Goal: Task Accomplishment & Management: Manage account settings

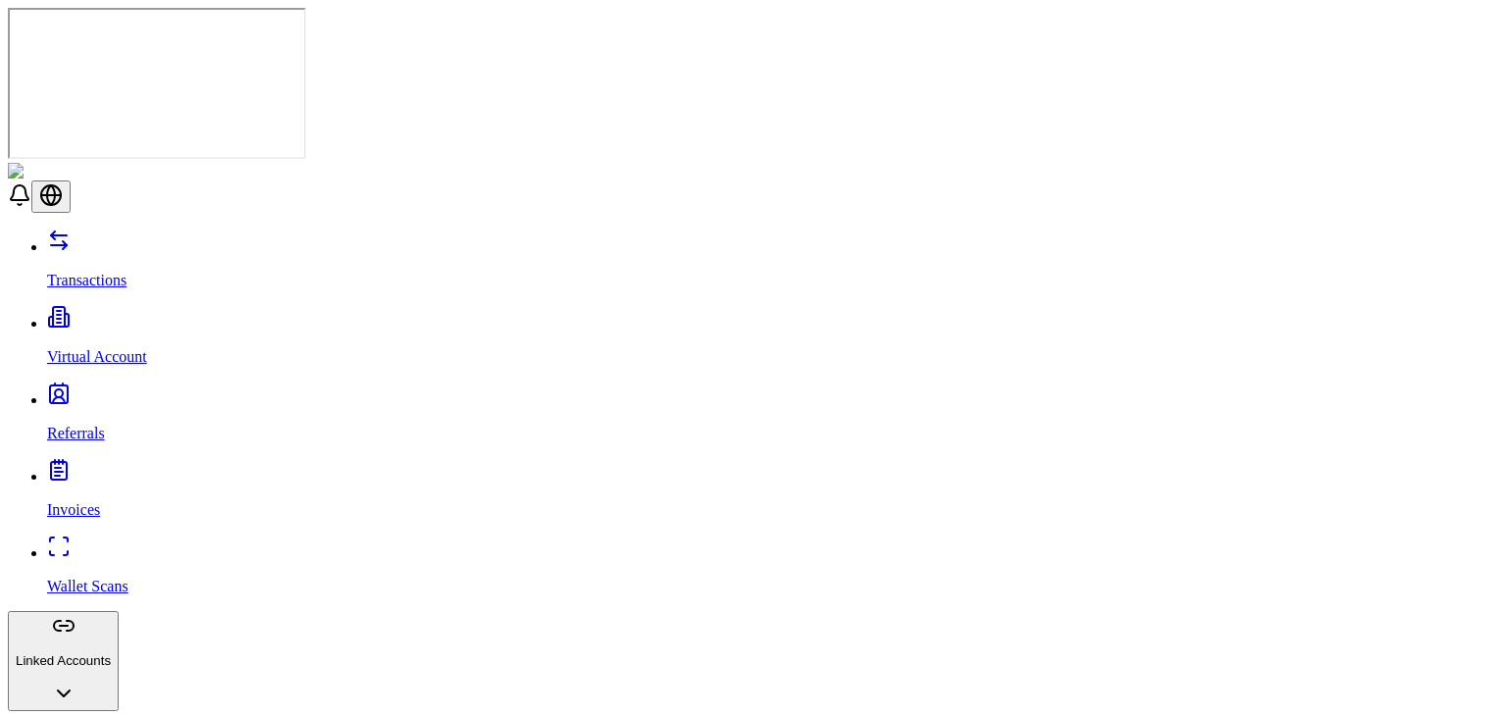
click at [447, 163] on header at bounding box center [753, 188] width 1491 height 50
click at [88, 229] on div "Transactions Virtual Account Referrals Invoices Wallet Scans Linked Accounts Se…" at bounding box center [753, 520] width 1491 height 582
click at [95, 272] on p "Transactions" at bounding box center [772, 281] width 1451 height 18
click at [90, 272] on p "Transactions" at bounding box center [772, 281] width 1451 height 18
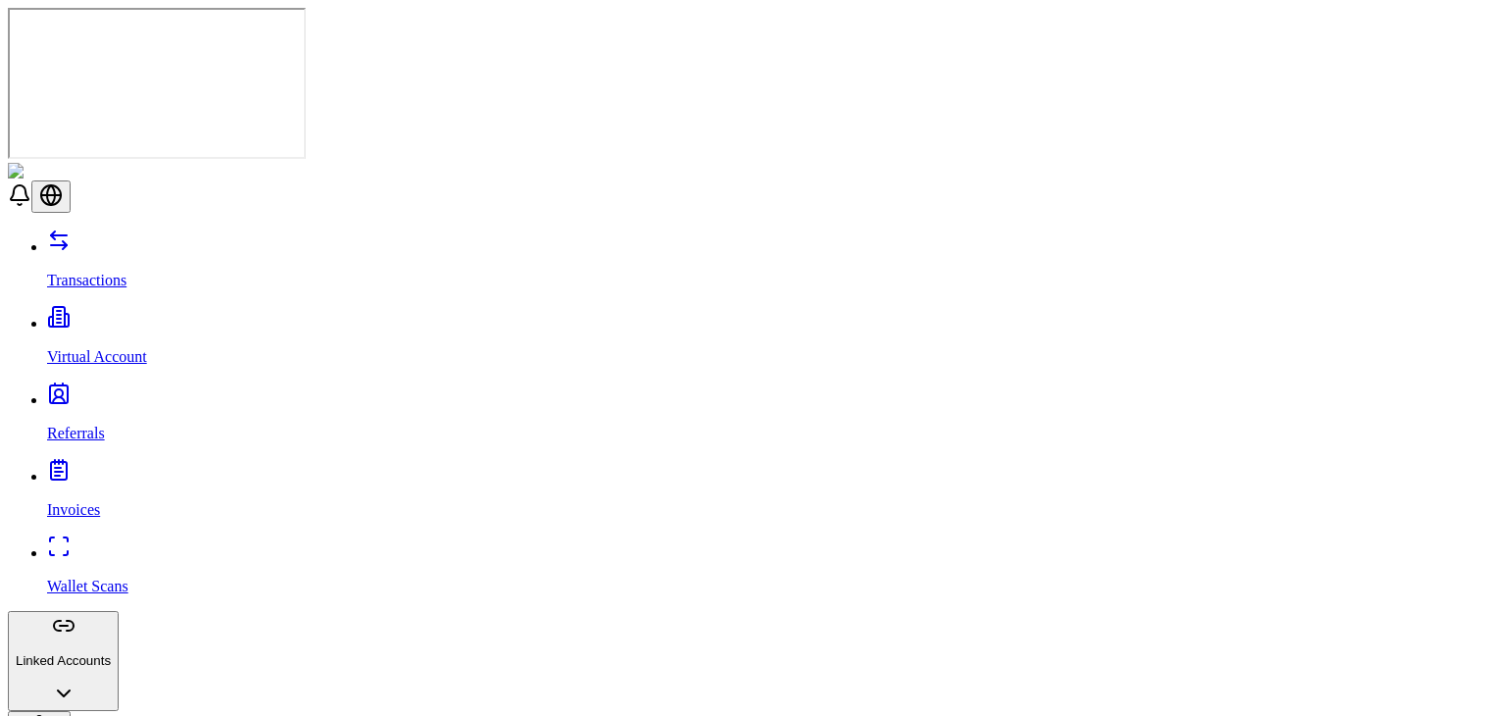
click at [91, 315] on link "Virtual Account" at bounding box center [772, 340] width 1451 height 51
click at [78, 391] on link "Referrals" at bounding box center [772, 416] width 1451 height 51
click at [106, 272] on p "Transactions" at bounding box center [772, 281] width 1451 height 18
click at [114, 229] on div "Transactions Virtual Account Referrals Invoices Wallet Scans Linked Accounts Se…" at bounding box center [753, 520] width 1491 height 582
click at [115, 315] on link "Virtual Account" at bounding box center [772, 340] width 1451 height 51
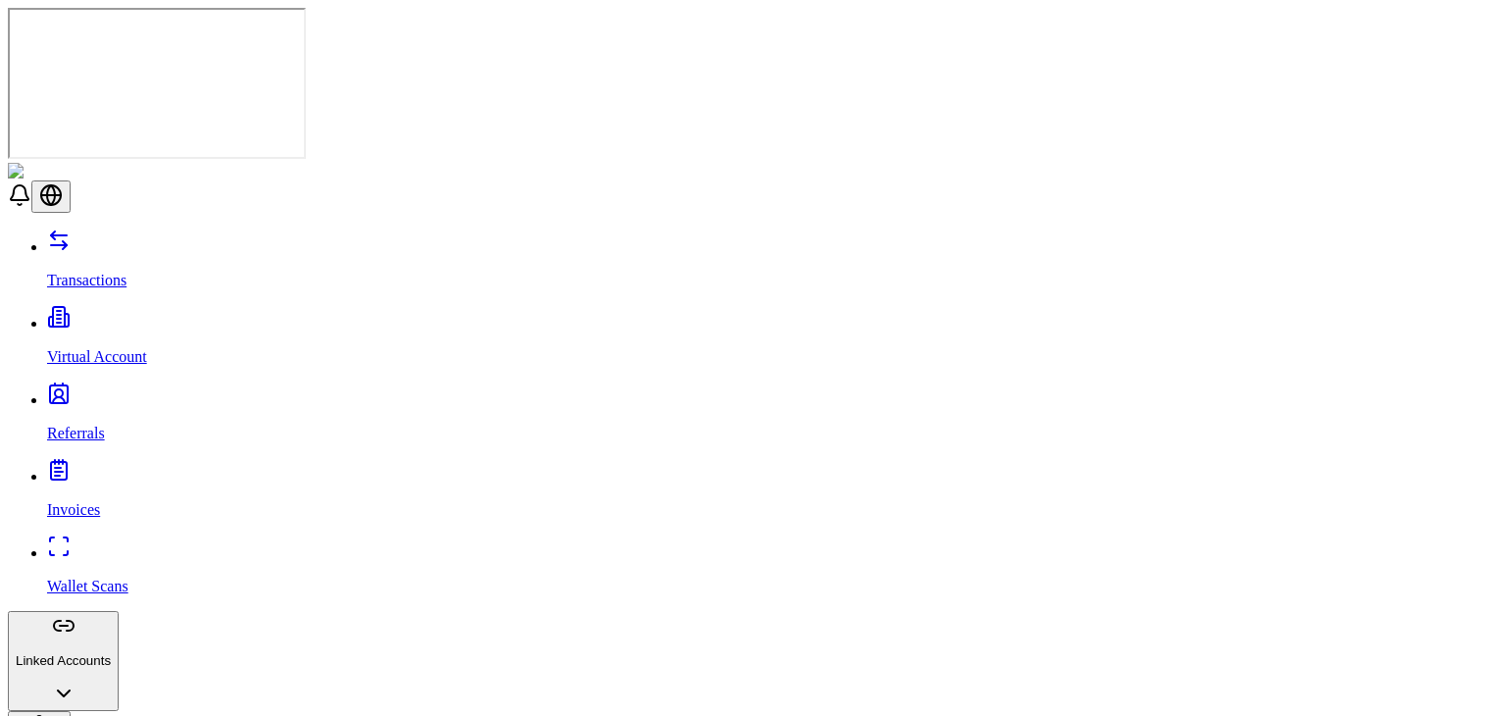
click at [127, 272] on p "Transactions" at bounding box center [772, 281] width 1451 height 18
click at [75, 348] on p "Virtual Account" at bounding box center [772, 357] width 1451 height 18
click at [76, 425] on p "Referrals" at bounding box center [772, 434] width 1451 height 18
click at [78, 315] on link "Virtual Account" at bounding box center [772, 340] width 1451 height 51
click at [55, 468] on link "Invoices" at bounding box center [772, 493] width 1451 height 51
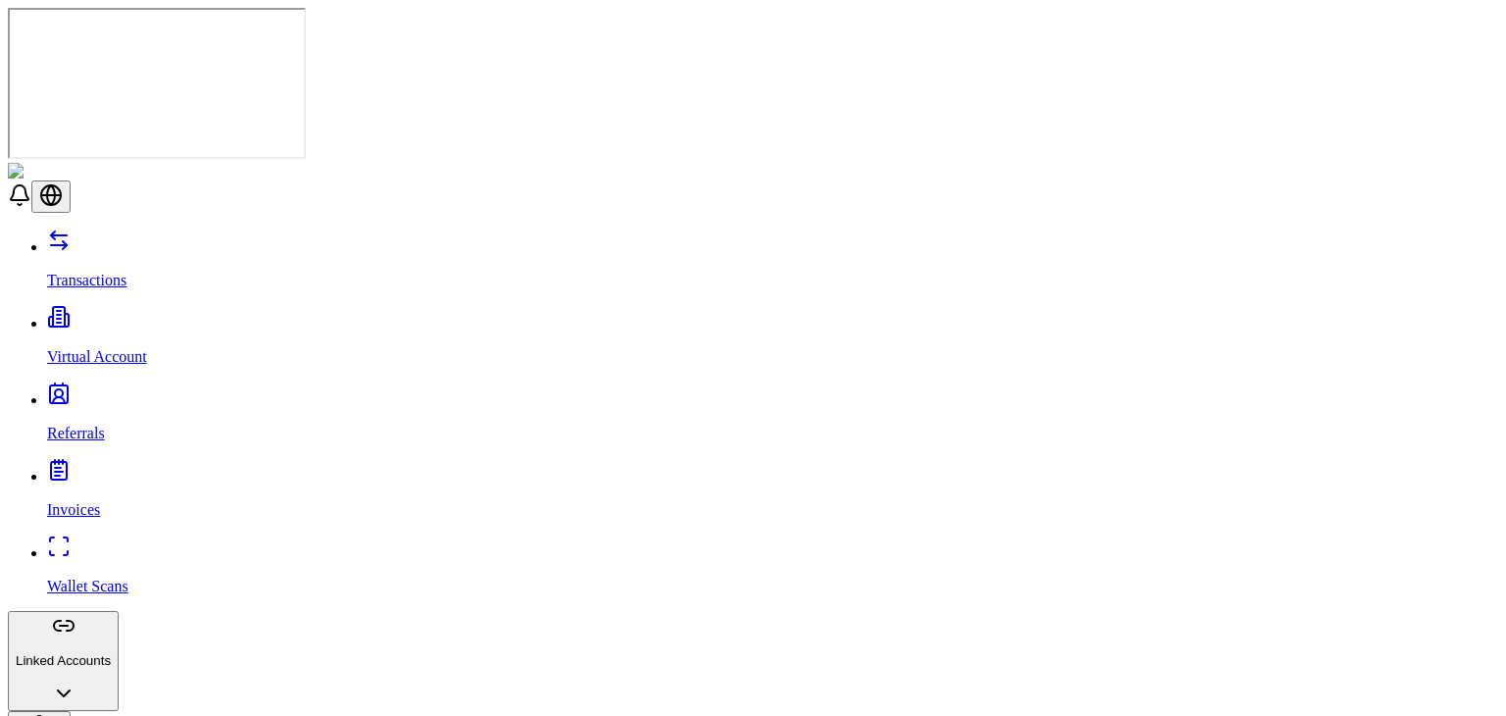
click at [39, 229] on div "Transactions Virtual Account Referrals Invoices Wallet Scans Linked Accounts Se…" at bounding box center [753, 520] width 1491 height 582
click at [47, 468] on link "Invoices" at bounding box center [772, 493] width 1451 height 51
click at [8, 279] on div "Transactions Virtual Account Referrals Invoices Wallet Scans Linked Accounts Se…" at bounding box center [753, 520] width 1491 height 582
click at [8, 243] on div "Transactions Virtual Account Referrals Invoices Wallet Scans Linked Accounts Se…" at bounding box center [753, 520] width 1491 height 582
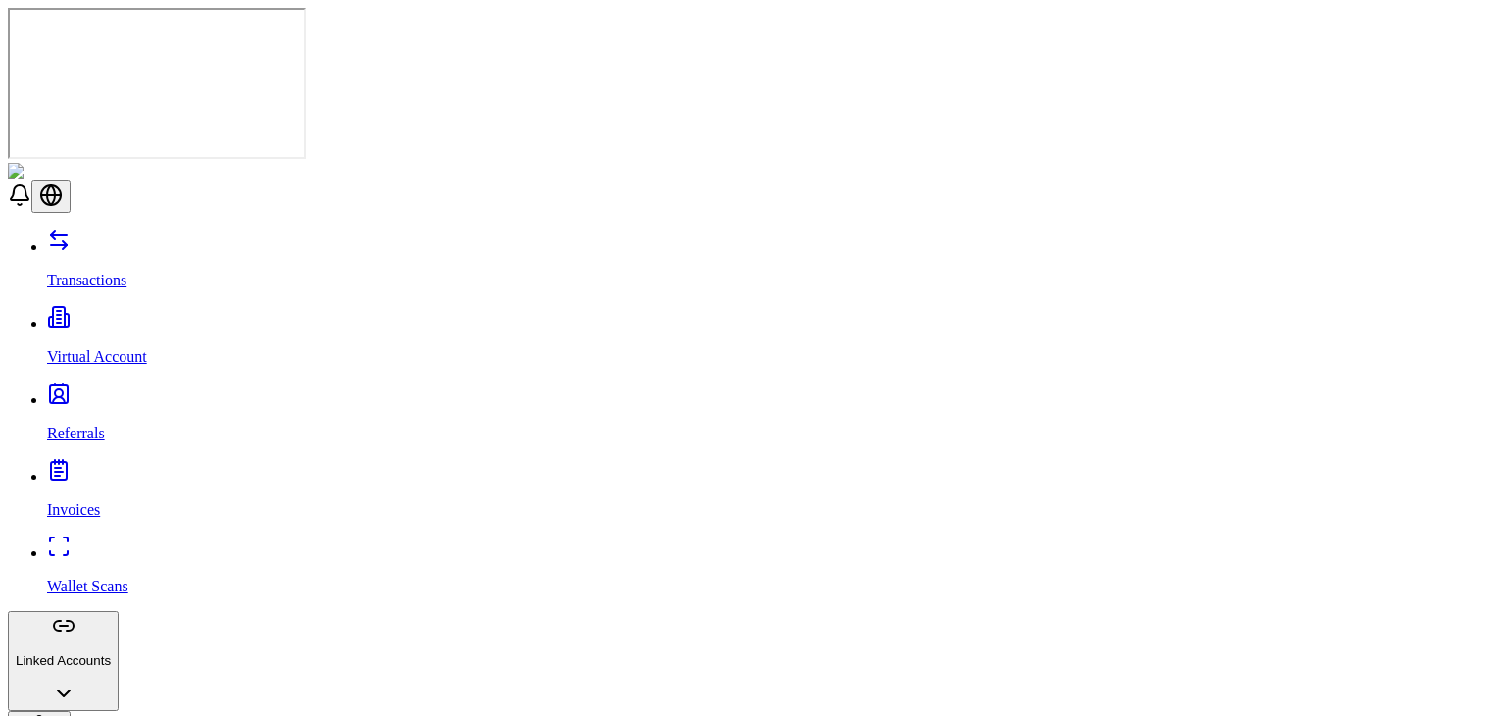
click at [8, 243] on div "Transactions Virtual Account Referrals Invoices Wallet Scans Linked Accounts Se…" at bounding box center [753, 520] width 1491 height 582
click at [8, 435] on div "Transactions Virtual Account Referrals Invoices Wallet Scans Linked Accounts Se…" at bounding box center [753, 520] width 1491 height 582
click at [8, 523] on div "Transactions Virtual Account Referrals Invoices Wallet Scans Linked Accounts Se…" at bounding box center [753, 520] width 1491 height 582
click at [8, 483] on div "Transactions Virtual Account Referrals Invoices Wallet Scans Linked Accounts Se…" at bounding box center [753, 520] width 1491 height 582
click at [8, 415] on div "Transactions Virtual Account Referrals Invoices Wallet Scans Linked Accounts Se…" at bounding box center [753, 520] width 1491 height 582
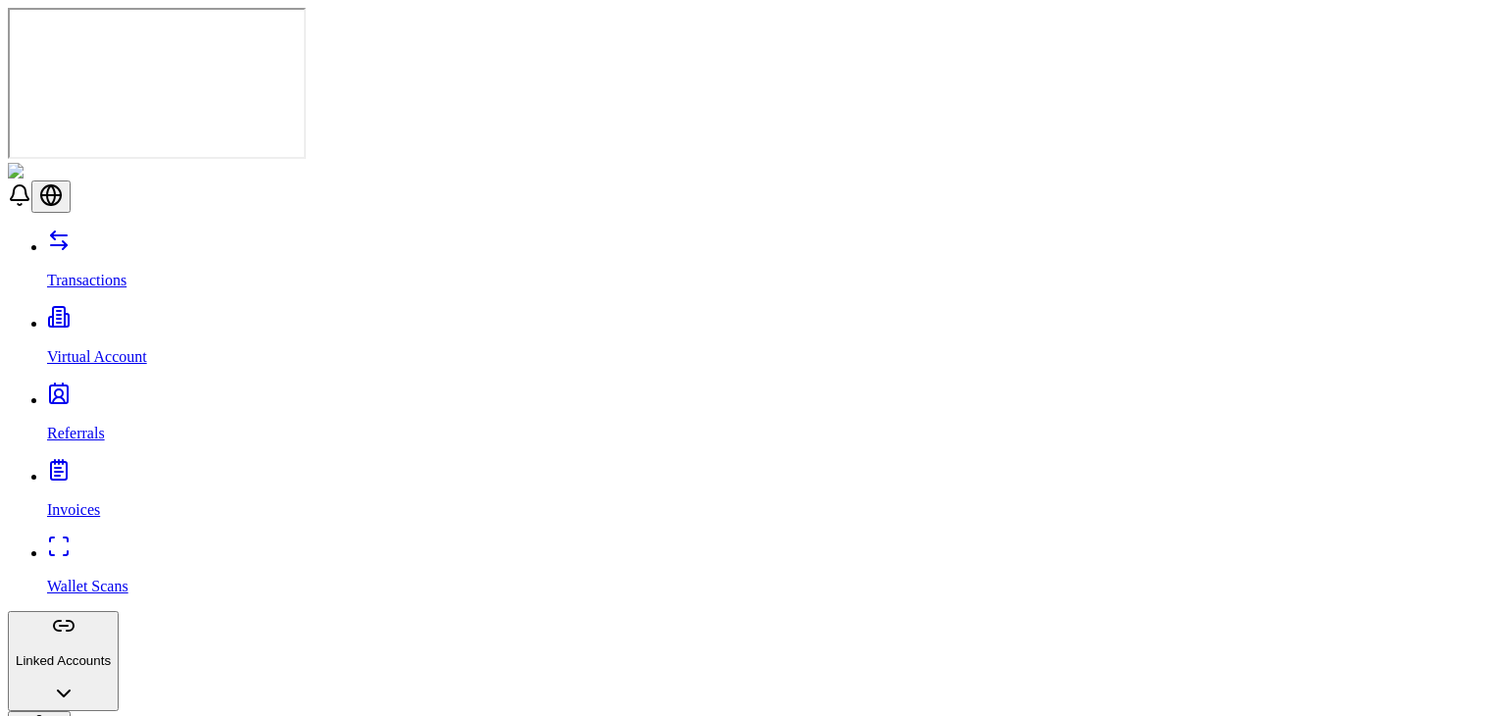
click at [8, 452] on div "Transactions Virtual Account Referrals Invoices Wallet Scans Linked Accounts Se…" at bounding box center [753, 520] width 1491 height 582
click at [8, 487] on div "Transactions Virtual Account Referrals Invoices Wallet Scans Linked Accounts Se…" at bounding box center [753, 520] width 1491 height 582
click at [8, 571] on div "Transactions Virtual Account Referrals Invoices Wallet Scans Linked Accounts Se…" at bounding box center [753, 520] width 1491 height 582
click at [8, 548] on div "Transactions Virtual Account Referrals Invoices Wallet Scans Linked Accounts Se…" at bounding box center [753, 520] width 1491 height 582
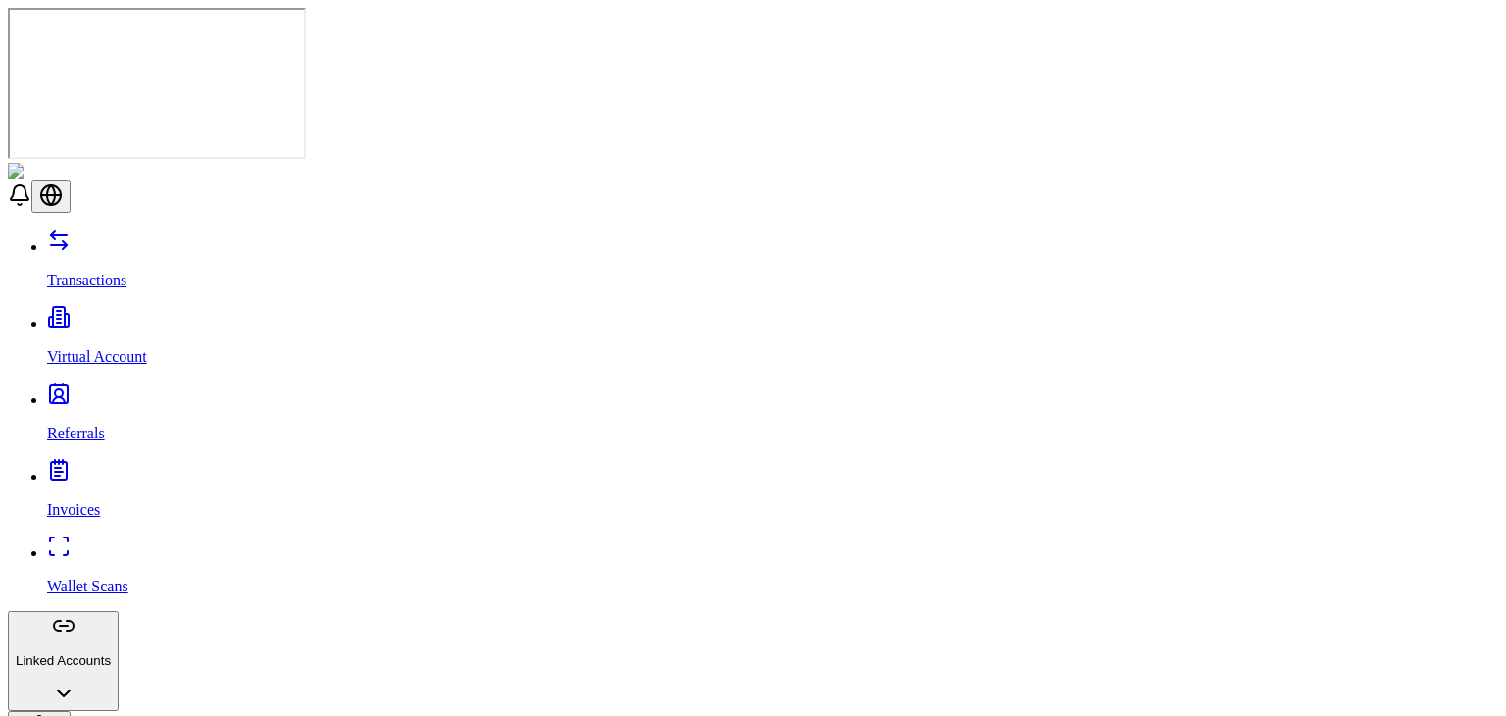
click at [119, 611] on button "Linked Accounts" at bounding box center [63, 661] width 111 height 100
click at [67, 232] on div "Transactions Virtual Account Referrals Invoices Wallet Scans Linked Accounts Wa…" at bounding box center [753, 632] width 1491 height 807
click at [67, 425] on p "Referrals" at bounding box center [772, 434] width 1451 height 18
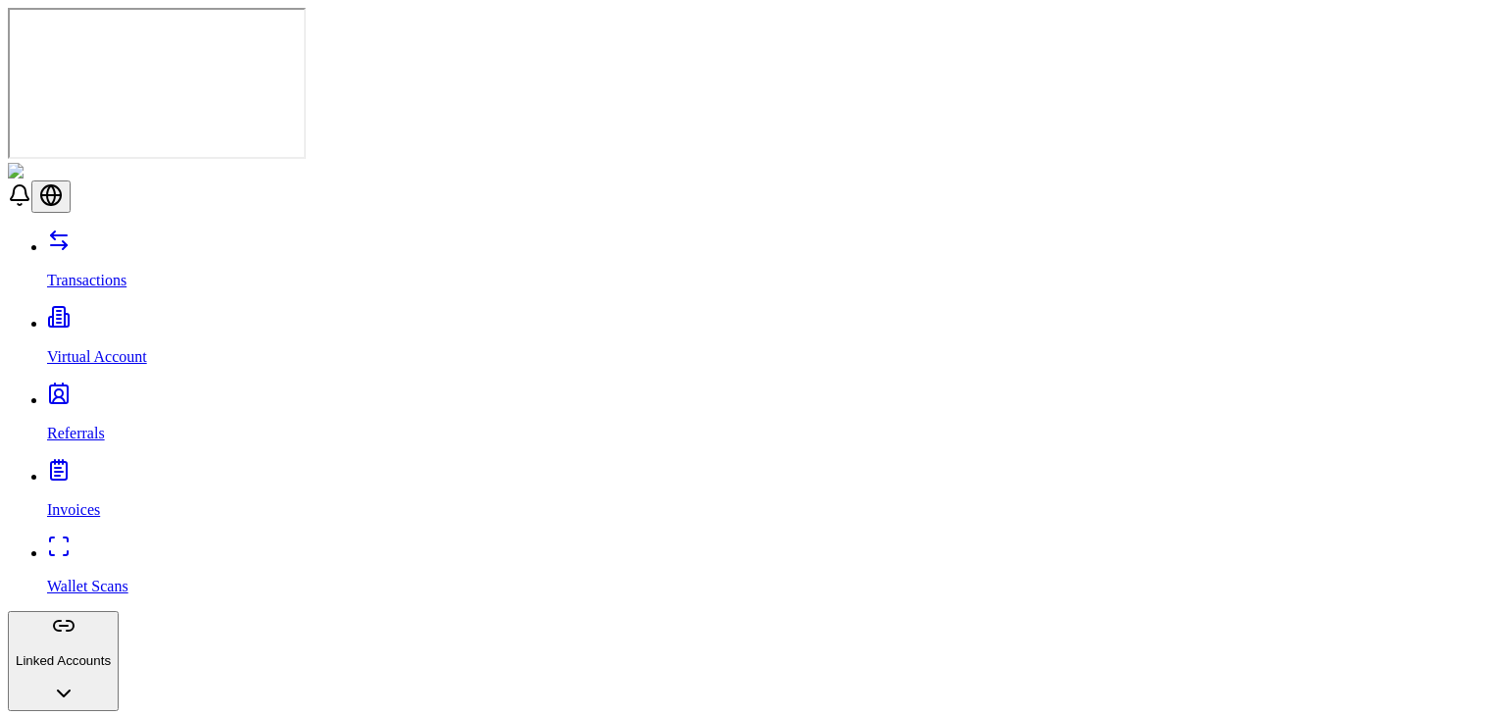
click at [80, 348] on p "Virtual Account" at bounding box center [772, 357] width 1451 height 18
click at [73, 315] on link "Virtual Account" at bounding box center [772, 340] width 1451 height 51
click at [47, 391] on link "Referrals" at bounding box center [772, 416] width 1451 height 51
click at [47, 315] on link "Virtual Account" at bounding box center [772, 340] width 1451 height 51
click at [78, 272] on p "Transactions" at bounding box center [772, 281] width 1451 height 18
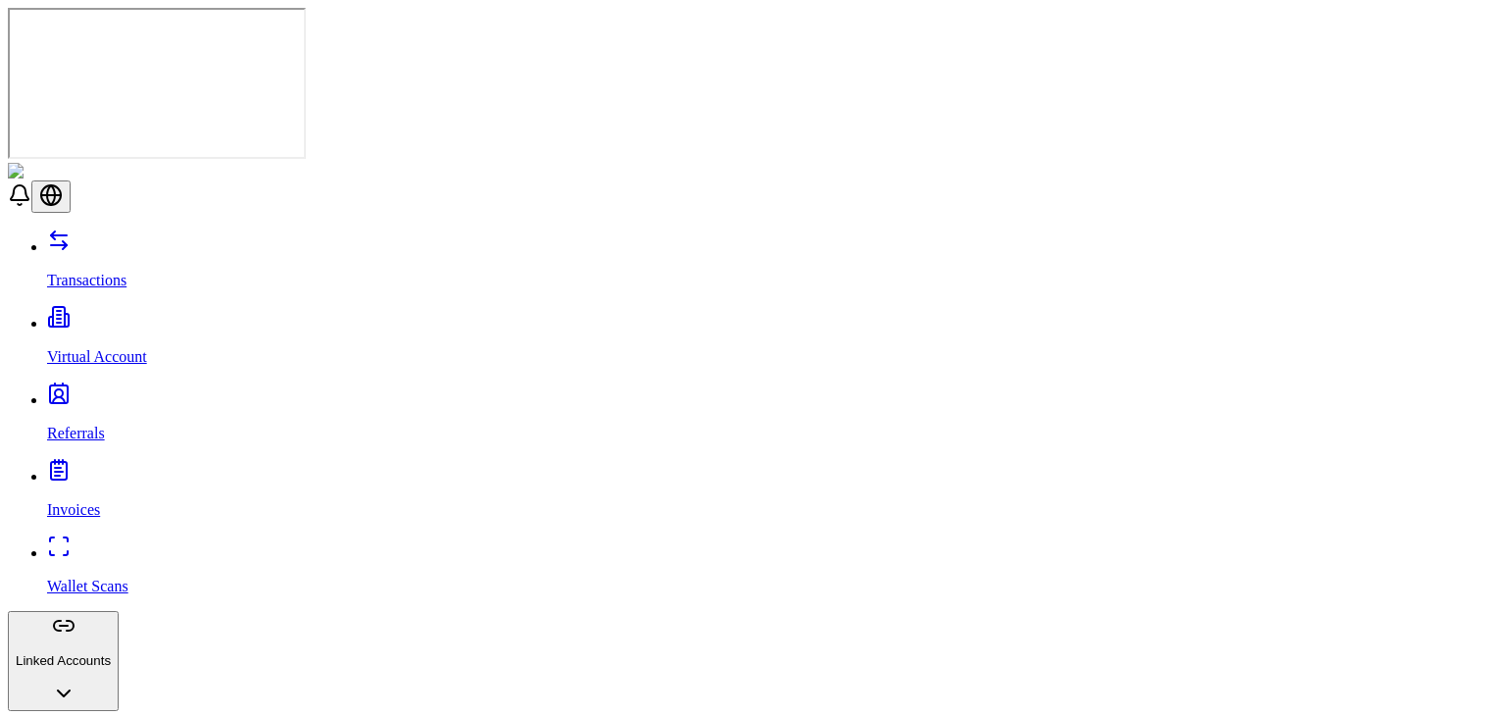
click at [78, 272] on p "Transactions" at bounding box center [772, 281] width 1451 height 18
click at [75, 229] on div "Transactions Virtual Account Referrals Invoices Wallet Scans Linked Accounts Wa…" at bounding box center [753, 704] width 1491 height 950
click at [61, 163] on img at bounding box center [66, 172] width 117 height 18
click at [63, 163] on img at bounding box center [66, 172] width 117 height 18
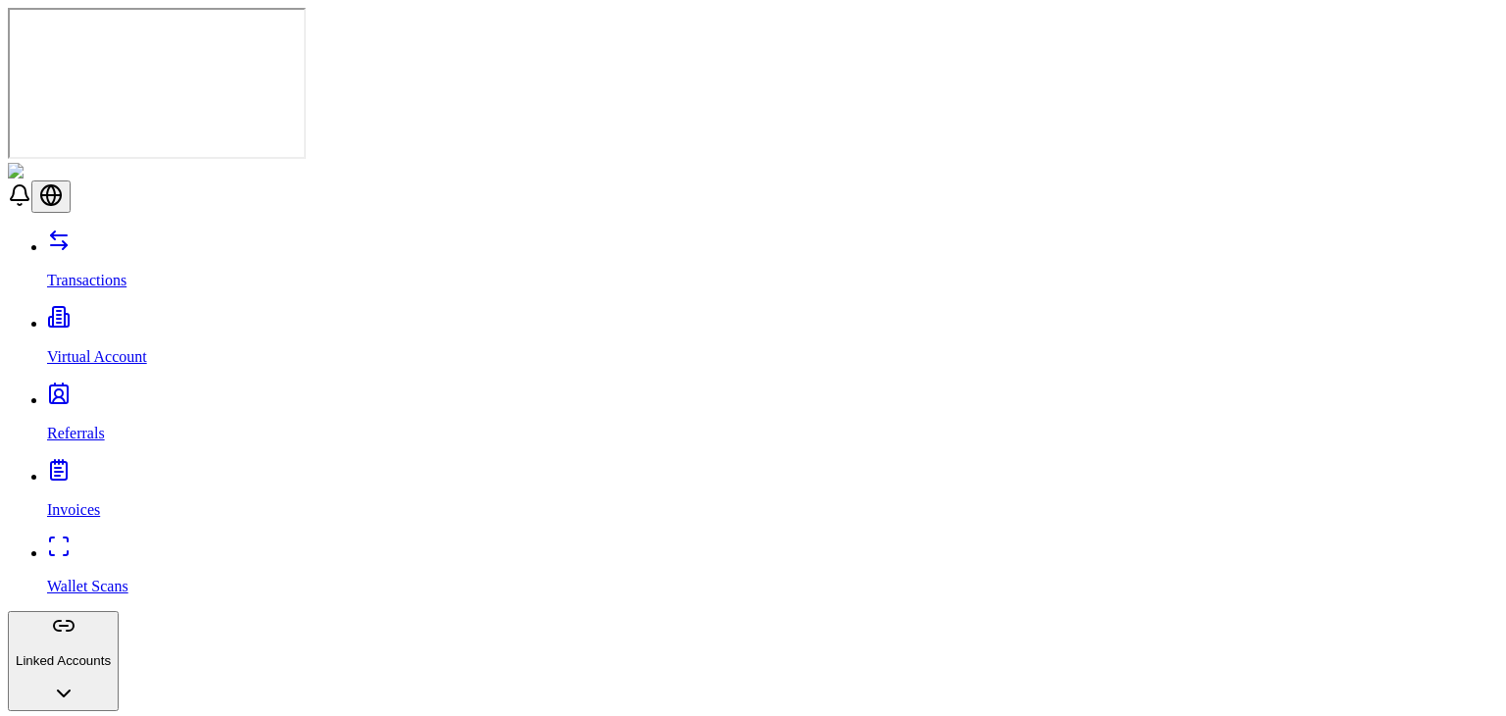
click at [63, 163] on img at bounding box center [66, 172] width 117 height 18
click at [70, 348] on p "Virtual Account" at bounding box center [772, 357] width 1451 height 18
click at [84, 425] on p "Referrals" at bounding box center [772, 434] width 1451 height 18
click at [76, 501] on p "Invoices" at bounding box center [772, 510] width 1451 height 18
click at [68, 578] on p "Wallet Scans" at bounding box center [772, 587] width 1451 height 18
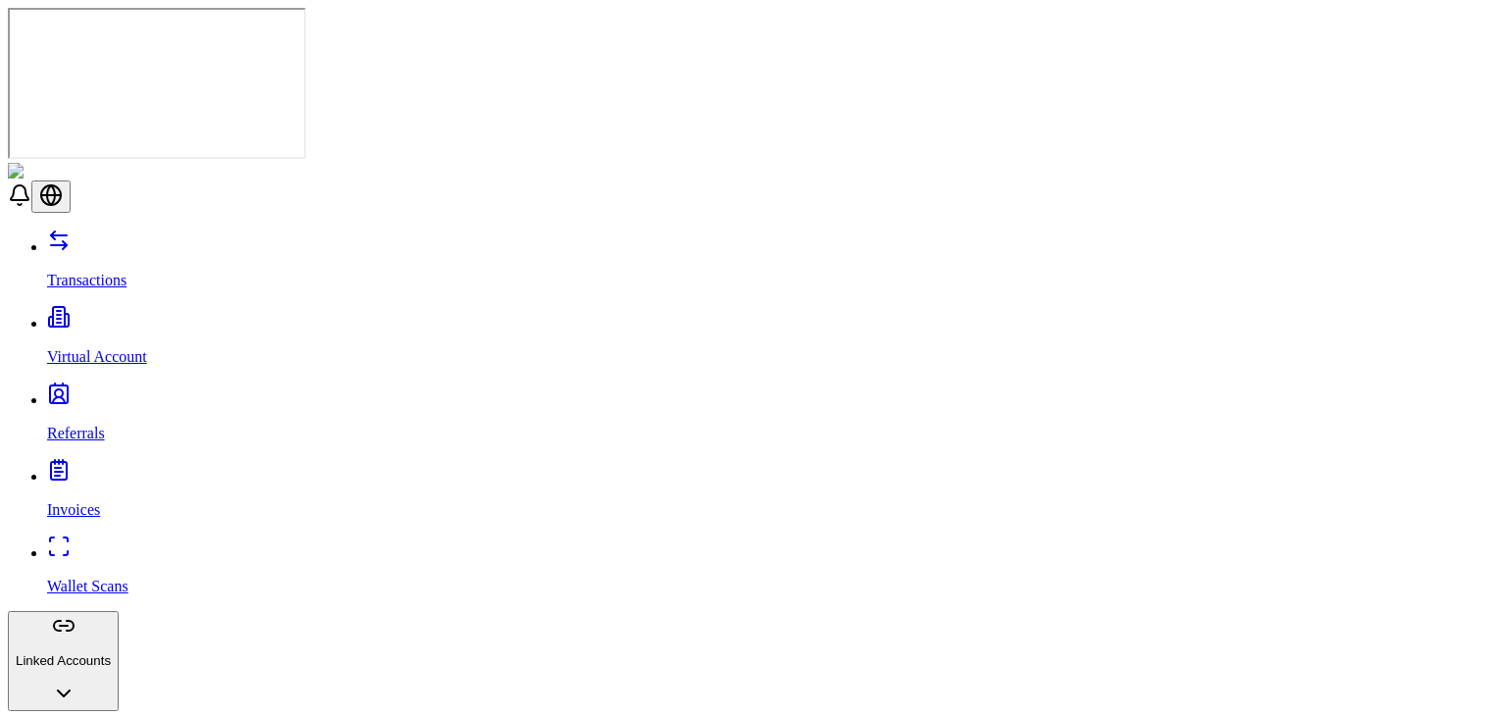
drag, startPoint x: 86, startPoint y: 67, endPoint x: 83, endPoint y: 95, distance: 28.6
click at [83, 229] on div "Transactions Virtual Account Referrals Invoices Wallet Scans Linked Accounts Wa…" at bounding box center [753, 704] width 1491 height 950
click at [83, 272] on p "Transactions" at bounding box center [772, 281] width 1451 height 18
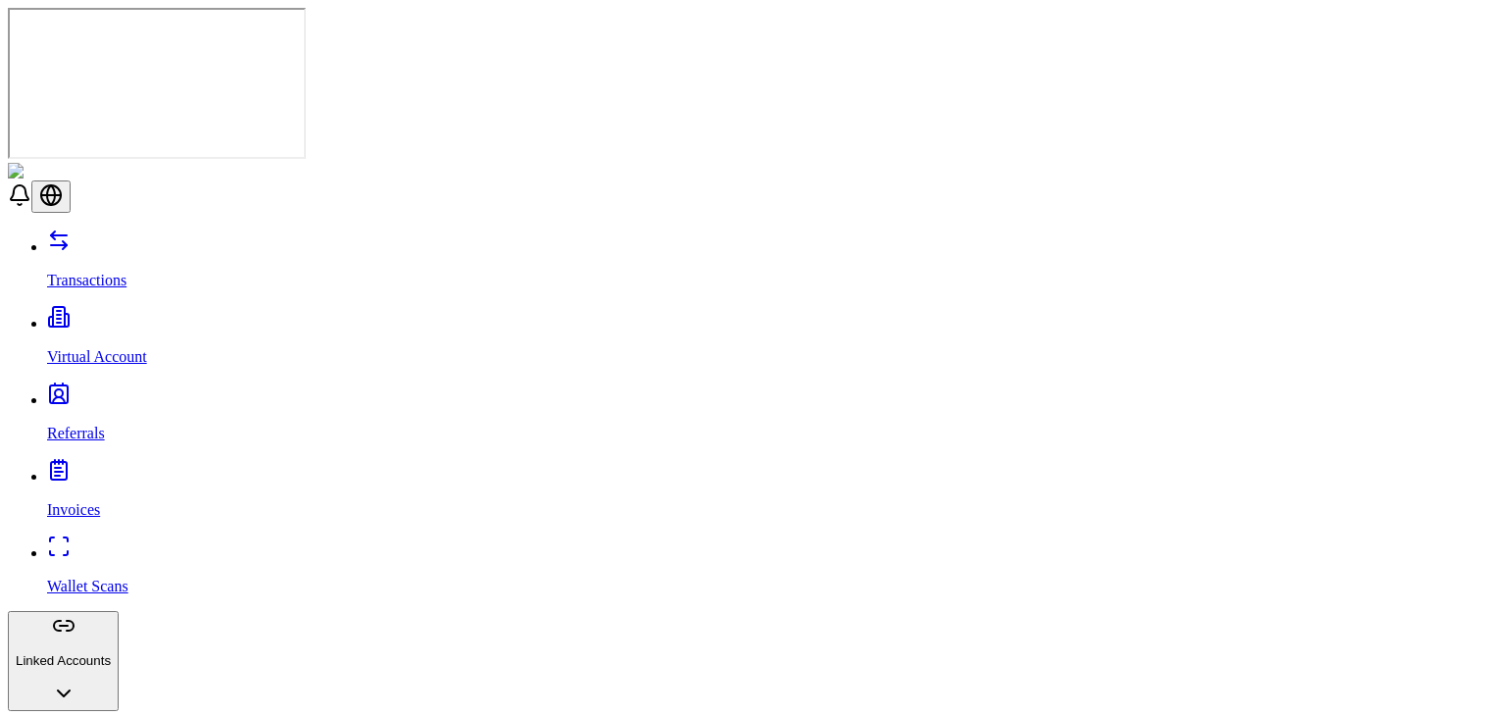
click at [79, 315] on link "Virtual Account" at bounding box center [772, 340] width 1451 height 51
click at [47, 381] on icon at bounding box center [59, 393] width 24 height 24
click at [47, 468] on link "Invoices" at bounding box center [772, 493] width 1451 height 51
click at [47, 534] on icon at bounding box center [59, 546] width 24 height 24
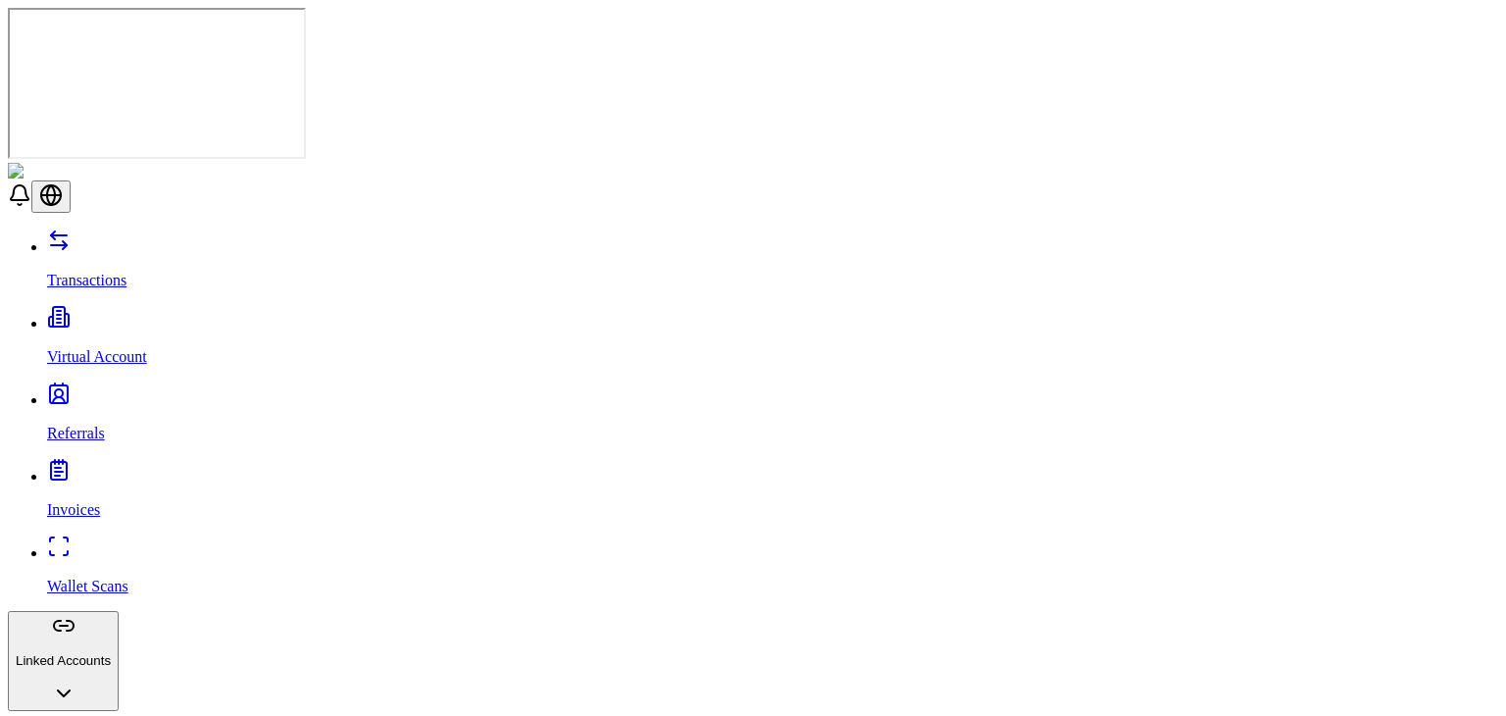
click at [128, 272] on p "Transactions" at bounding box center [772, 281] width 1451 height 18
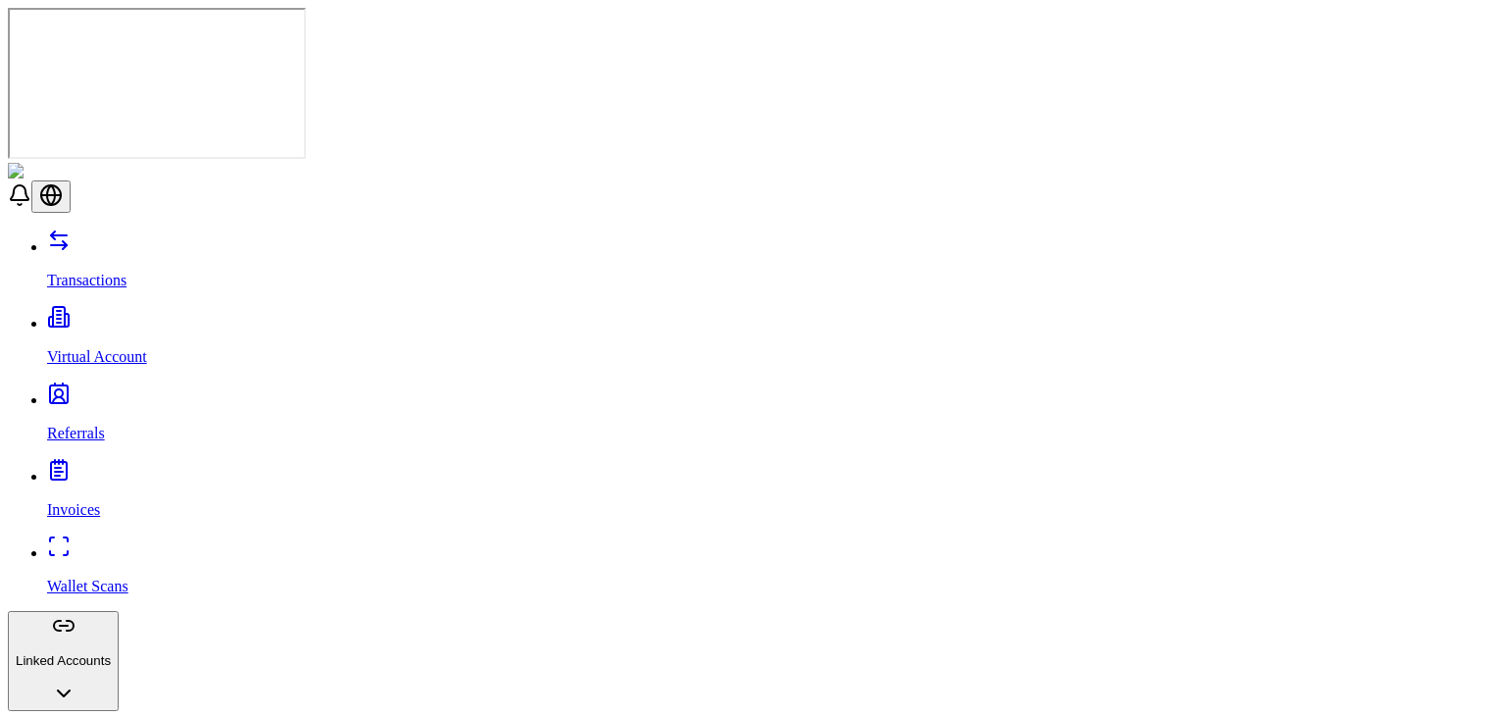
click at [128, 272] on p "Transactions" at bounding box center [772, 281] width 1451 height 18
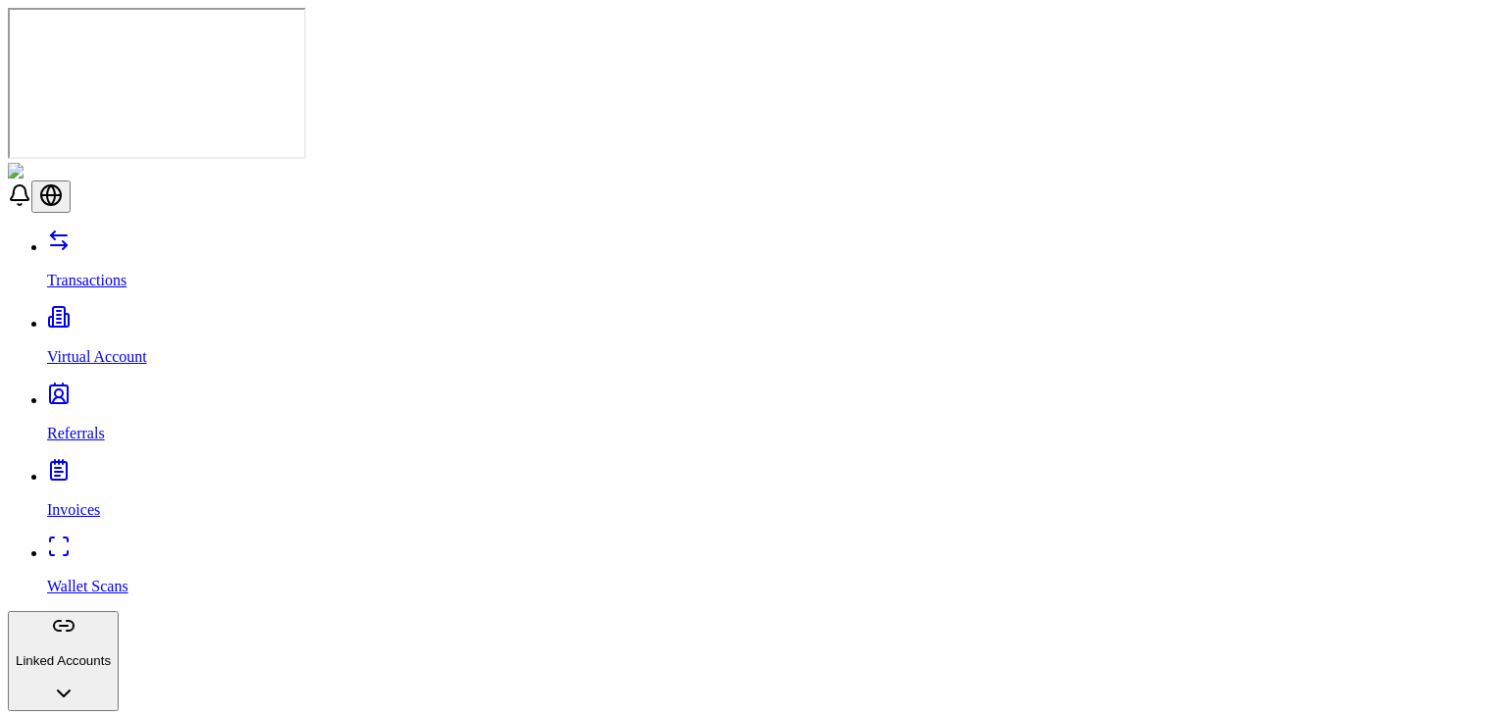
drag, startPoint x: 37, startPoint y: 150, endPoint x: 38, endPoint y: 168, distance: 17.7
click at [38, 229] on div "Transactions Virtual Account Referrals Invoices Wallet Scans Linked Accounts Wa…" at bounding box center [753, 632] width 1491 height 807
click at [47, 381] on icon at bounding box center [59, 393] width 24 height 24
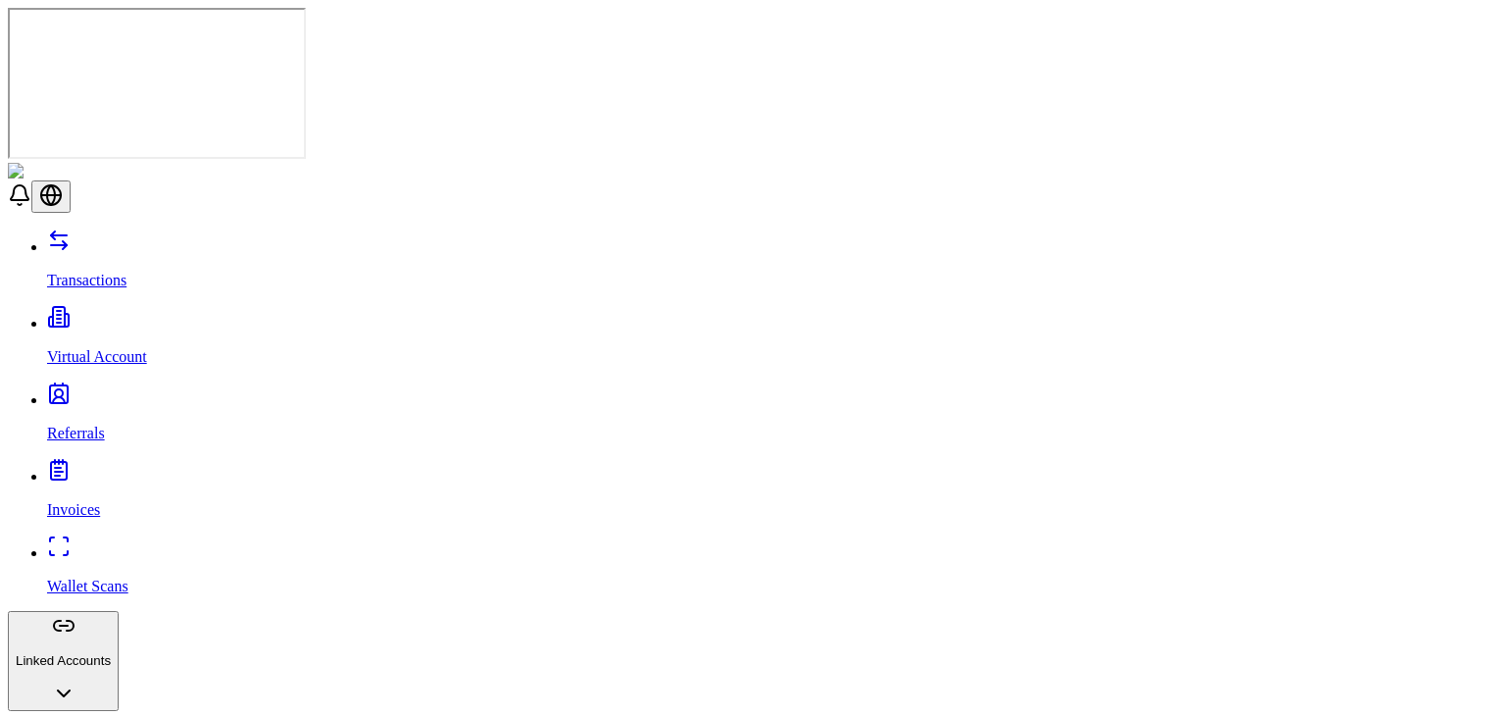
click at [134, 348] on p "Virtual Account" at bounding box center [772, 357] width 1451 height 18
click at [66, 229] on div "Transactions Virtual Account Referrals Invoices Wallet Scans Linked Accounts Wa…" at bounding box center [753, 632] width 1491 height 807
click at [51, 272] on p "Transactions" at bounding box center [772, 281] width 1451 height 18
click at [57, 348] on p "Virtual Account" at bounding box center [772, 357] width 1451 height 18
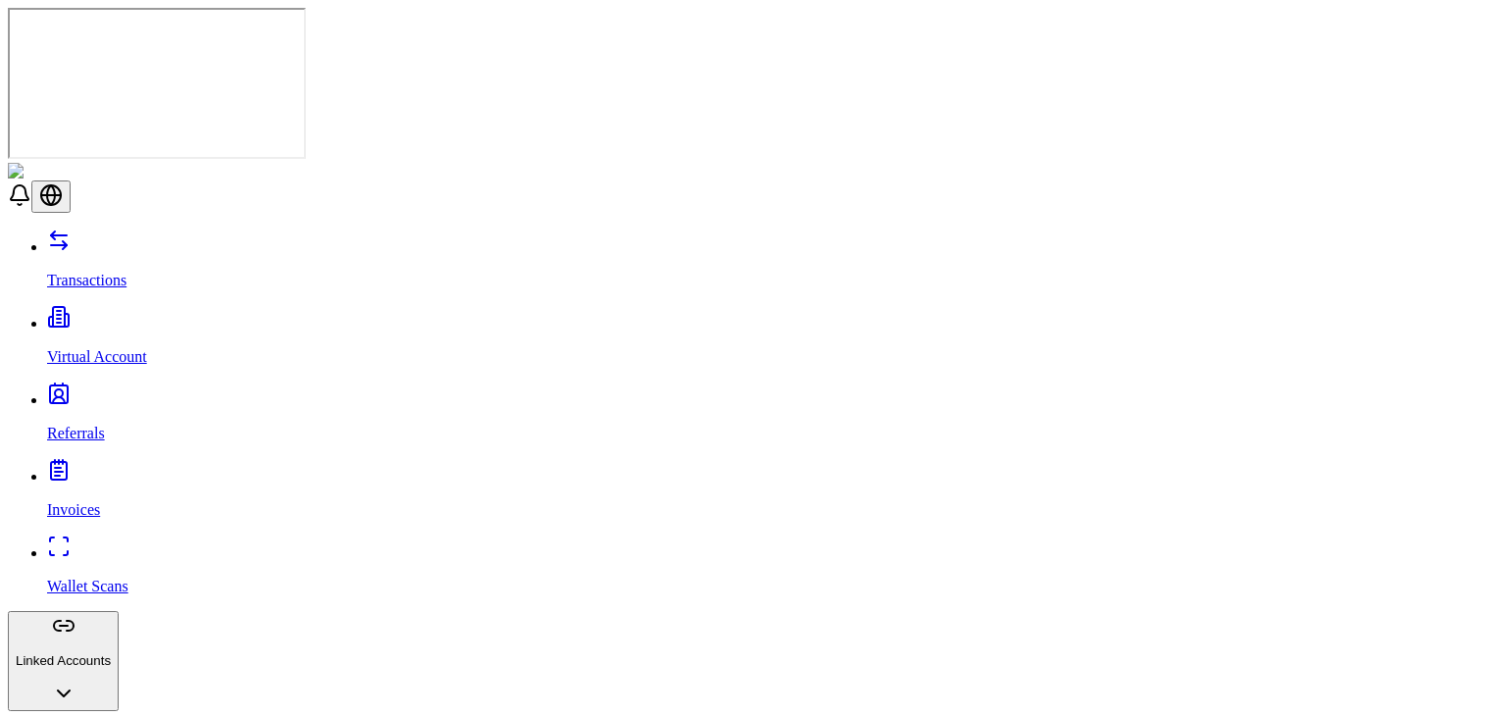
click at [114, 238] on link "Transactions" at bounding box center [772, 263] width 1451 height 51
click at [75, 348] on p "Virtual Account" at bounding box center [772, 357] width 1451 height 18
click at [62, 391] on link "Referrals" at bounding box center [772, 416] width 1451 height 51
click at [61, 501] on p "Invoices" at bounding box center [772, 510] width 1451 height 18
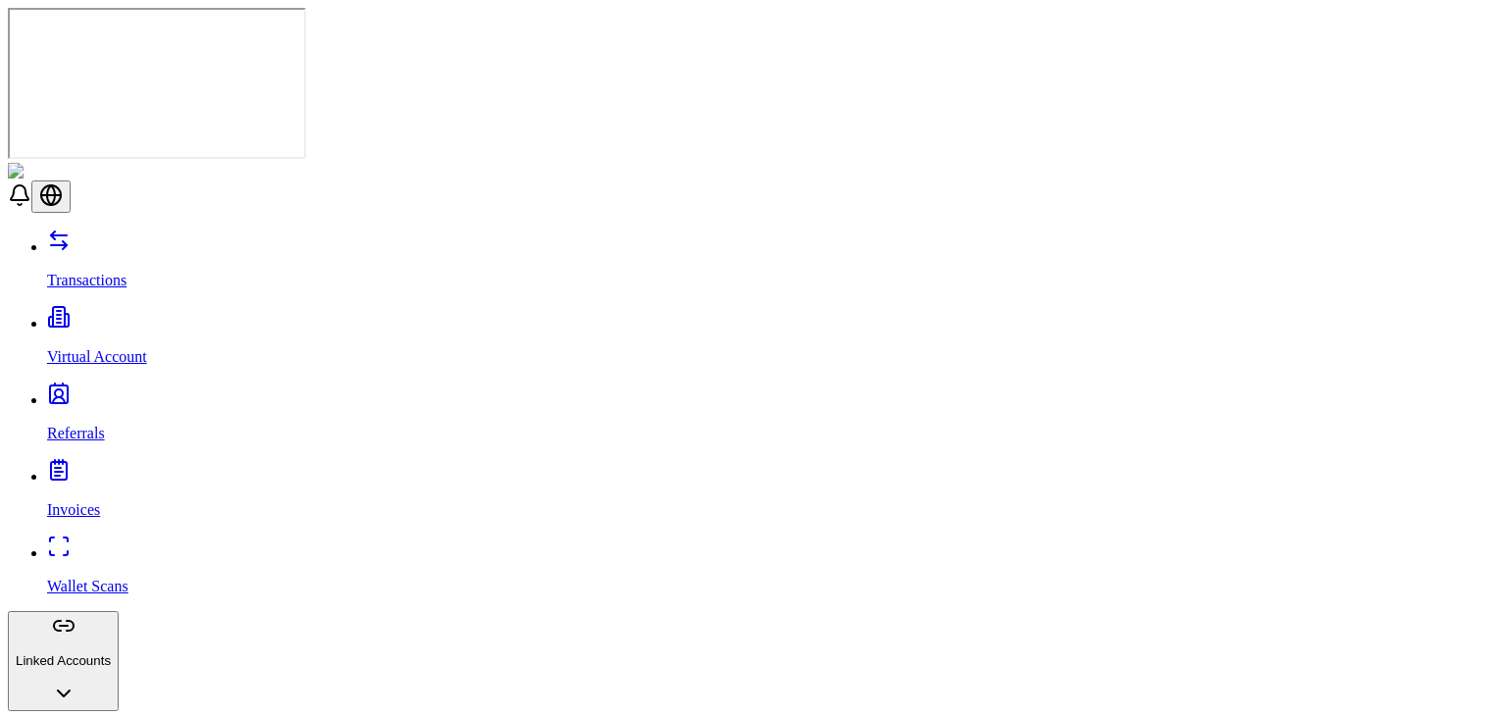
click at [98, 348] on p "Virtual Account" at bounding box center [772, 357] width 1451 height 18
drag, startPoint x: 85, startPoint y: 155, endPoint x: 81, endPoint y: 171, distance: 16.2
click at [81, 229] on div "Transactions Virtual Account Referrals Invoices Wallet Scans Linked Accounts Wa…" at bounding box center [753, 632] width 1491 height 807
click at [81, 425] on p "Referrals" at bounding box center [772, 434] width 1451 height 18
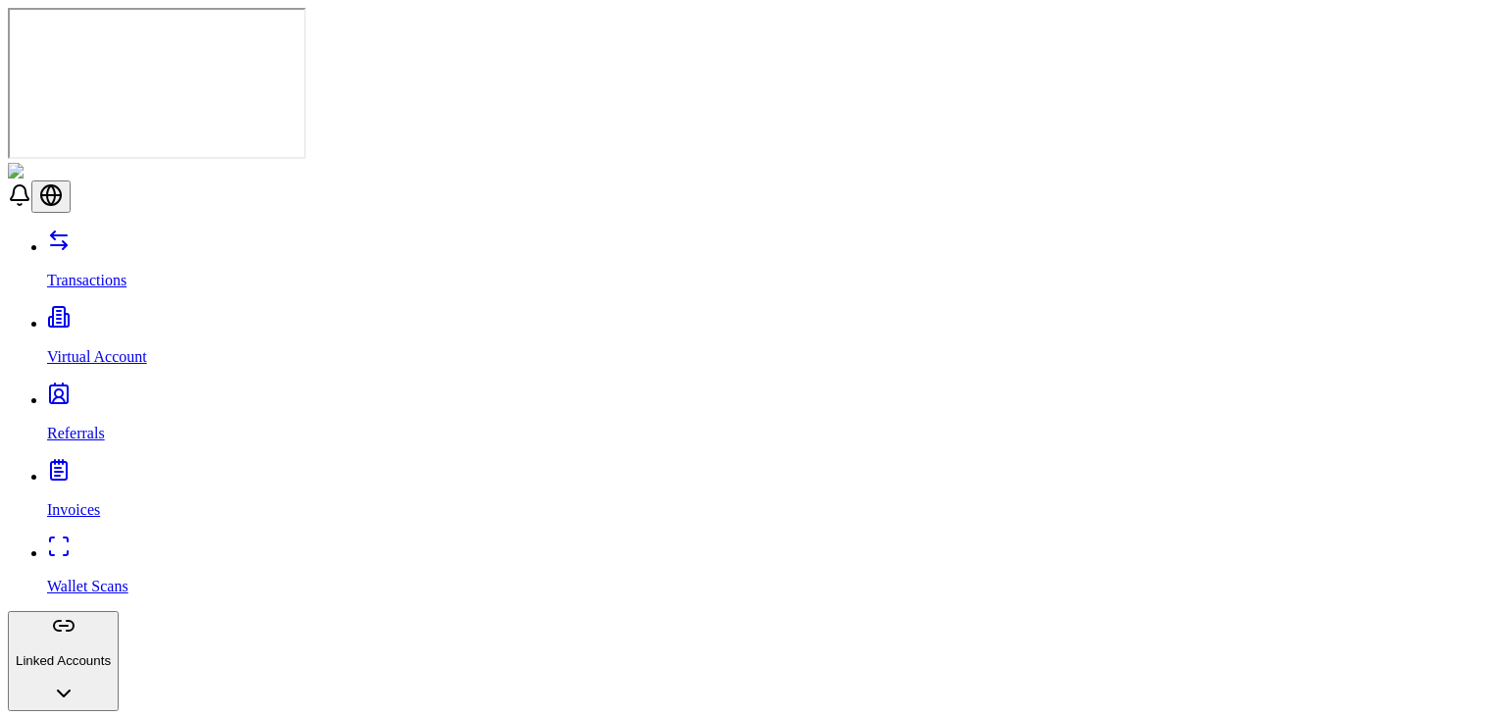
click at [70, 229] on div "Transactions Virtual Account Referrals Invoices Wallet Scans Linked Accounts Wa…" at bounding box center [753, 632] width 1491 height 807
click at [51, 468] on link "Invoices" at bounding box center [772, 493] width 1451 height 51
click at [48, 230] on div "Transactions Virtual Account Referrals Invoices Wallet Scans Linked Accounts Wa…" at bounding box center [753, 632] width 1491 height 807
click at [48, 232] on div "Transactions Virtual Account Referrals Invoices Wallet Scans Linked Accounts Wa…" at bounding box center [753, 632] width 1491 height 807
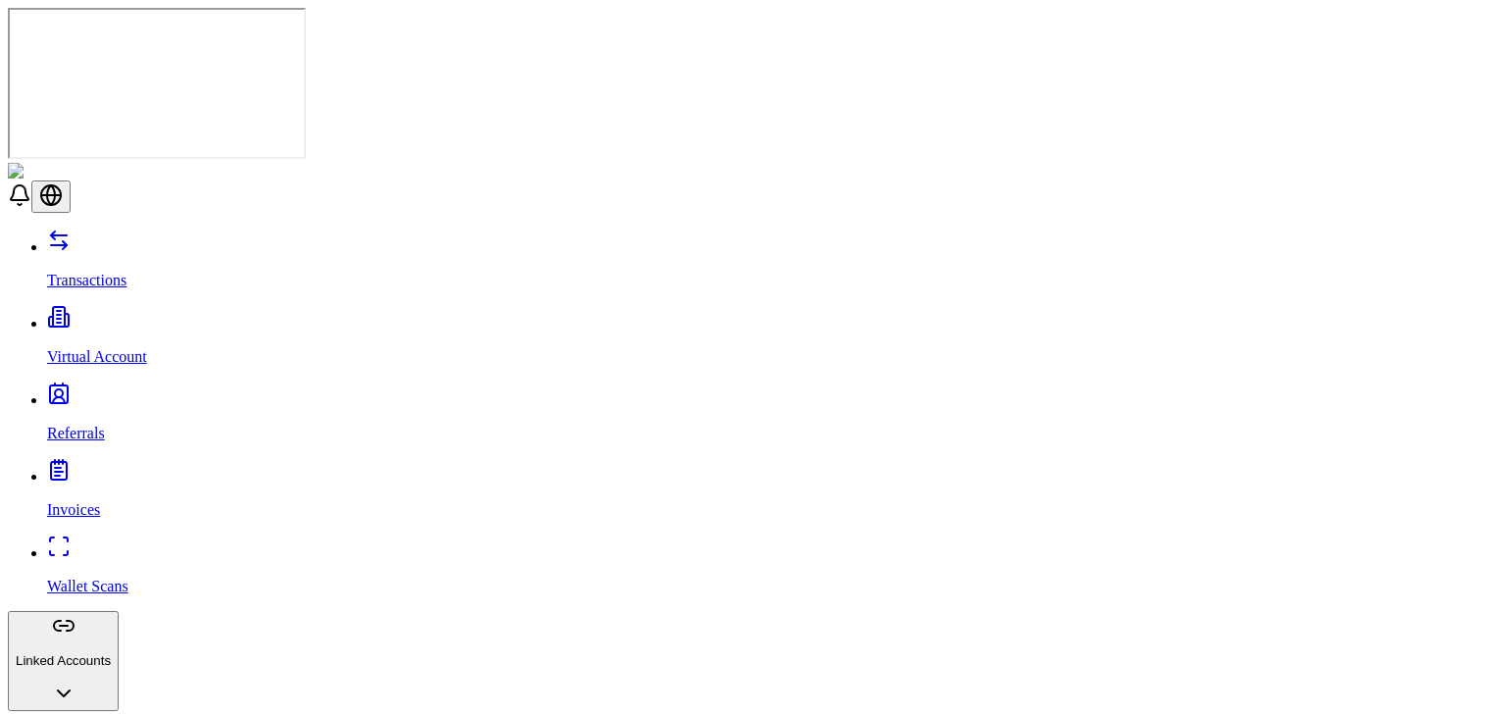
click at [47, 544] on link "Wallet Scans" at bounding box center [772, 569] width 1451 height 51
click at [86, 315] on link "Virtual Account" at bounding box center [772, 340] width 1451 height 51
click at [47, 391] on link "Referrals" at bounding box center [772, 416] width 1451 height 51
click at [47, 468] on link "Invoices" at bounding box center [772, 493] width 1451 height 51
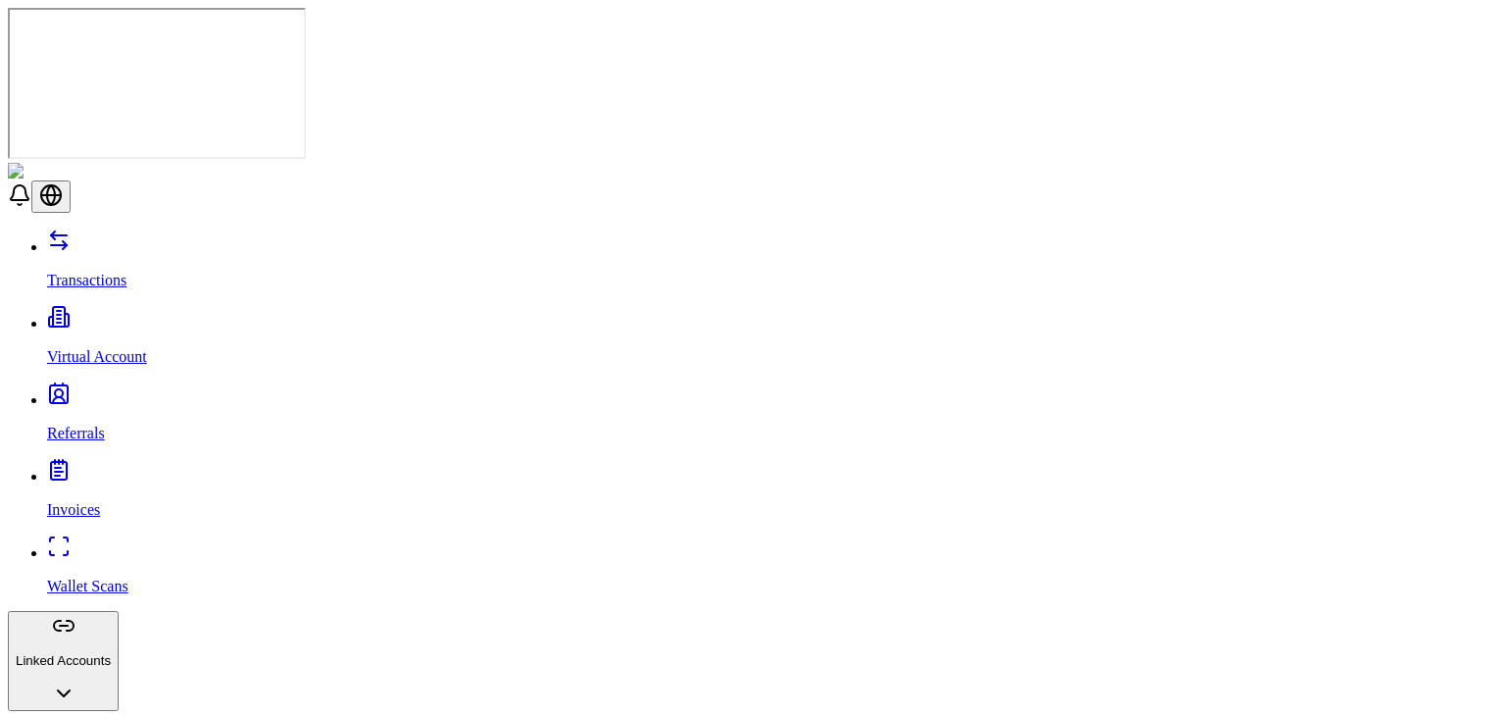
click at [86, 229] on div "Transactions Virtual Account Referrals Invoices Wallet Scans Linked Accounts Wa…" at bounding box center [753, 632] width 1491 height 807
click at [103, 315] on link "Virtual Account" at bounding box center [772, 340] width 1451 height 51
click at [136, 238] on link "Transactions" at bounding box center [772, 263] width 1451 height 51
click at [152, 229] on div "Transactions Virtual Account Referrals Invoices Wallet Scans Linked Accounts Wa…" at bounding box center [753, 632] width 1491 height 807
click at [149, 315] on link "Virtual Account" at bounding box center [772, 340] width 1451 height 51
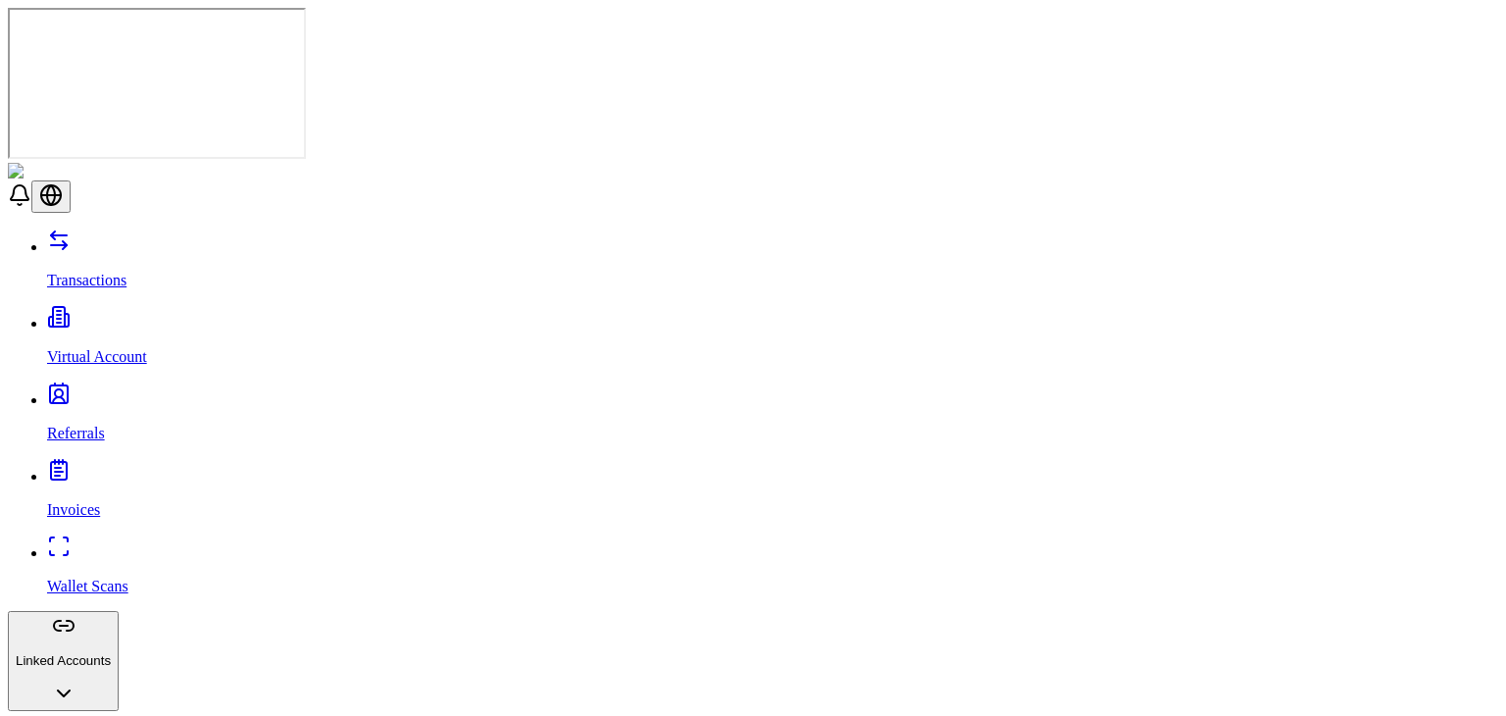
click at [162, 229] on div "Transactions Virtual Account Referrals Invoices Wallet Scans Linked Accounts Wa…" at bounding box center [753, 704] width 1491 height 950
click at [156, 238] on link "Transactions" at bounding box center [772, 263] width 1451 height 51
click at [188, 229] on div "Transactions Virtual Account Referrals Invoices Wallet Scans Linked Accounts Wa…" at bounding box center [753, 704] width 1491 height 950
click at [181, 229] on div "Transactions Virtual Account Referrals Invoices Wallet Scans Linked Accounts Wa…" at bounding box center [753, 704] width 1491 height 950
click at [57, 348] on p "Virtual Account" at bounding box center [772, 357] width 1451 height 18
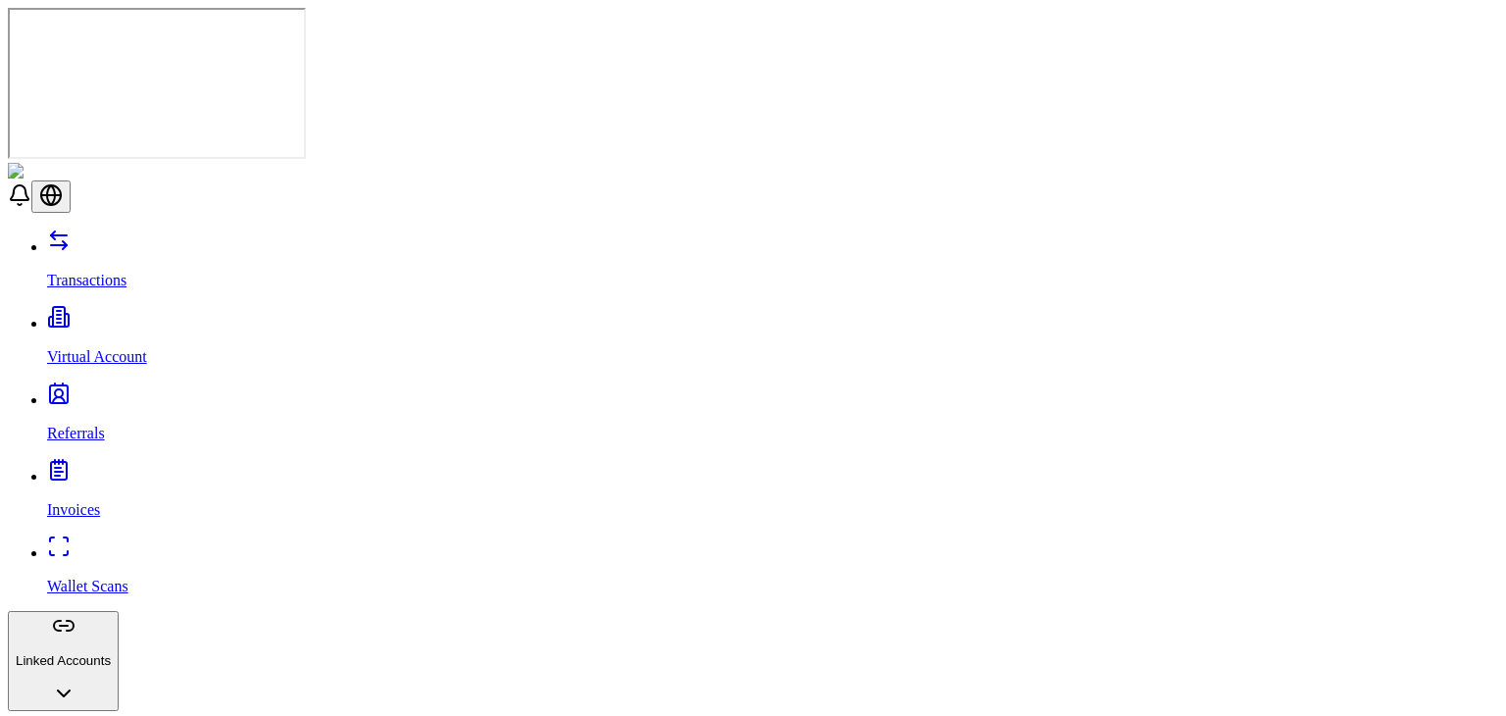
click at [47, 534] on icon at bounding box center [59, 546] width 24 height 24
click at [52, 544] on link "Wallet Scans" at bounding box center [772, 569] width 1451 height 51
click at [72, 501] on p "Invoices" at bounding box center [772, 510] width 1451 height 18
click at [85, 391] on link "Referrals" at bounding box center [772, 416] width 1451 height 51
click at [105, 315] on link "Virtual Account" at bounding box center [772, 340] width 1451 height 51
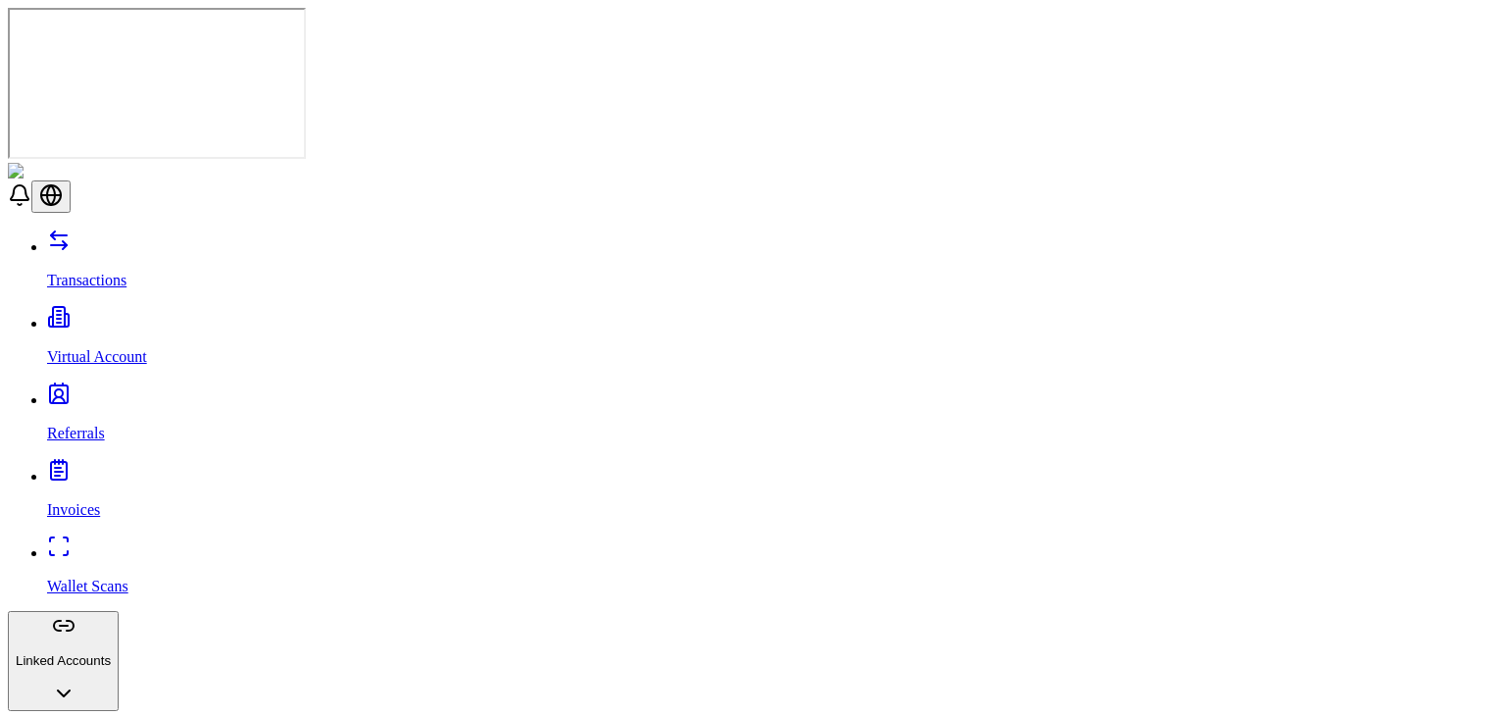
click at [121, 229] on div "Transactions Virtual Account Referrals Invoices Wallet Scans Linked Accounts Wa…" at bounding box center [753, 632] width 1491 height 807
click at [129, 391] on link "Referrals" at bounding box center [772, 416] width 1451 height 51
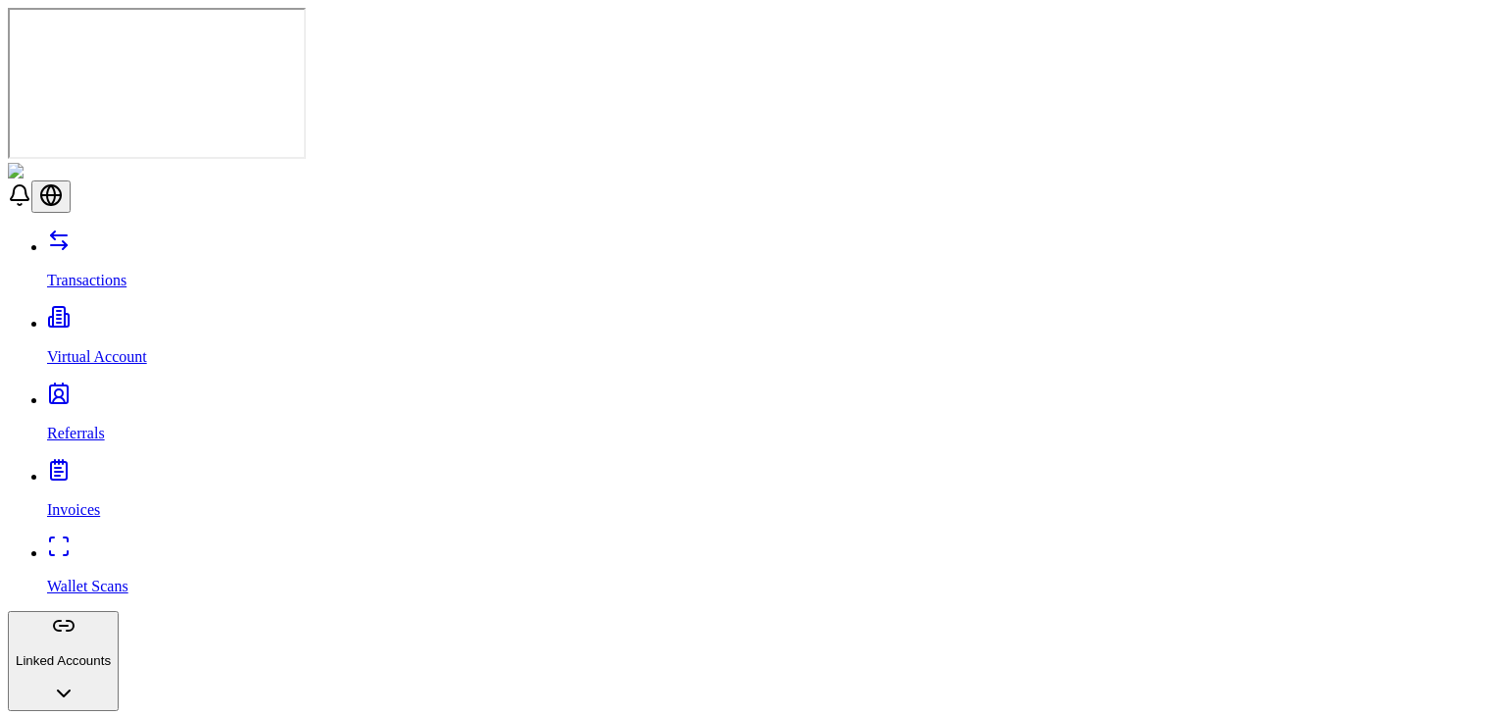
click at [90, 229] on div "Transactions Virtual Account Referrals Invoices Wallet Scans Linked Accounts Wa…" at bounding box center [753, 632] width 1491 height 807
click at [106, 163] on header at bounding box center [753, 188] width 1491 height 50
click at [115, 272] on p "Transactions" at bounding box center [772, 281] width 1451 height 18
click at [84, 348] on p "Virtual Account" at bounding box center [772, 357] width 1451 height 18
drag, startPoint x: 76, startPoint y: 154, endPoint x: 75, endPoint y: 178, distance: 23.6
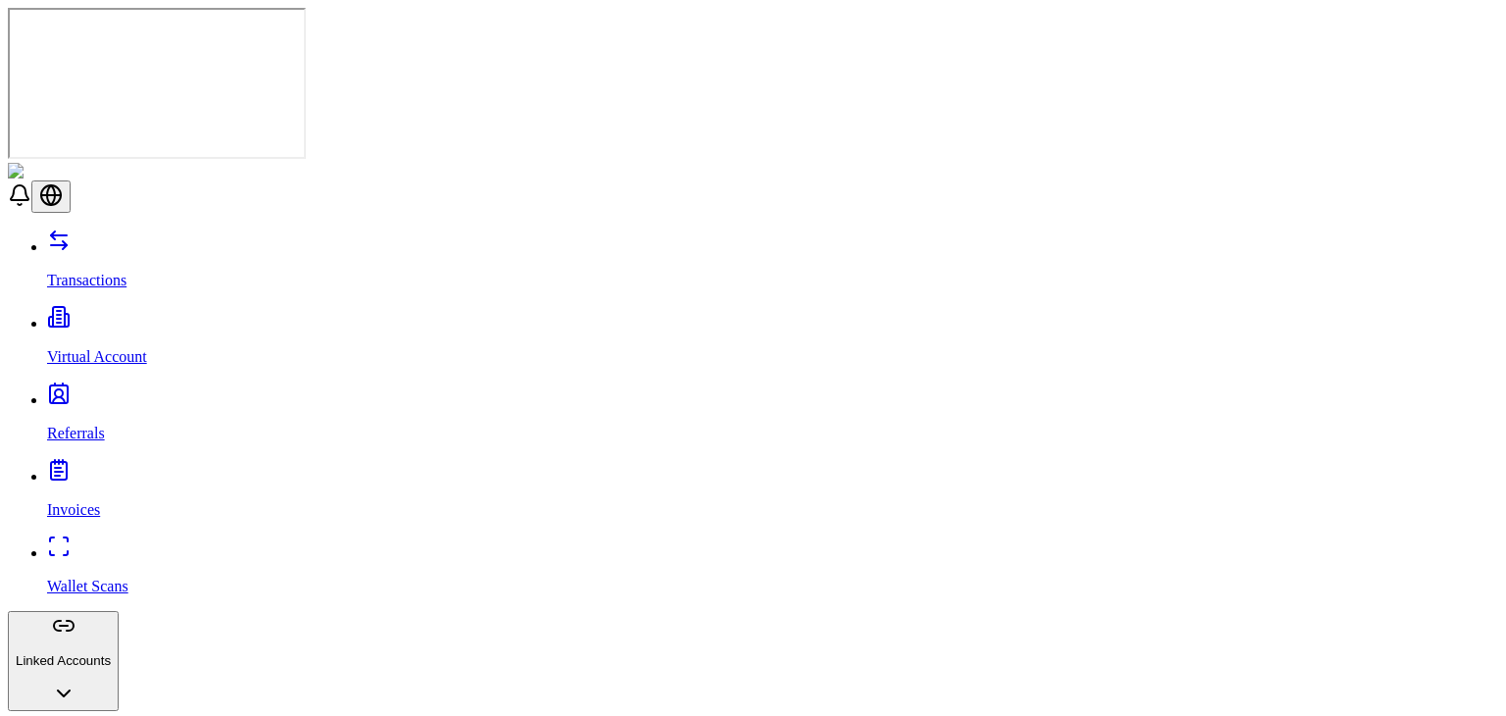
click at [75, 229] on div "Transactions Virtual Account Referrals Invoices Wallet Scans Linked Accounts Wa…" at bounding box center [753, 632] width 1491 height 807
click at [75, 425] on p "Referrals" at bounding box center [772, 434] width 1451 height 18
click at [67, 501] on p "Invoices" at bounding box center [772, 510] width 1451 height 18
click at [60, 544] on link "Wallet Scans" at bounding box center [772, 569] width 1451 height 51
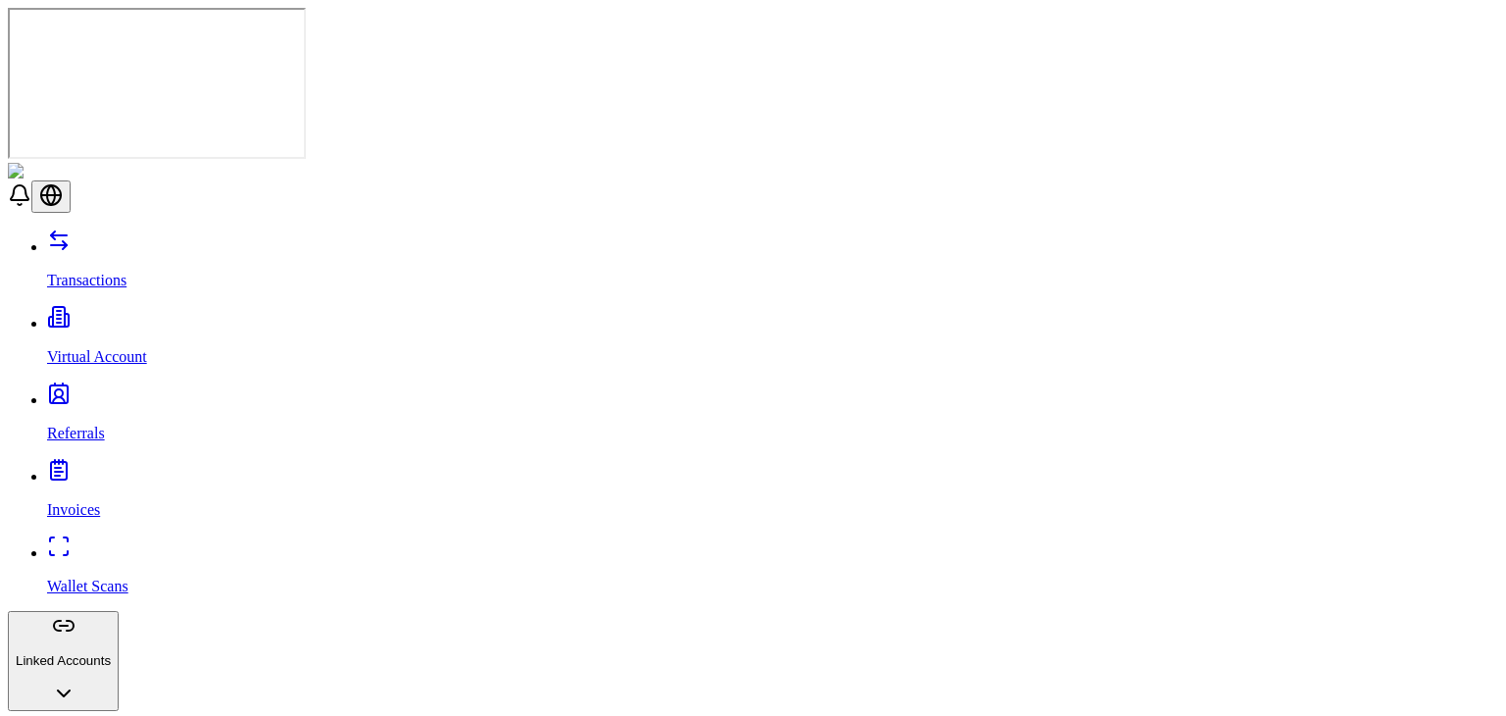
click at [175, 232] on div "Transactions Virtual Account Referrals Invoices Wallet Scans Linked Accounts Wa…" at bounding box center [753, 561] width 1491 height 664
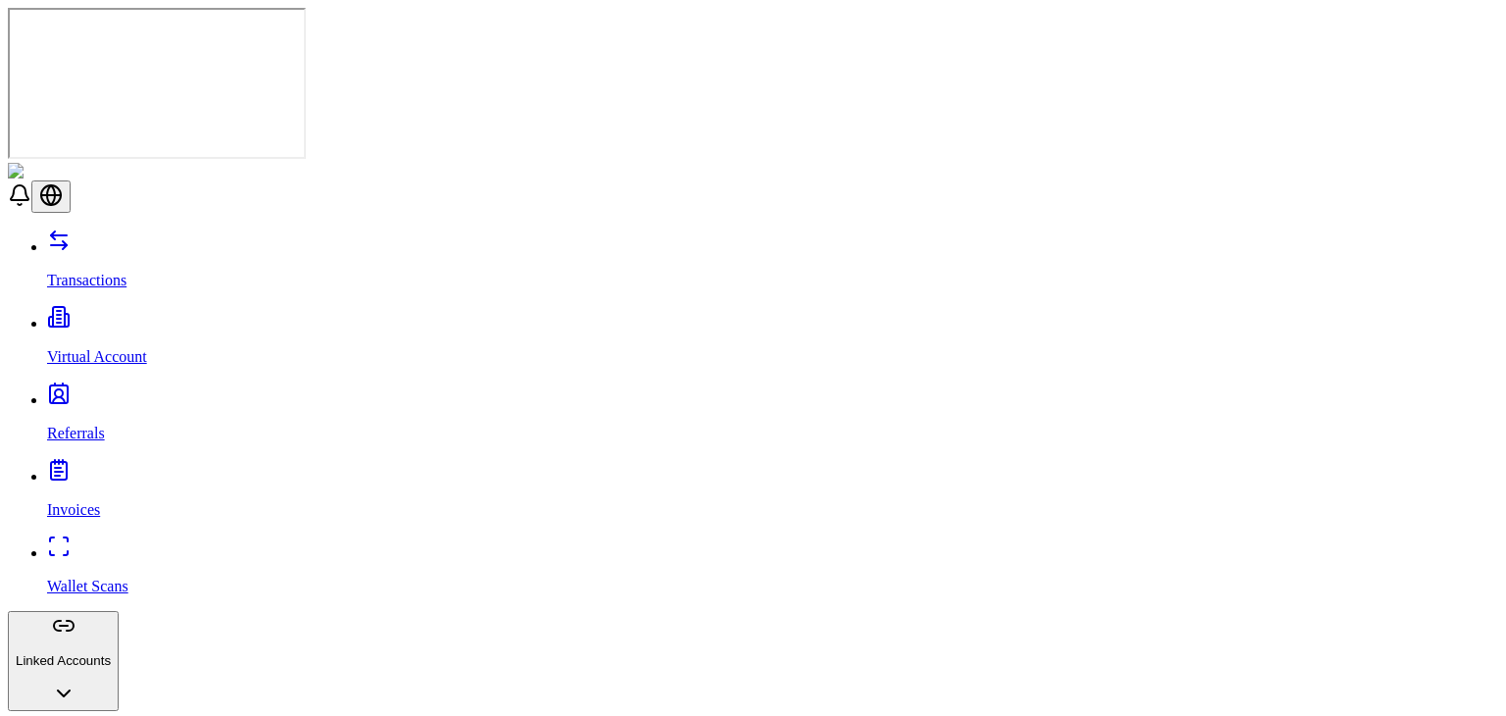
click at [149, 391] on link "Referrals" at bounding box center [772, 416] width 1451 height 51
click at [155, 315] on link "Virtual Account" at bounding box center [772, 340] width 1451 height 51
click at [161, 229] on div "Transactions Virtual Account Referrals Invoices Wallet Scans Linked Accounts Wa…" at bounding box center [753, 632] width 1491 height 807
click at [158, 238] on link "Transactions" at bounding box center [772, 263] width 1451 height 51
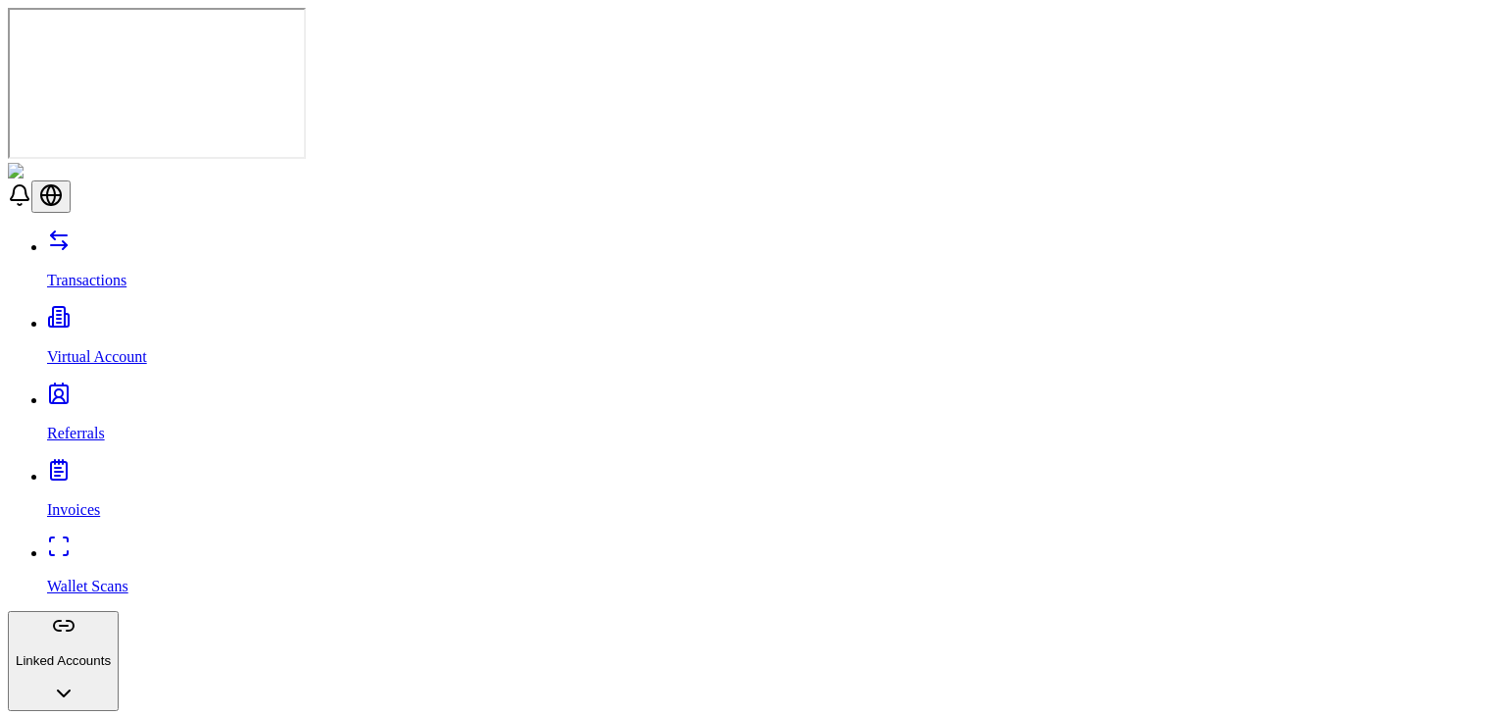
click at [161, 163] on header at bounding box center [753, 188] width 1491 height 50
click at [125, 163] on img at bounding box center [66, 172] width 117 height 18
click at [143, 163] on header at bounding box center [753, 188] width 1491 height 50
click at [125, 163] on img at bounding box center [66, 172] width 117 height 18
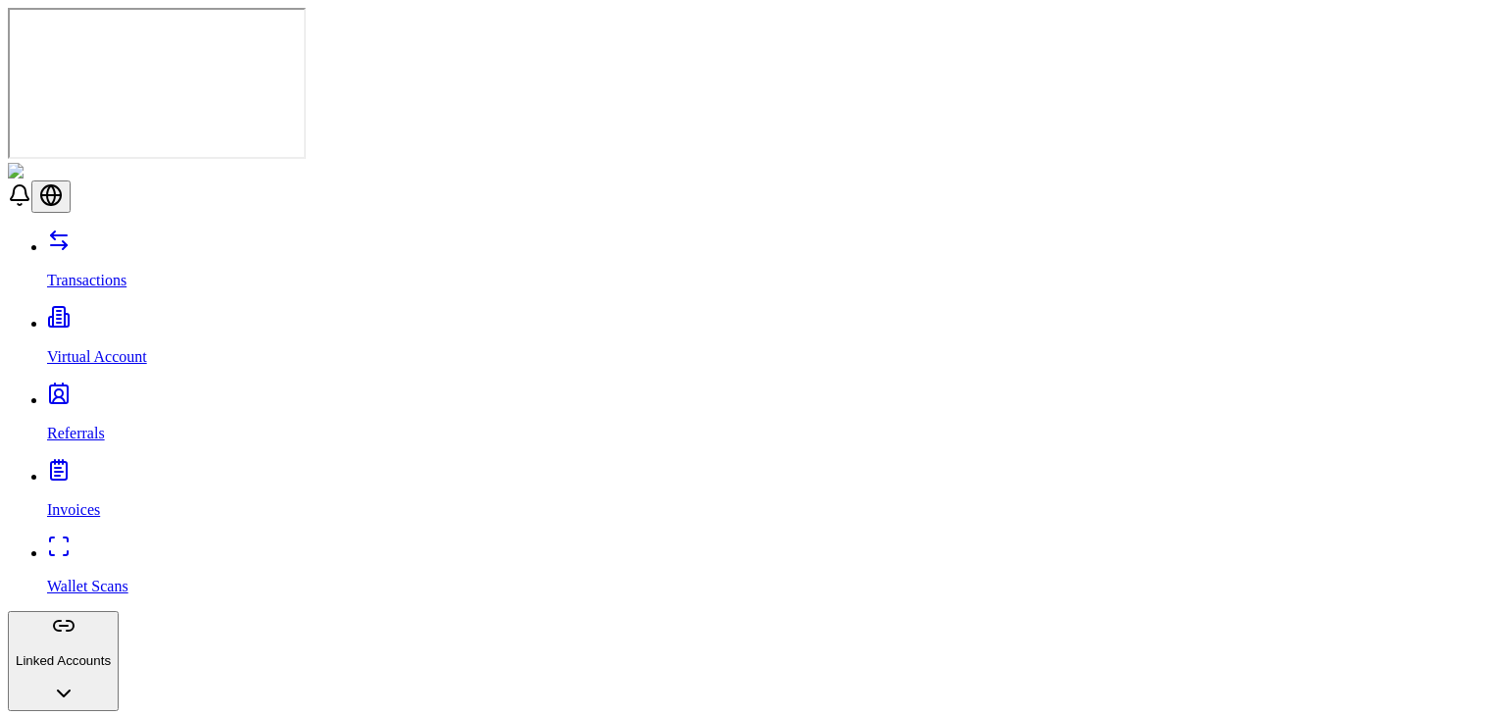
click at [101, 272] on p "Transactions" at bounding box center [772, 281] width 1451 height 18
drag, startPoint x: 90, startPoint y: 149, endPoint x: 90, endPoint y: 138, distance: 10.8
click at [90, 229] on div "Transactions Virtual Account Referrals Invoices Wallet Scans Linked Accounts Wa…" at bounding box center [753, 561] width 1491 height 664
click at [90, 348] on p "Virtual Account" at bounding box center [772, 357] width 1451 height 18
click at [110, 272] on p "Transactions" at bounding box center [772, 281] width 1451 height 18
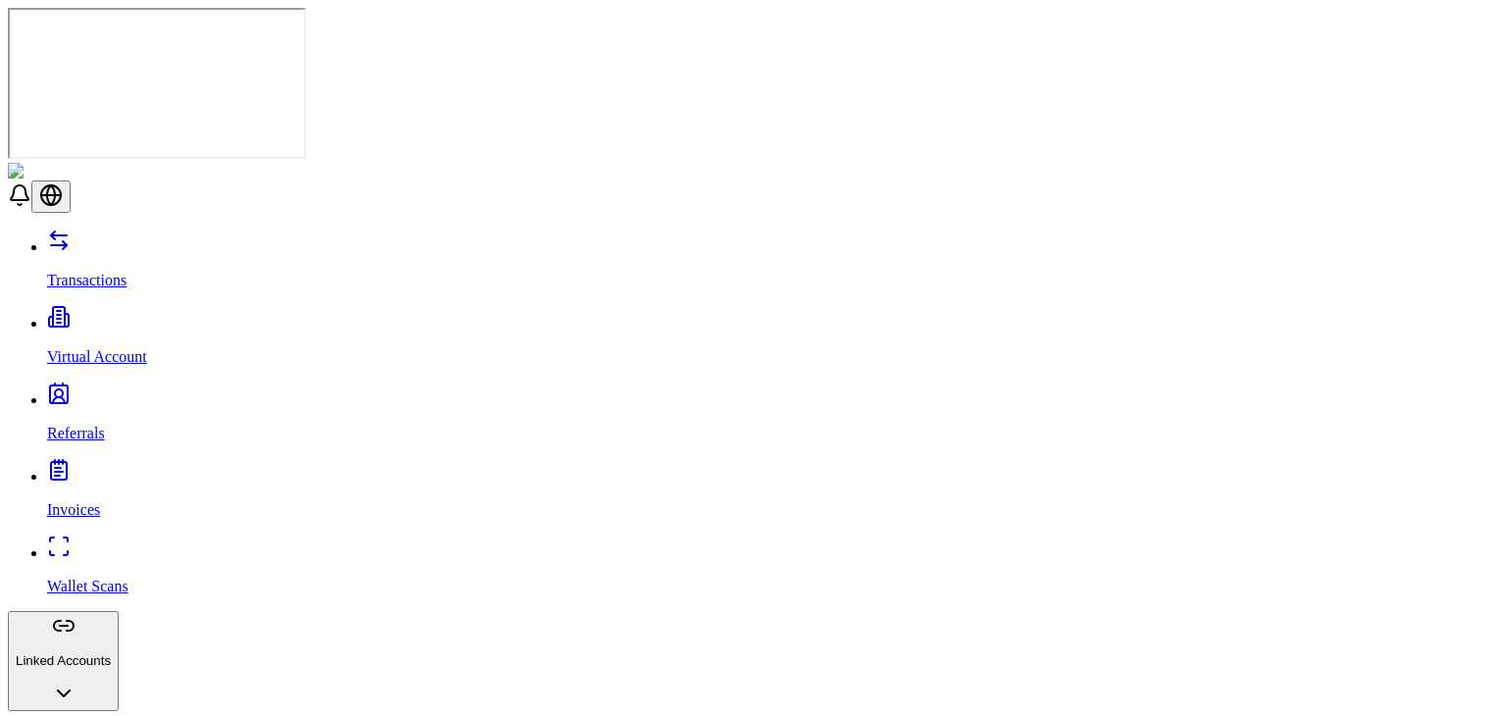
click at [110, 272] on p "Transactions" at bounding box center [772, 281] width 1451 height 18
click at [107, 348] on p "Virtual Account" at bounding box center [772, 357] width 1451 height 18
click at [114, 315] on link "Virtual Account" at bounding box center [772, 340] width 1451 height 51
click at [114, 348] on p "Virtual Account" at bounding box center [772, 357] width 1451 height 18
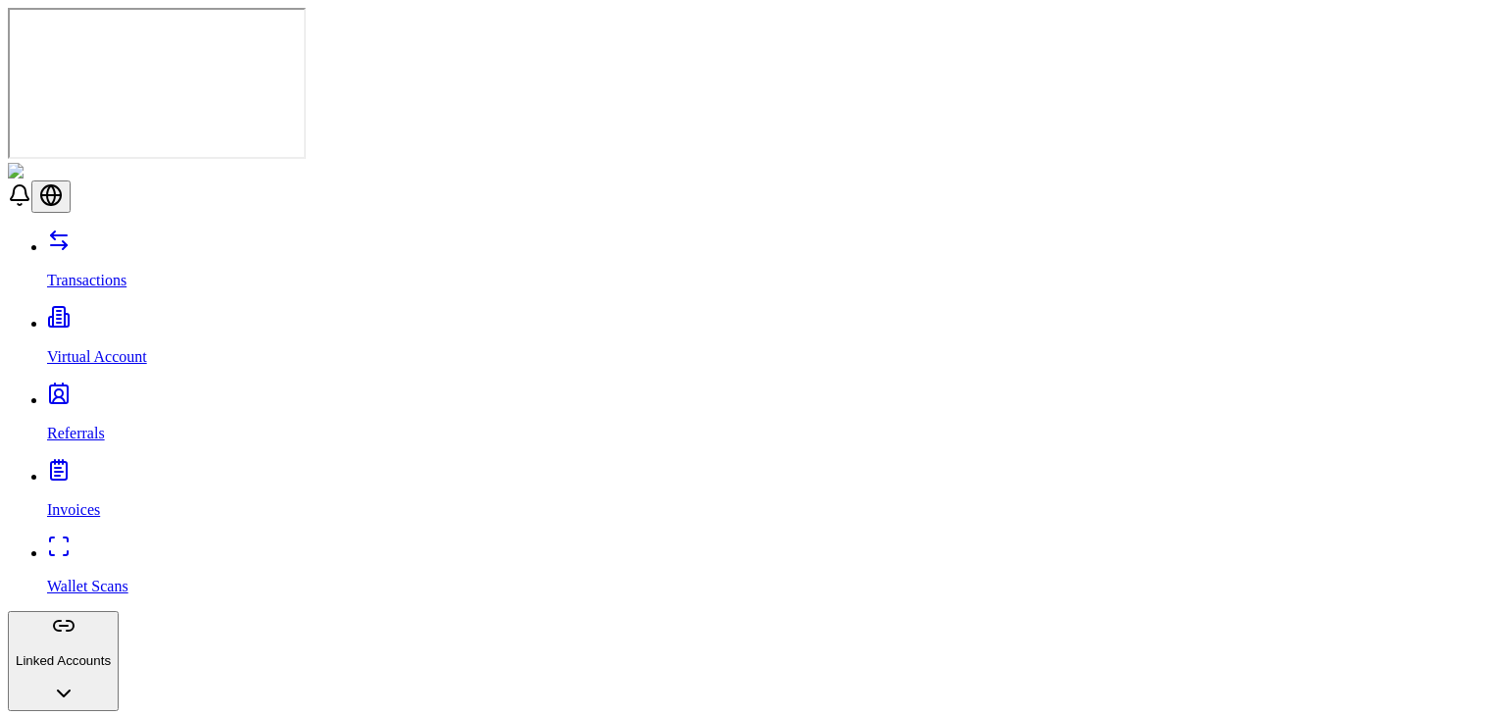
click at [121, 391] on link "Referrals" at bounding box center [772, 416] width 1451 height 51
click at [110, 272] on p "Transactions" at bounding box center [772, 281] width 1451 height 18
click at [127, 315] on link "Virtual Account" at bounding box center [772, 340] width 1451 height 51
click at [102, 425] on p "Referrals" at bounding box center [772, 434] width 1451 height 18
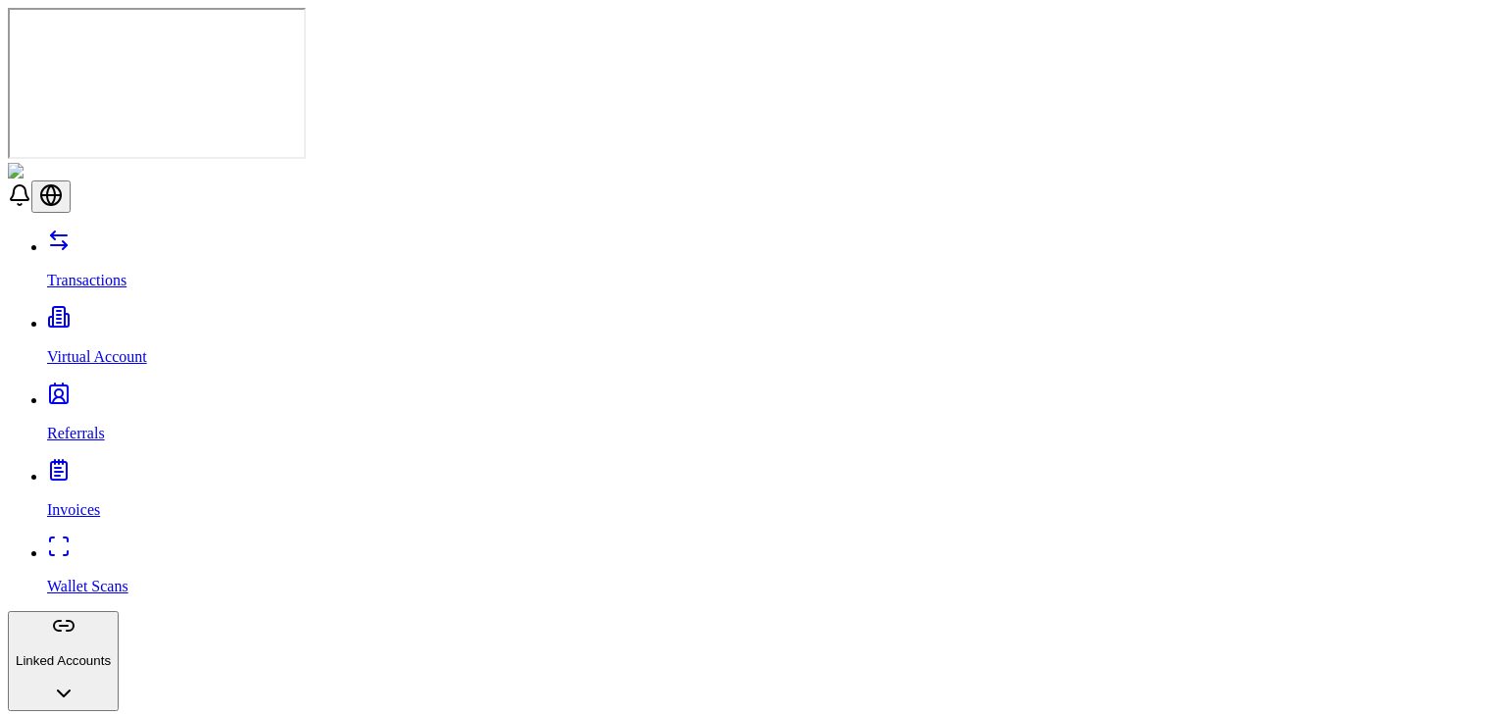
click at [127, 232] on div "Transactions Virtual Account Referrals Invoices Wallet Scans Linked Accounts Wa…" at bounding box center [753, 561] width 1491 height 664
click at [123, 578] on p "Wallet Scans" at bounding box center [772, 587] width 1451 height 18
click at [124, 468] on link "Invoices" at bounding box center [772, 493] width 1451 height 51
click at [133, 391] on link "Referrals" at bounding box center [772, 416] width 1451 height 51
click at [135, 348] on p "Virtual Account" at bounding box center [772, 357] width 1451 height 18
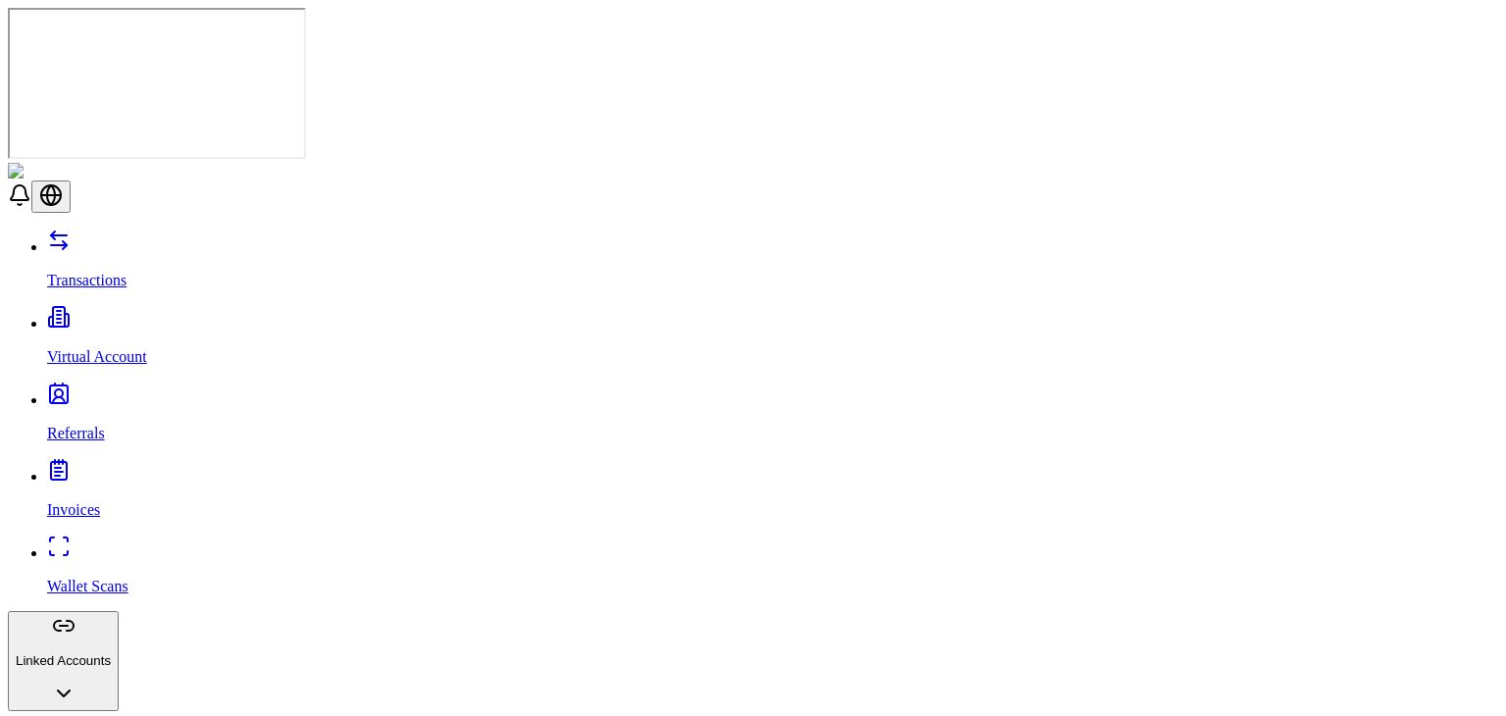
click at [113, 238] on link "Transactions" at bounding box center [772, 263] width 1451 height 51
click at [113, 348] on p "Virtual Account" at bounding box center [772, 357] width 1451 height 18
click at [112, 272] on p "Transactions" at bounding box center [772, 281] width 1451 height 18
click at [94, 468] on link "Invoices" at bounding box center [772, 493] width 1451 height 51
click at [96, 425] on p "Referrals" at bounding box center [772, 434] width 1451 height 18
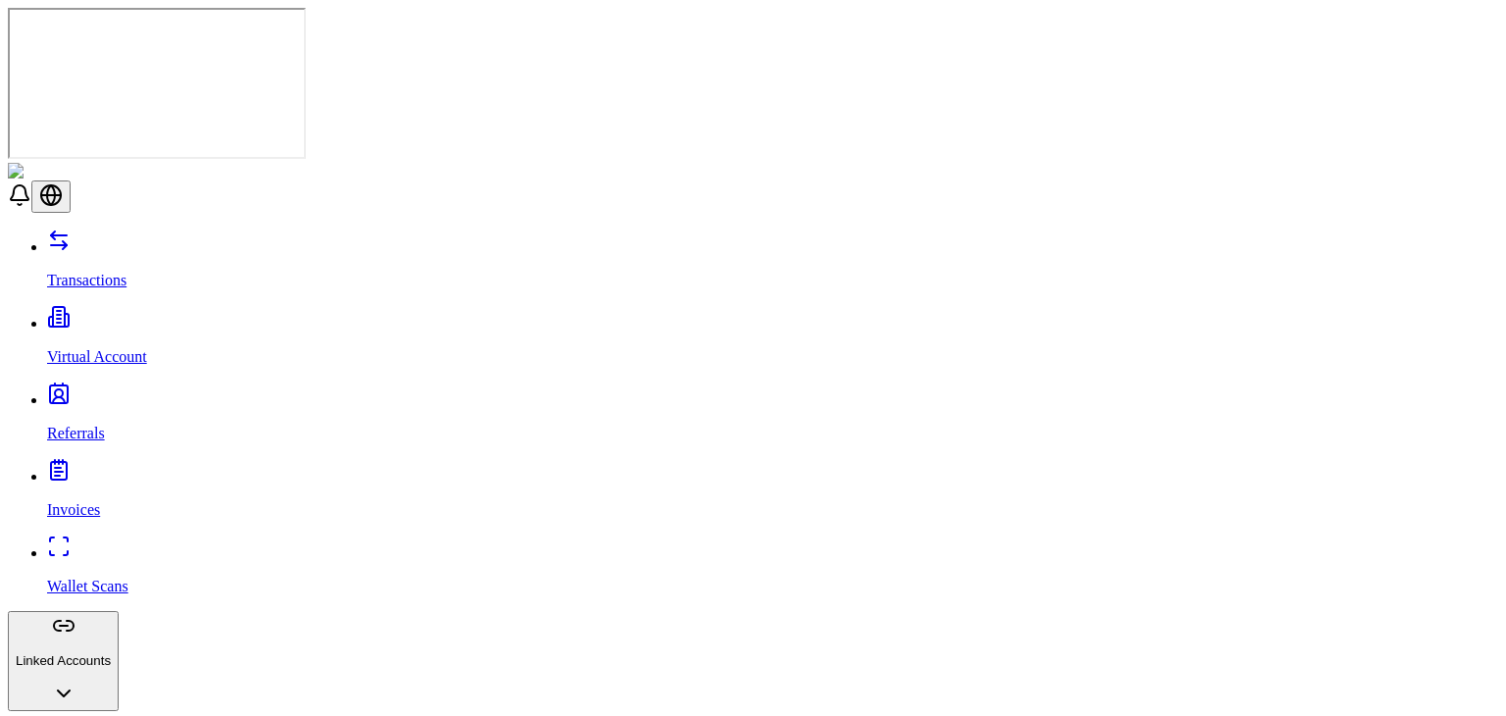
click at [60, 272] on p "Transactions" at bounding box center [772, 281] width 1451 height 18
click at [114, 315] on link "Virtual Account" at bounding box center [772, 340] width 1451 height 51
click at [125, 238] on link "Transactions" at bounding box center [772, 263] width 1451 height 51
click at [101, 391] on link "Referrals" at bounding box center [772, 416] width 1451 height 51
click at [110, 468] on link "Invoices" at bounding box center [772, 493] width 1451 height 51
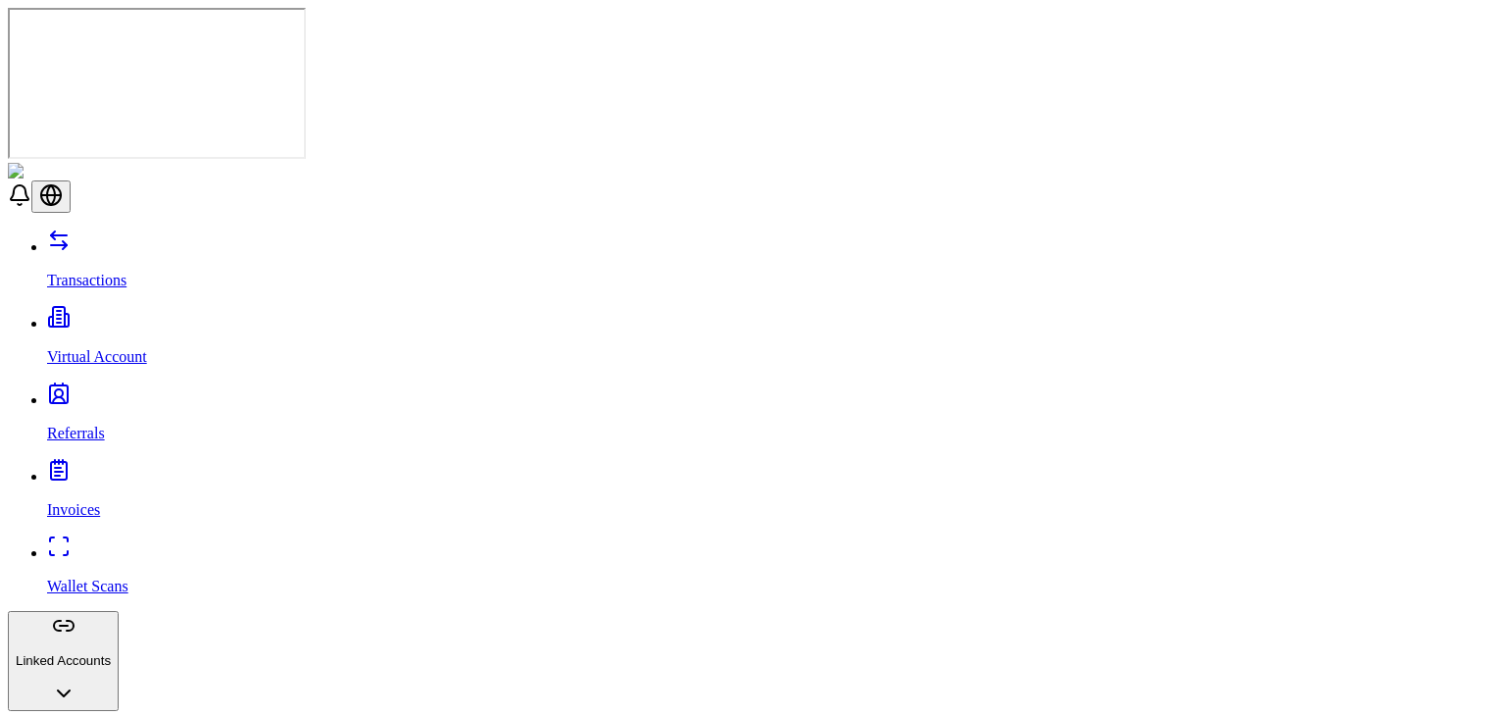
click at [117, 391] on link "Referrals" at bounding box center [772, 416] width 1451 height 51
click at [120, 229] on div "Transactions Virtual Account Referrals Invoices Wallet Scans Linked Accounts Wa…" at bounding box center [753, 561] width 1491 height 664
click at [123, 348] on p "Virtual Account" at bounding box center [772, 357] width 1451 height 18
click at [114, 272] on p "Transactions" at bounding box center [772, 281] width 1451 height 18
click at [85, 468] on link "Invoices" at bounding box center [772, 493] width 1451 height 51
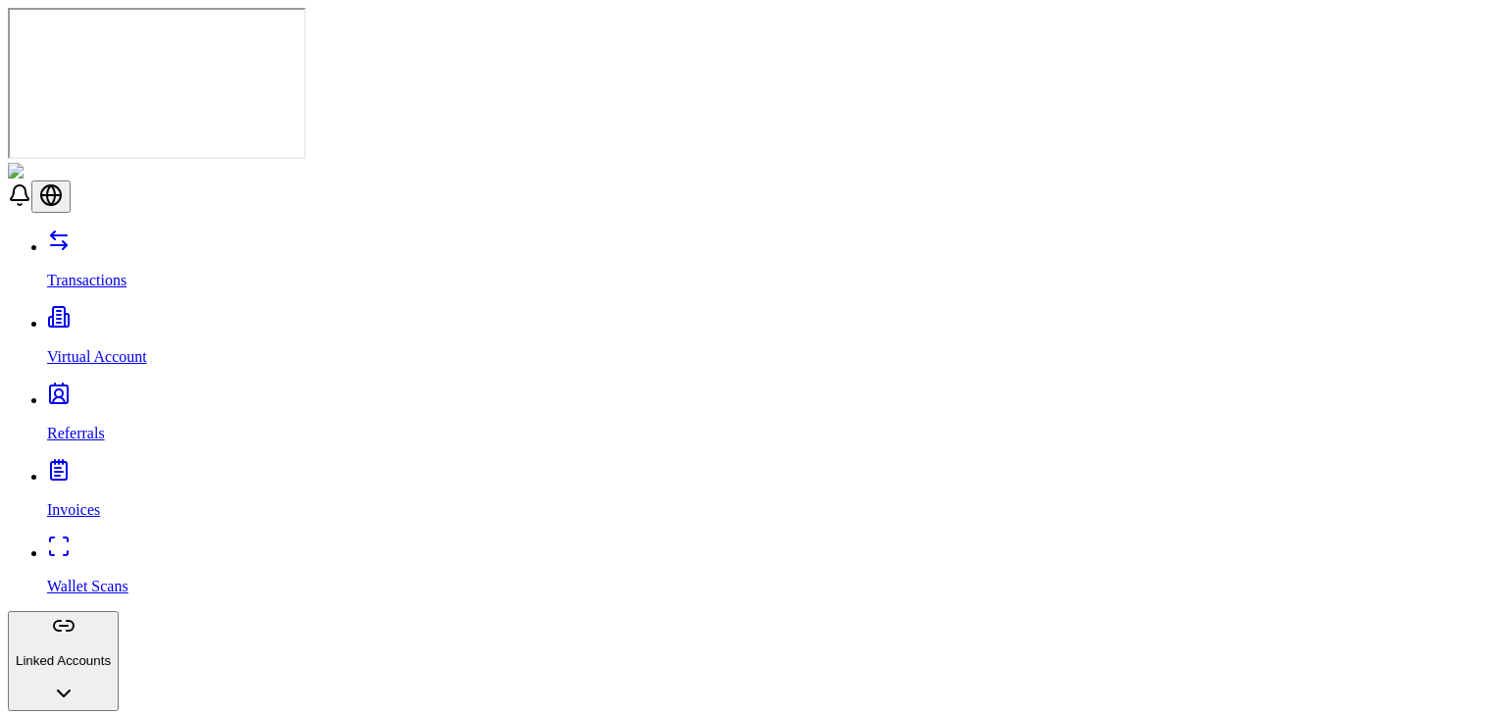
click at [85, 544] on link "Wallet Scans" at bounding box center [772, 569] width 1451 height 51
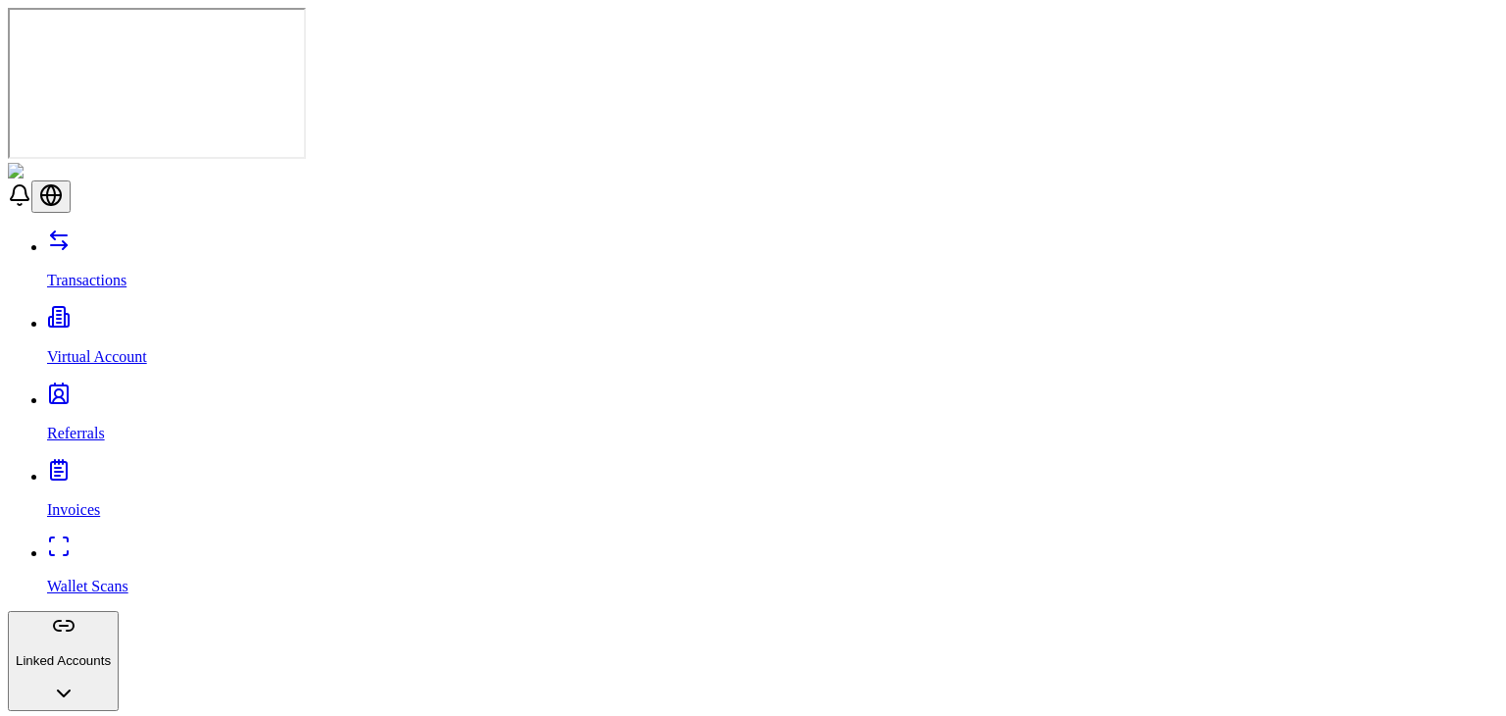
click at [77, 238] on link "Transactions" at bounding box center [772, 263] width 1451 height 51
click at [88, 315] on link "Virtual Account" at bounding box center [772, 340] width 1451 height 51
click at [96, 391] on link "Referrals" at bounding box center [772, 416] width 1451 height 51
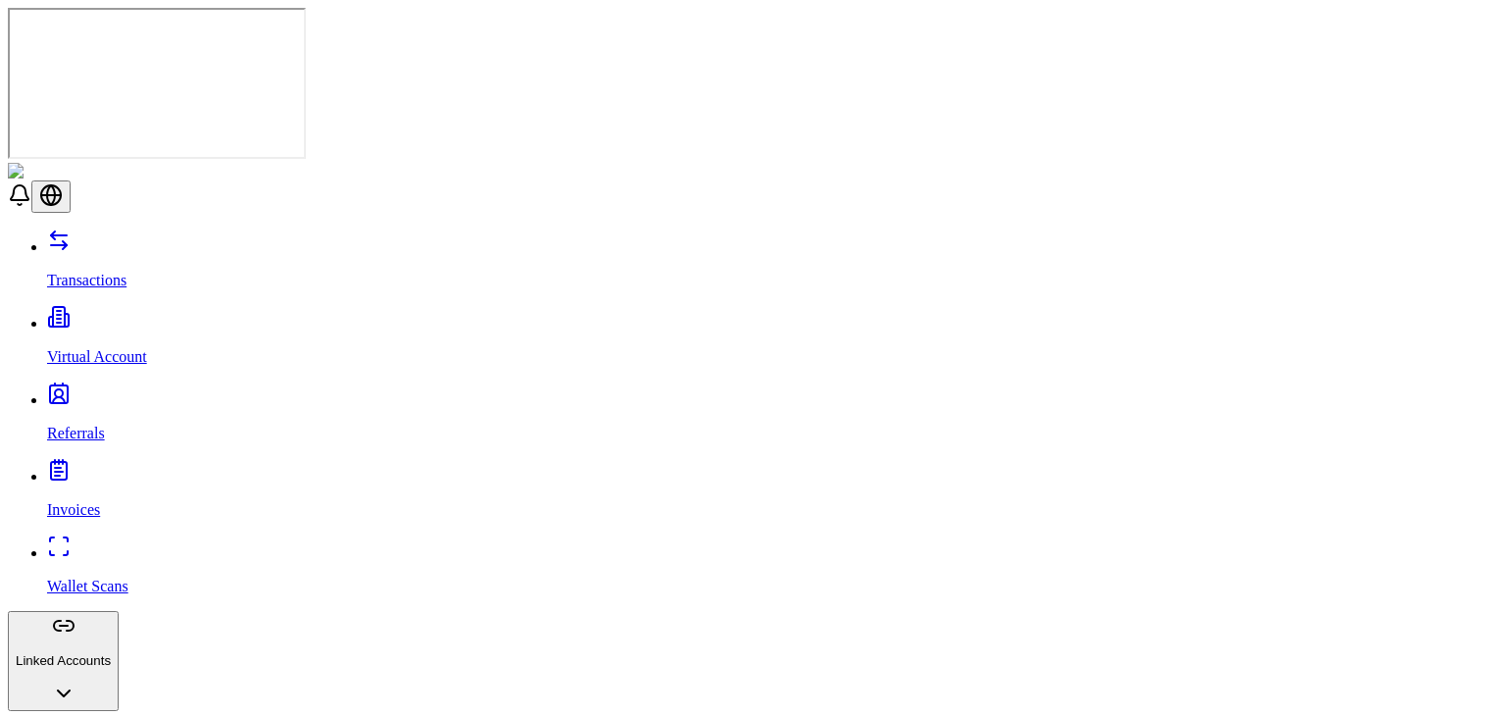
click at [91, 315] on link "Virtual Account" at bounding box center [772, 340] width 1451 height 51
click at [92, 238] on link "Transactions" at bounding box center [772, 263] width 1451 height 51
click at [86, 315] on link "Virtual Account" at bounding box center [772, 340] width 1451 height 51
click at [85, 391] on link "Referrals" at bounding box center [772, 416] width 1451 height 51
click at [83, 501] on p "Invoices" at bounding box center [772, 510] width 1451 height 18
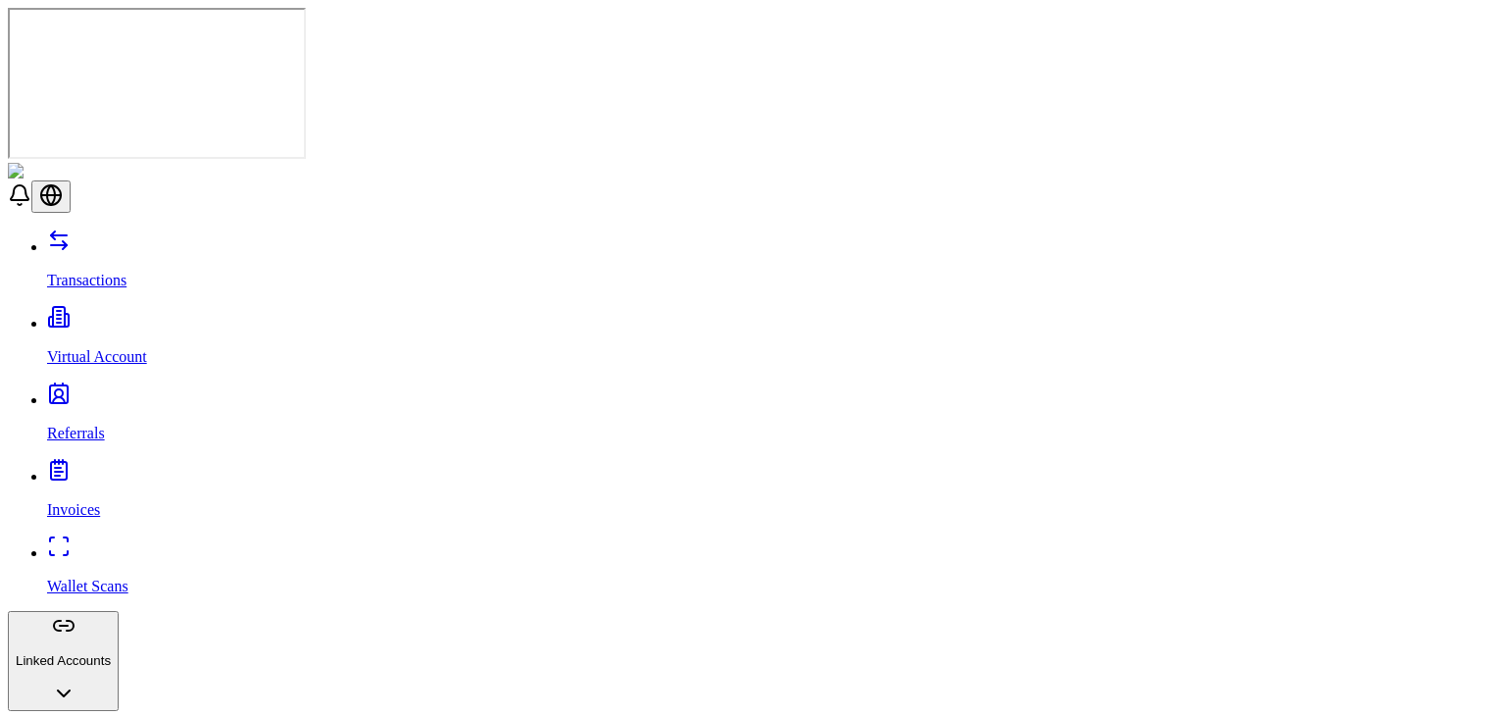
click at [86, 578] on p "Wallet Scans" at bounding box center [772, 587] width 1451 height 18
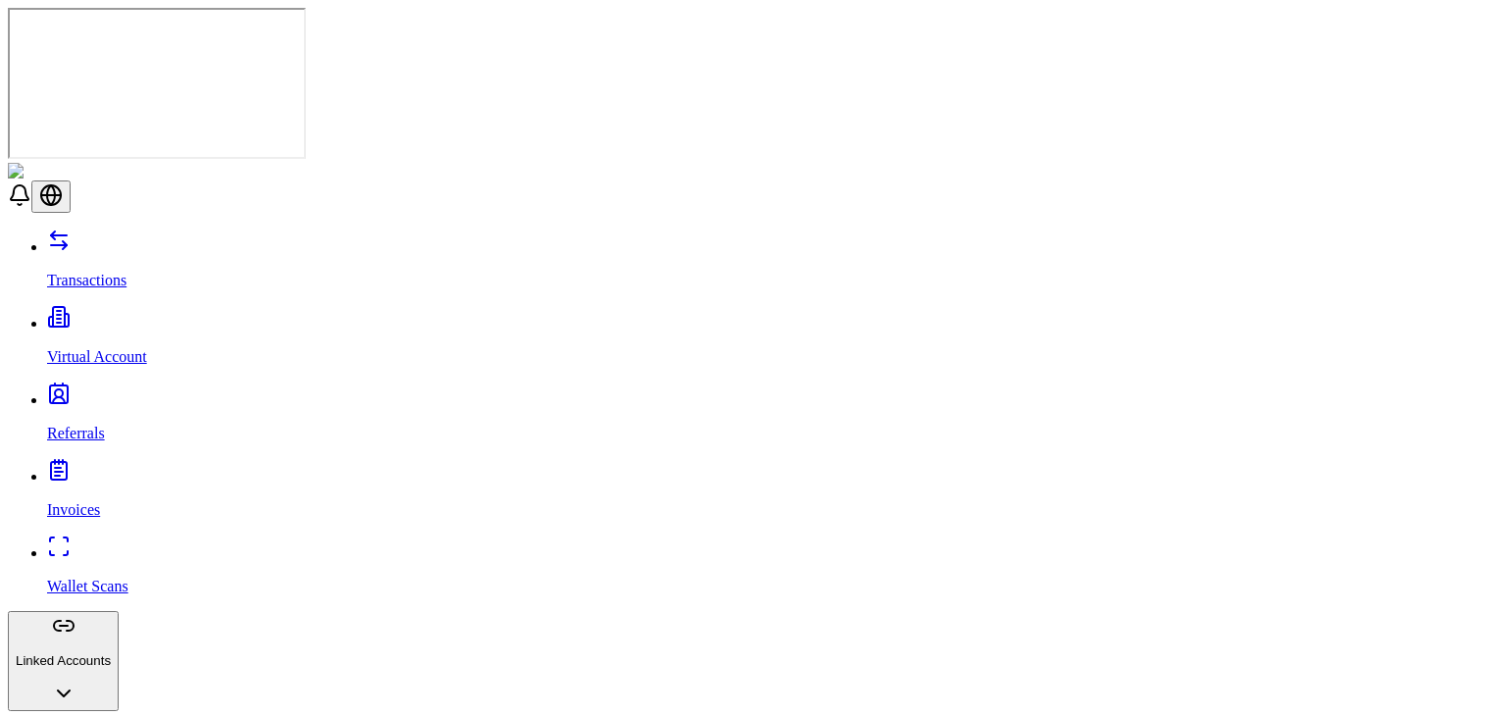
click at [140, 315] on link "Virtual Account" at bounding box center [772, 340] width 1451 height 51
click at [118, 238] on link "Transactions" at bounding box center [772, 263] width 1451 height 51
click at [71, 348] on p "Virtual Account" at bounding box center [772, 357] width 1451 height 18
click at [61, 425] on p "Referrals" at bounding box center [772, 434] width 1451 height 18
click at [47, 468] on link "Invoices" at bounding box center [772, 493] width 1451 height 51
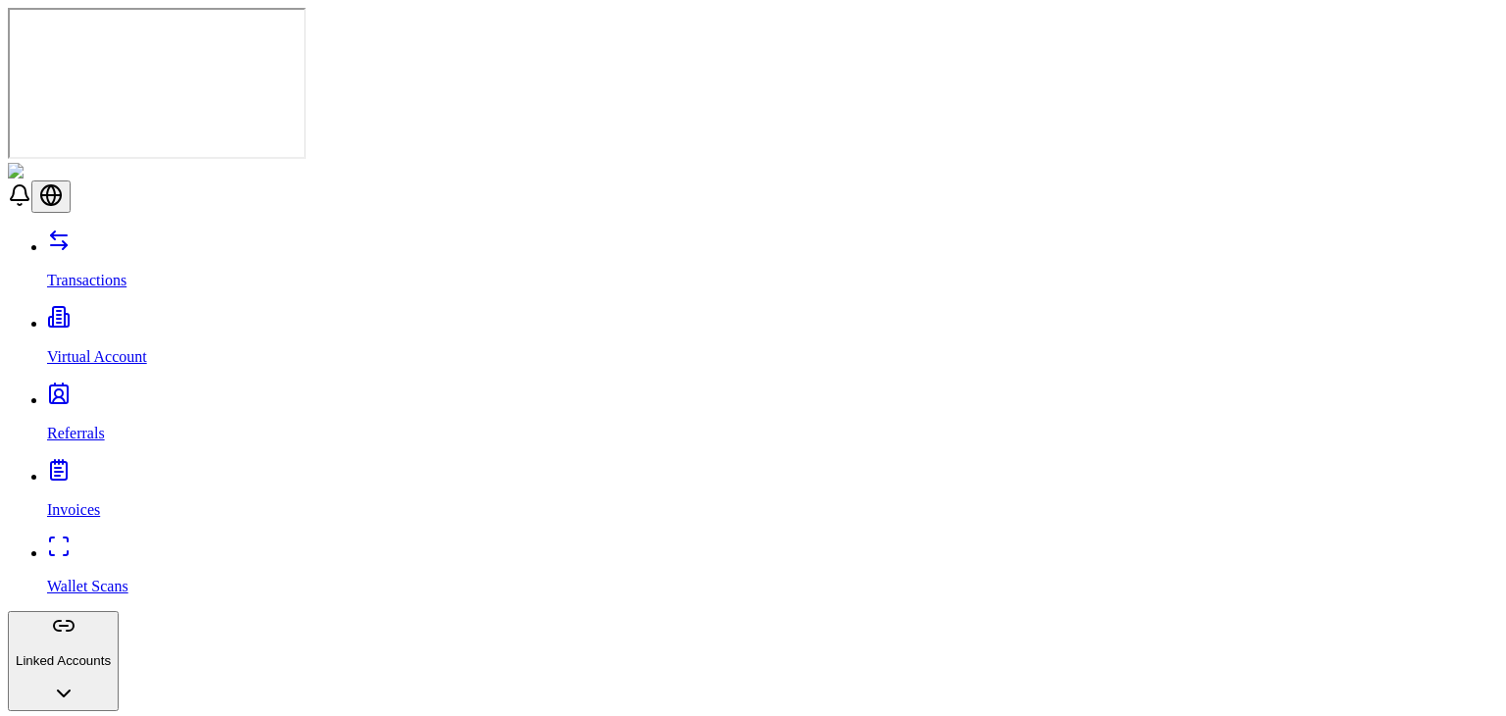
click at [105, 238] on link "Transactions" at bounding box center [772, 263] width 1451 height 51
click at [98, 391] on link "Referrals" at bounding box center [772, 416] width 1451 height 51
click at [173, 315] on link "Virtual Account" at bounding box center [772, 340] width 1451 height 51
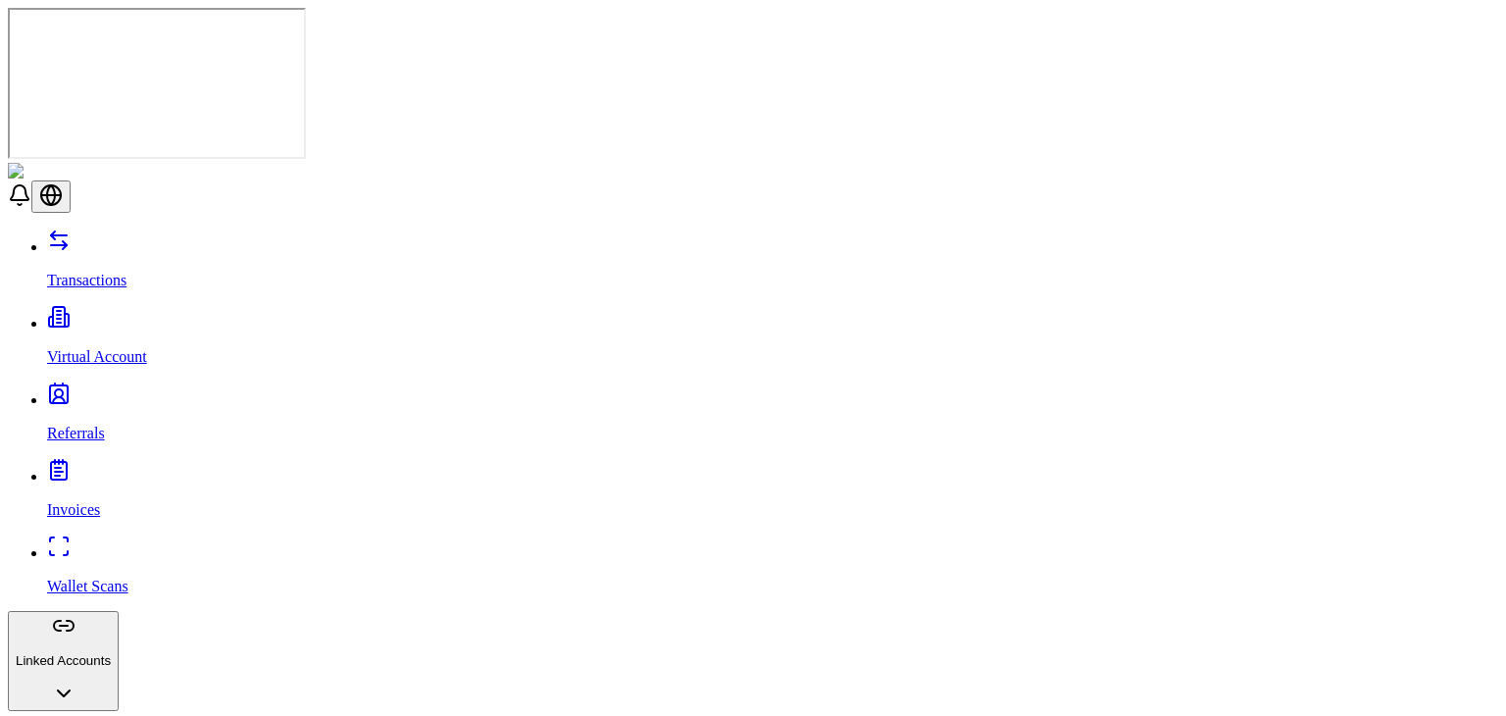
click at [158, 238] on link "Transactions" at bounding box center [772, 263] width 1451 height 51
click at [47, 391] on link "Referrals" at bounding box center [772, 416] width 1451 height 51
click at [67, 468] on link "Invoices" at bounding box center [772, 493] width 1451 height 51
click at [139, 238] on link "Transactions" at bounding box center [772, 263] width 1451 height 51
click at [120, 348] on p "Virtual Account" at bounding box center [772, 357] width 1451 height 18
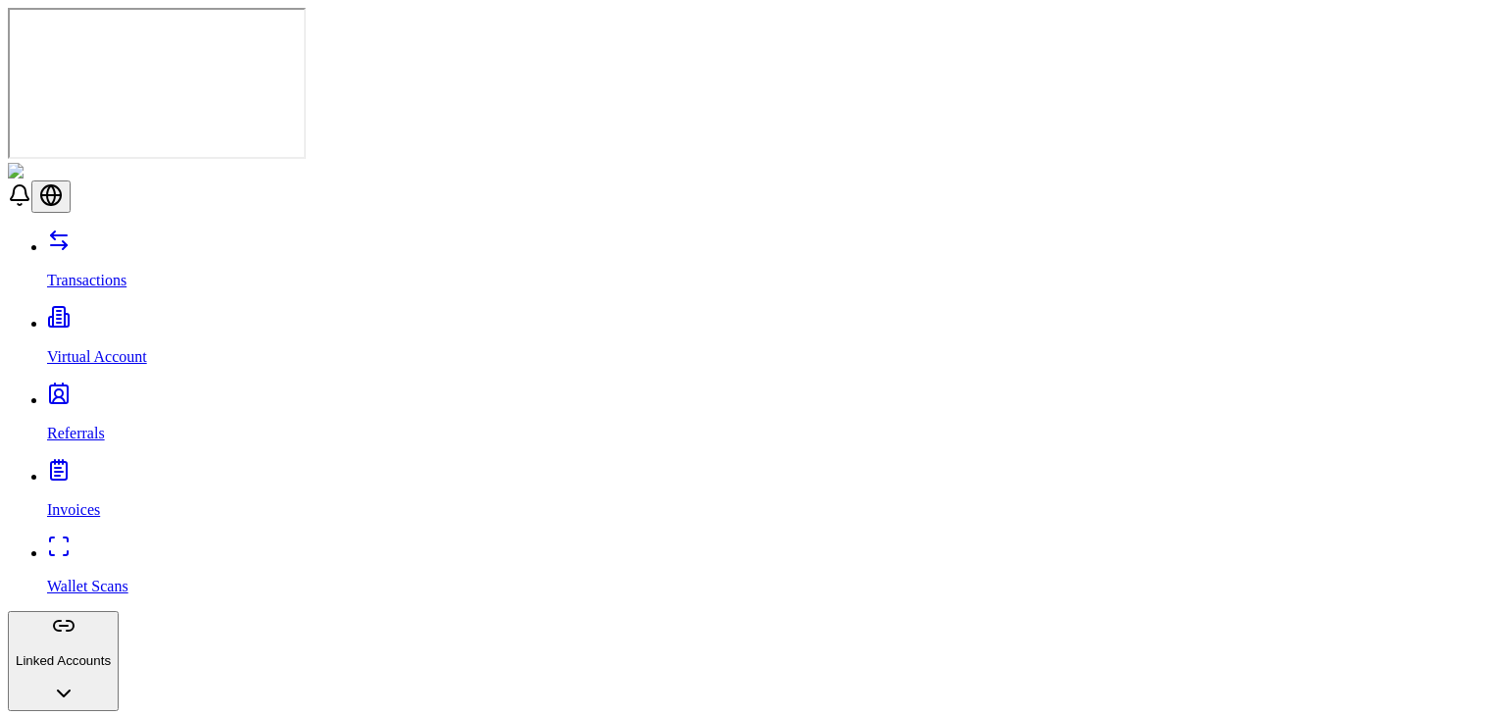
click at [165, 238] on link "Transactions" at bounding box center [772, 263] width 1451 height 51
click at [169, 391] on link "Referrals" at bounding box center [772, 416] width 1451 height 51
click at [137, 468] on link "Invoices" at bounding box center [772, 493] width 1451 height 51
click at [70, 578] on p "Wallet Scans" at bounding box center [772, 587] width 1451 height 18
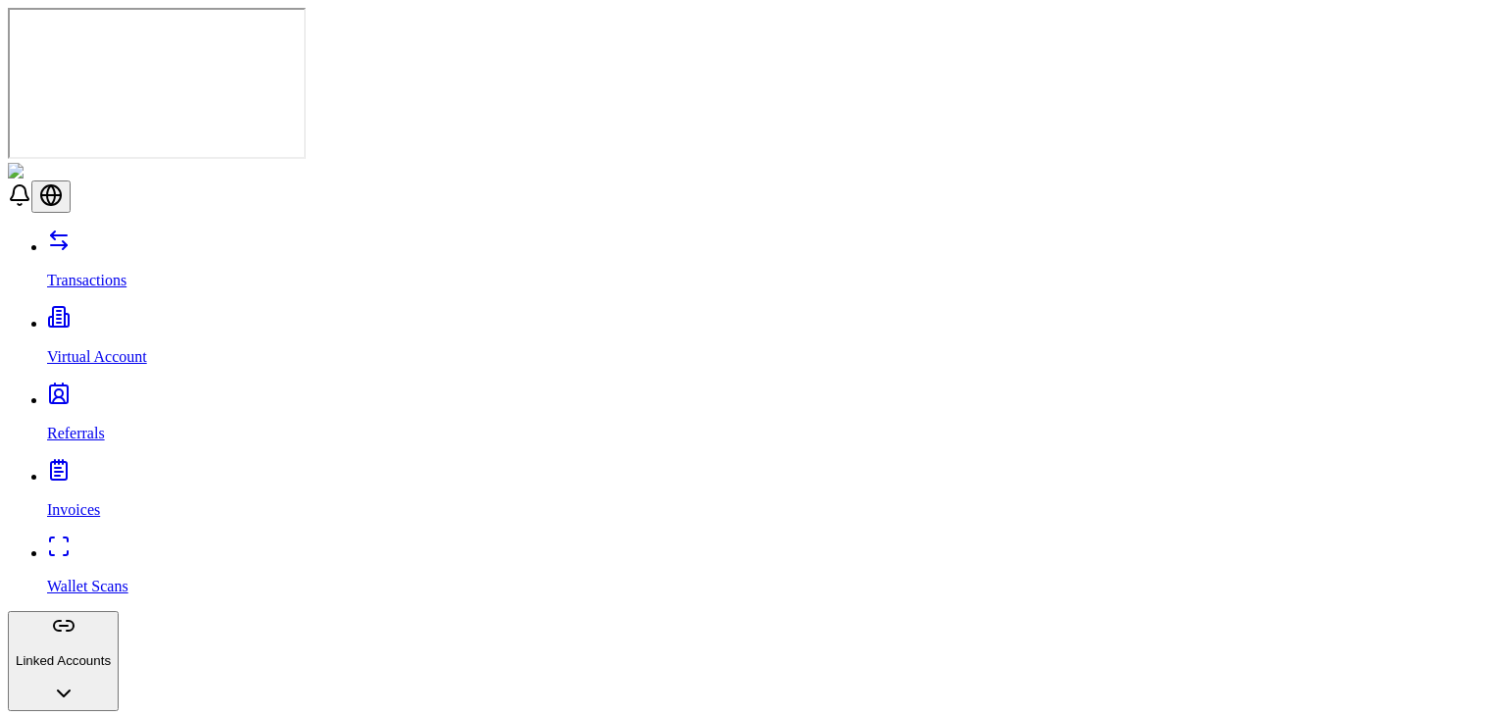
click at [142, 544] on link "Wallet Scans" at bounding box center [772, 569] width 1451 height 51
click at [140, 468] on link "Invoices" at bounding box center [772, 493] width 1451 height 51
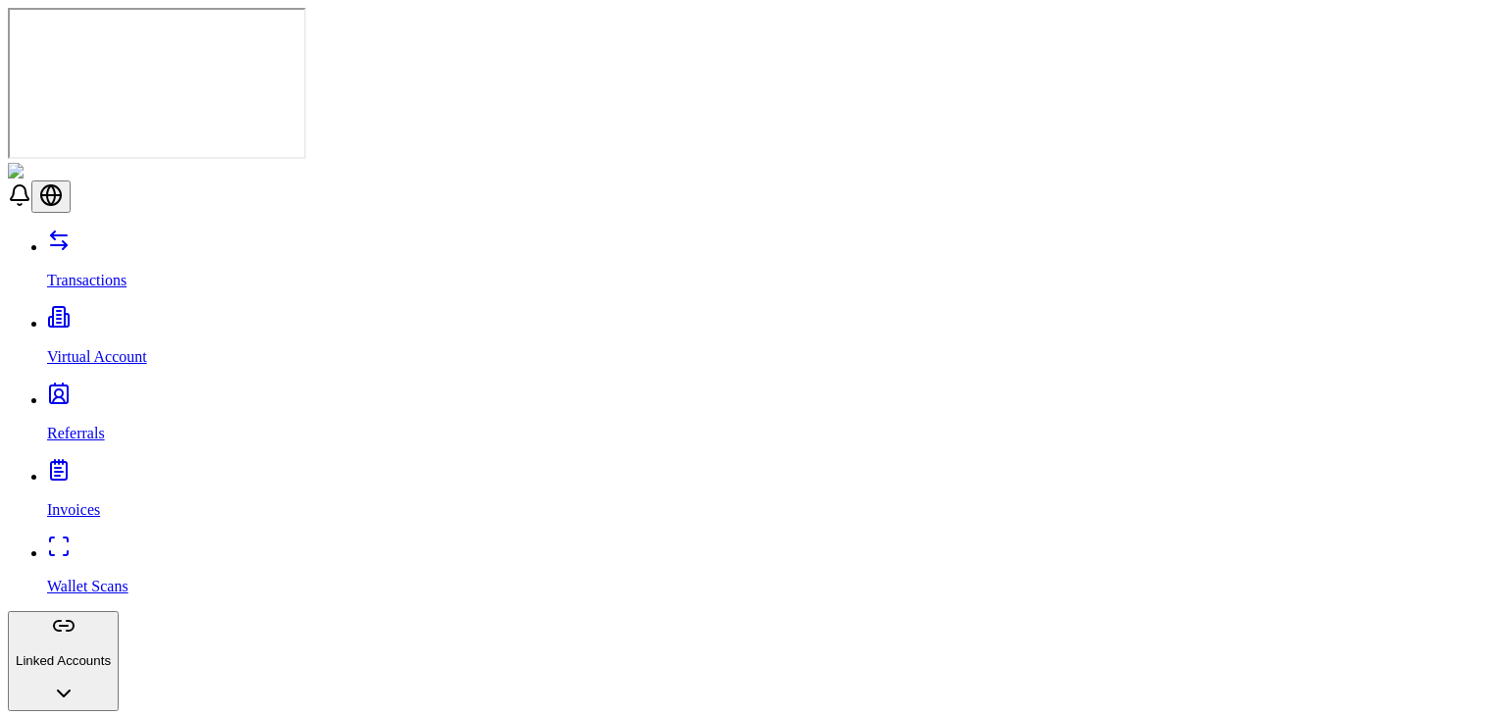
click at [140, 391] on link "Referrals" at bounding box center [772, 416] width 1451 height 51
click at [146, 348] on p "Virtual Account" at bounding box center [772, 357] width 1451 height 18
click at [145, 238] on link "Transactions" at bounding box center [772, 263] width 1451 height 51
click at [139, 315] on link "Virtual Account" at bounding box center [772, 340] width 1451 height 51
click at [103, 425] on p "Referrals" at bounding box center [772, 434] width 1451 height 18
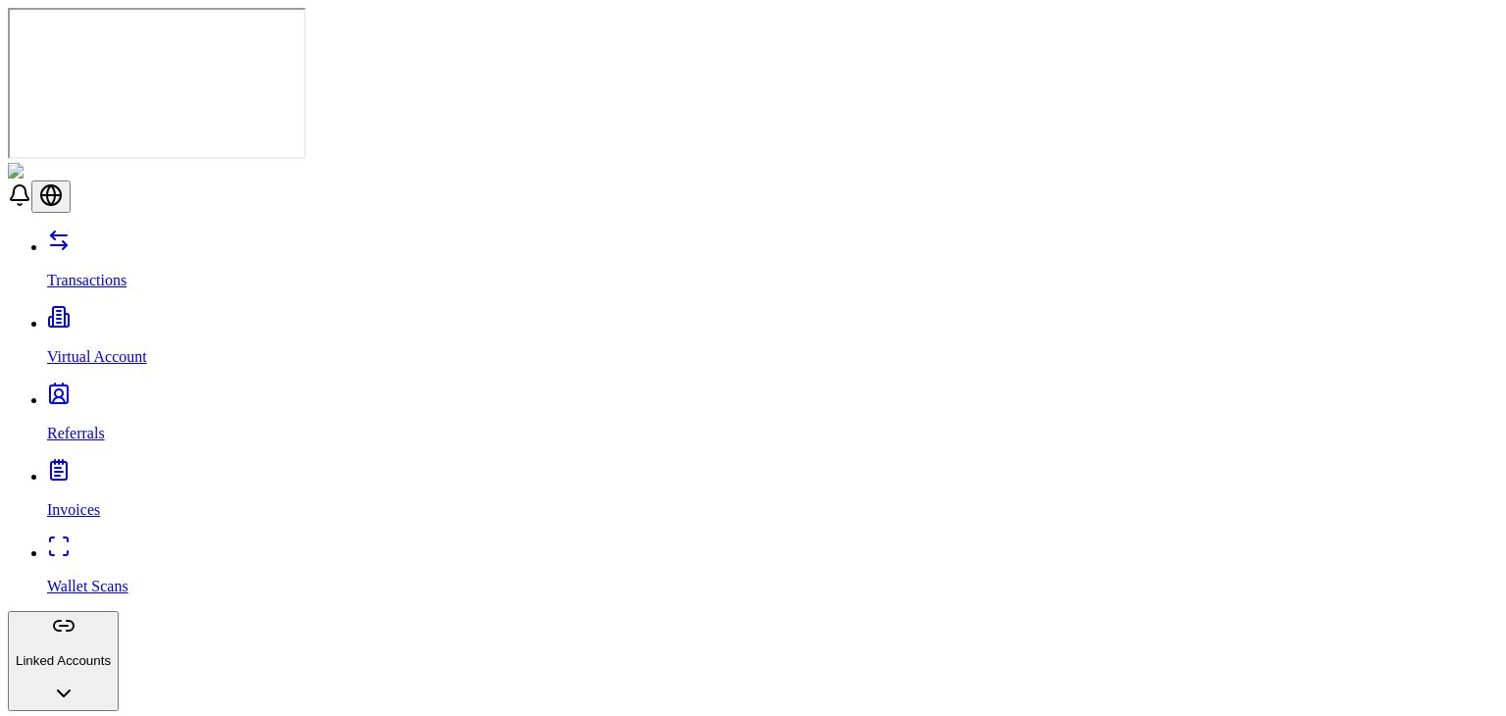
click at [73, 501] on p "Invoices" at bounding box center [772, 510] width 1451 height 18
click at [61, 544] on link "Wallet Scans" at bounding box center [772, 569] width 1451 height 51
drag, startPoint x: 39, startPoint y: 323, endPoint x: 51, endPoint y: 323, distance: 11.8
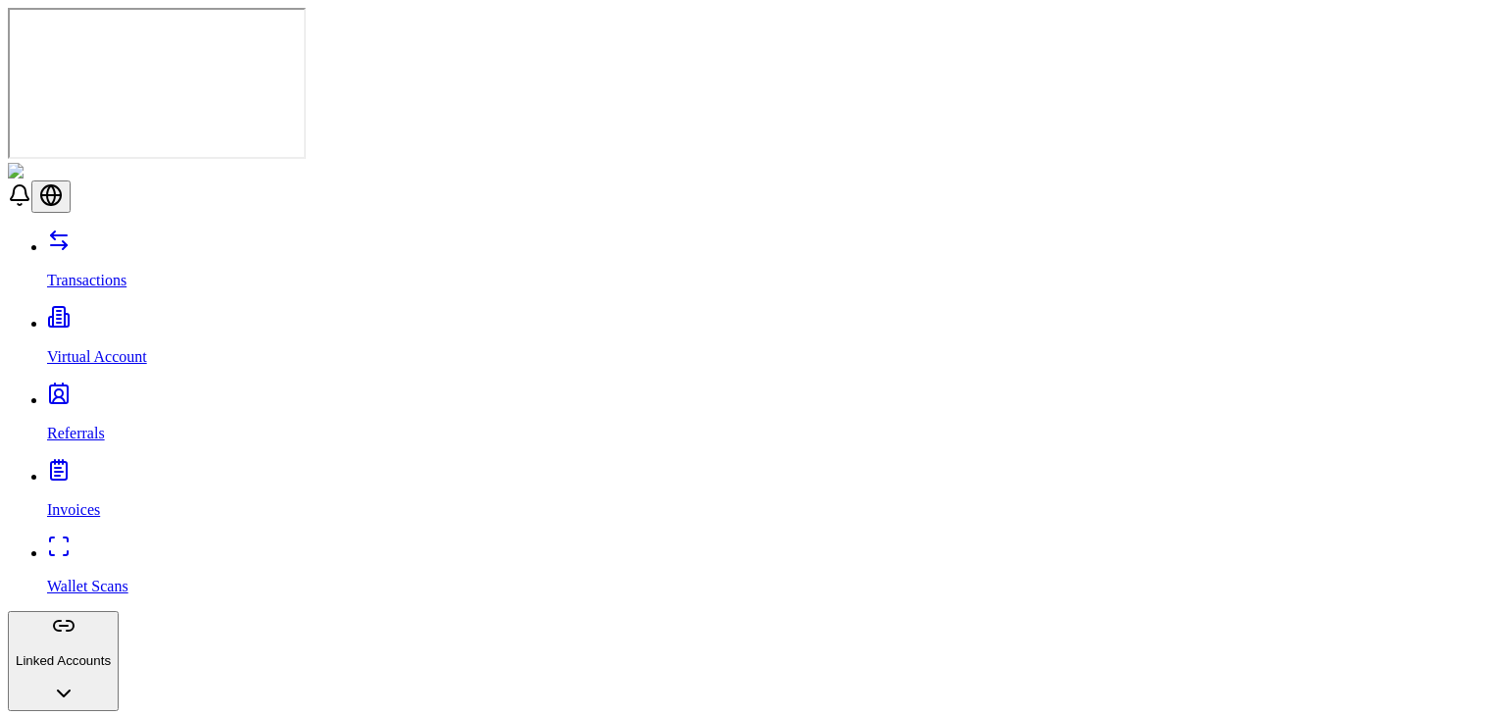
click at [88, 229] on div "Transactions Virtual Account Referrals Invoices Wallet Scans Linked Accounts Wa…" at bounding box center [753, 632] width 1491 height 807
click at [75, 501] on p "Invoices" at bounding box center [772, 510] width 1451 height 18
click at [91, 425] on p "Referrals" at bounding box center [772, 434] width 1451 height 18
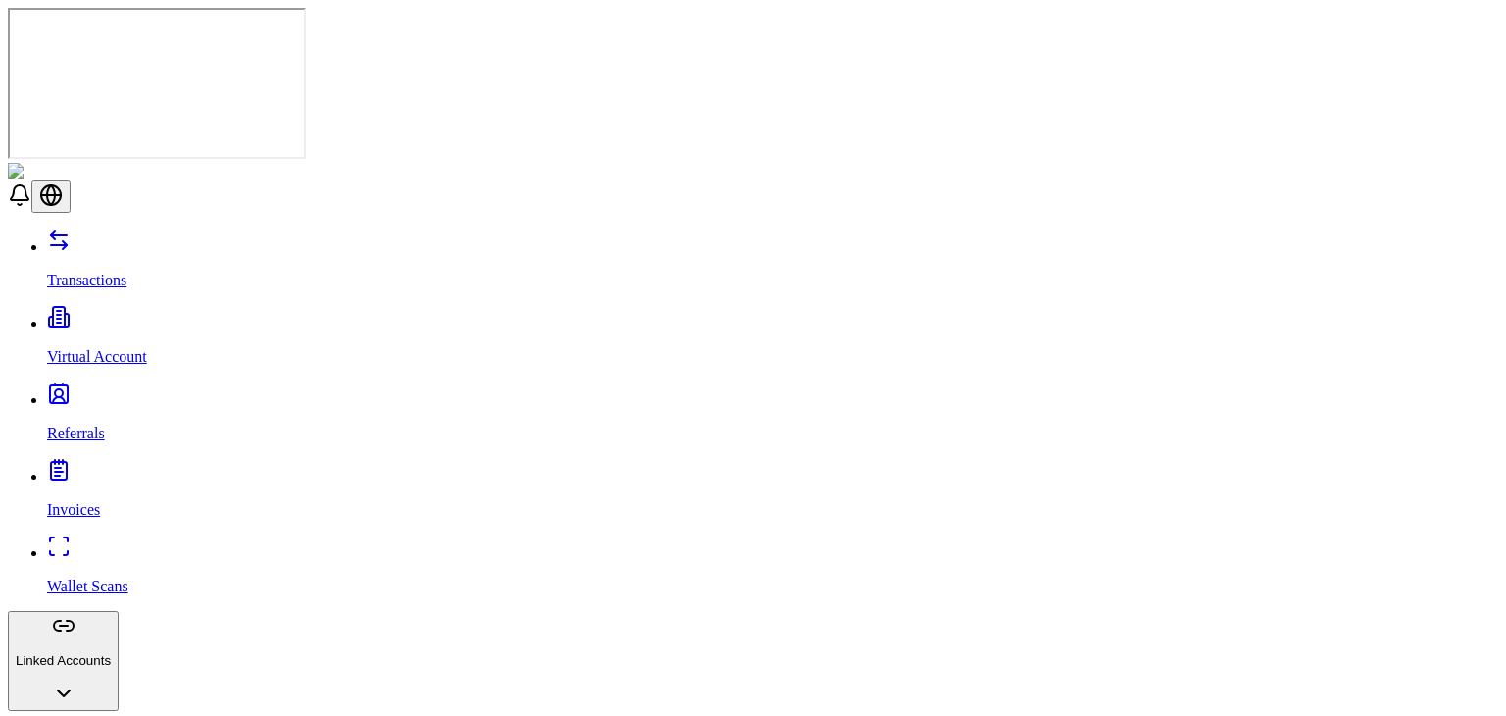
click at [136, 315] on link "Virtual Account" at bounding box center [772, 340] width 1451 height 51
click at [151, 238] on link "Transactions" at bounding box center [772, 263] width 1451 height 51
drag, startPoint x: 133, startPoint y: 114, endPoint x: 119, endPoint y: 134, distance: 25.3
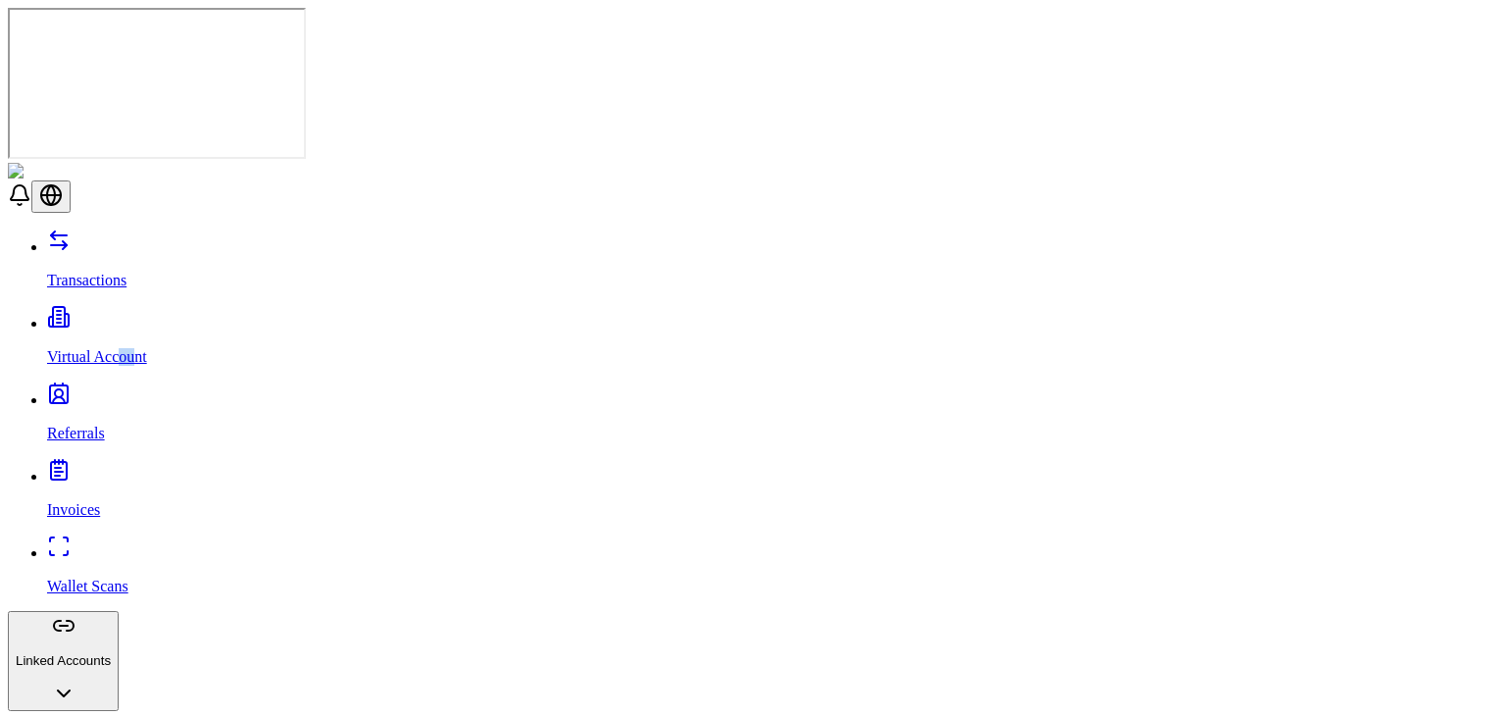
click at [119, 229] on div "Transactions Virtual Account Referrals Invoices Wallet Scans Linked Accounts Wa…" at bounding box center [753, 632] width 1491 height 807
click at [119, 348] on p "Virtual Account" at bounding box center [772, 357] width 1451 height 18
click at [93, 391] on link "Referrals" at bounding box center [772, 416] width 1451 height 51
click at [78, 229] on div "Transactions Virtual Account Referrals Invoices Wallet Scans Linked Accounts Wa…" at bounding box center [753, 632] width 1491 height 807
click at [65, 501] on p "Invoices" at bounding box center [772, 510] width 1451 height 18
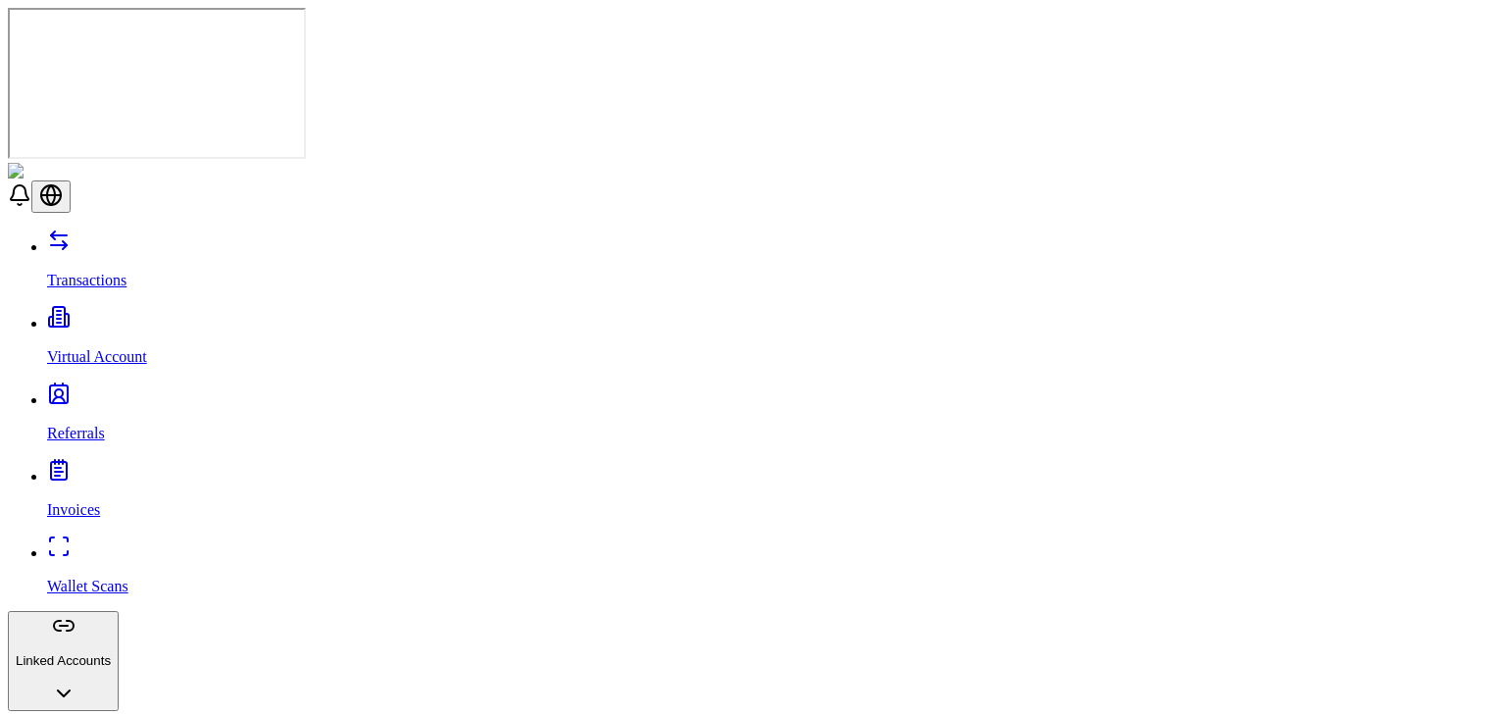
click at [58, 578] on p "Wallet Scans" at bounding box center [772, 587] width 1451 height 18
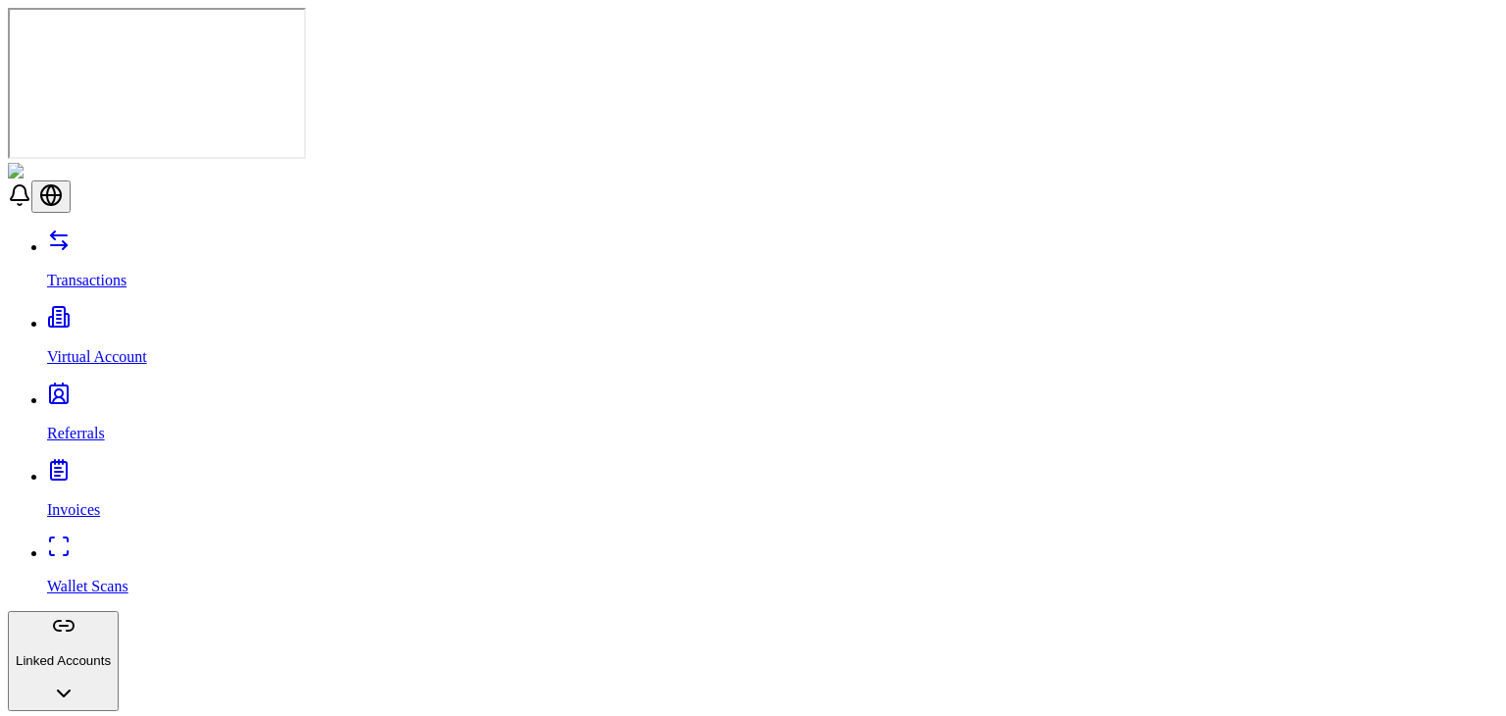
click at [168, 229] on div "Transactions Virtual Account Referrals Invoices Wallet Scans Linked Accounts Wa…" at bounding box center [753, 632] width 1491 height 807
click at [115, 348] on p "Virtual Account" at bounding box center [772, 357] width 1451 height 18
click at [111, 272] on p "Transactions" at bounding box center [772, 281] width 1451 height 18
click at [82, 315] on link "Virtual Account" at bounding box center [772, 340] width 1451 height 51
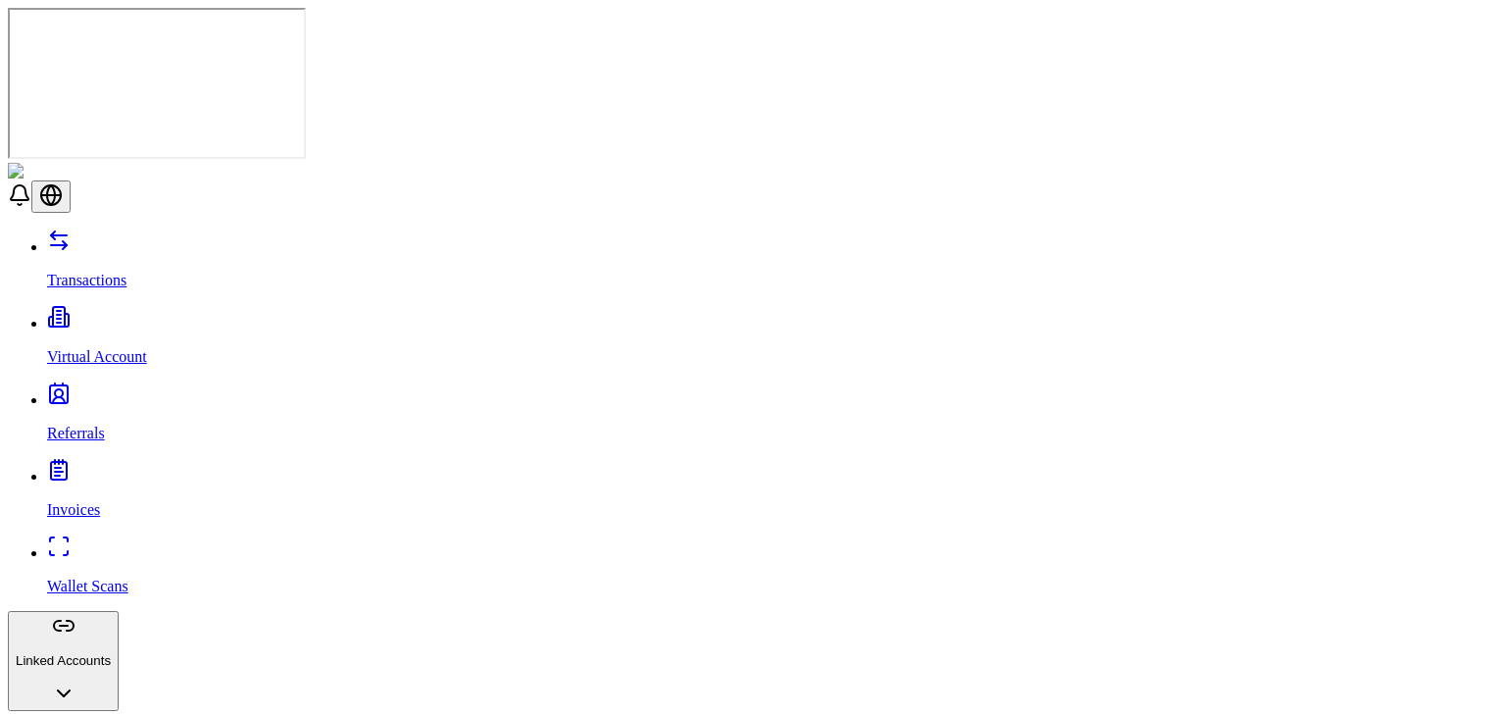
click at [58, 425] on p "Referrals" at bounding box center [772, 434] width 1451 height 18
click at [83, 501] on p "Invoices" at bounding box center [772, 510] width 1451 height 18
click at [80, 544] on link "Wallet Scans" at bounding box center [772, 569] width 1451 height 51
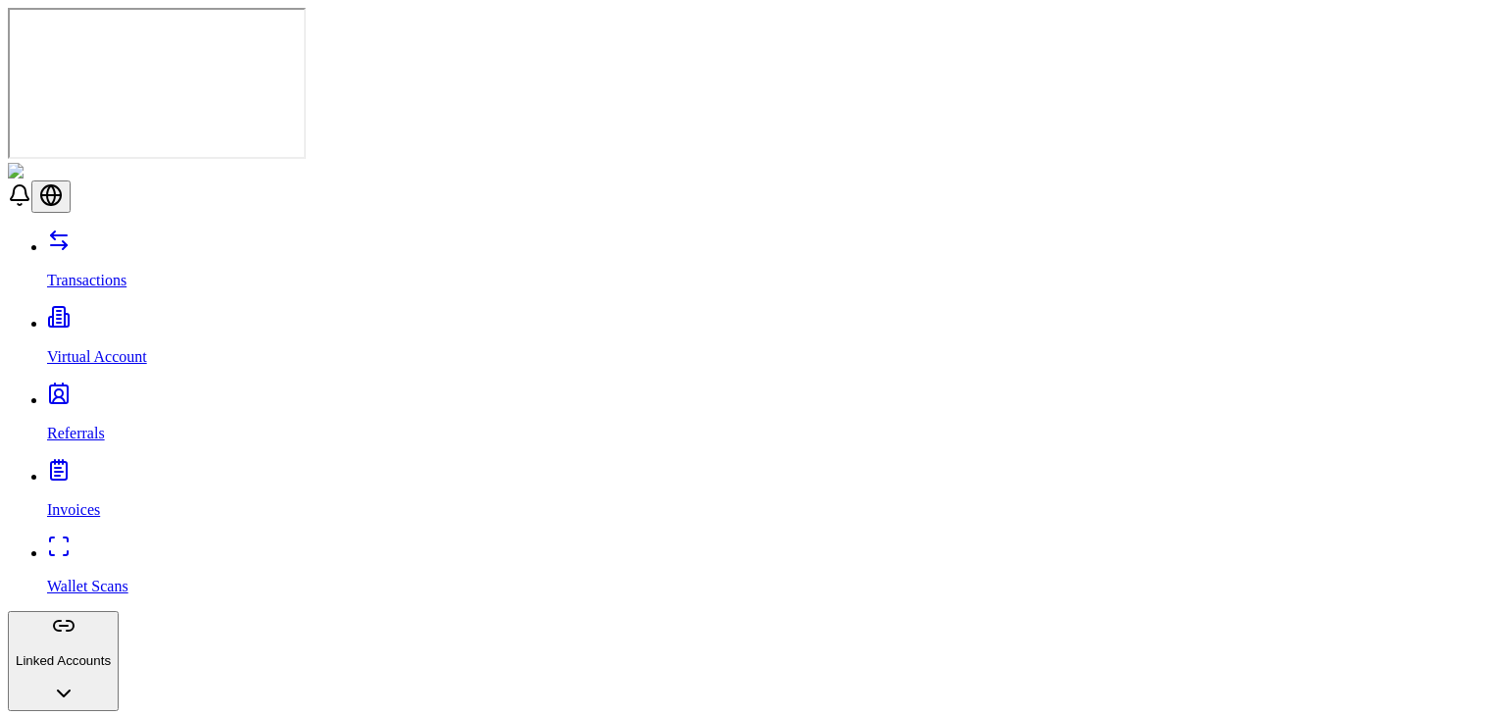
click at [95, 272] on p "Transactions" at bounding box center [772, 281] width 1451 height 18
click at [113, 348] on p "Virtual Account" at bounding box center [772, 357] width 1451 height 18
click at [99, 425] on p "Referrals" at bounding box center [772, 434] width 1451 height 18
click at [91, 501] on p "Invoices" at bounding box center [772, 510] width 1451 height 18
click at [73, 578] on p "Wallet Scans" at bounding box center [772, 587] width 1451 height 18
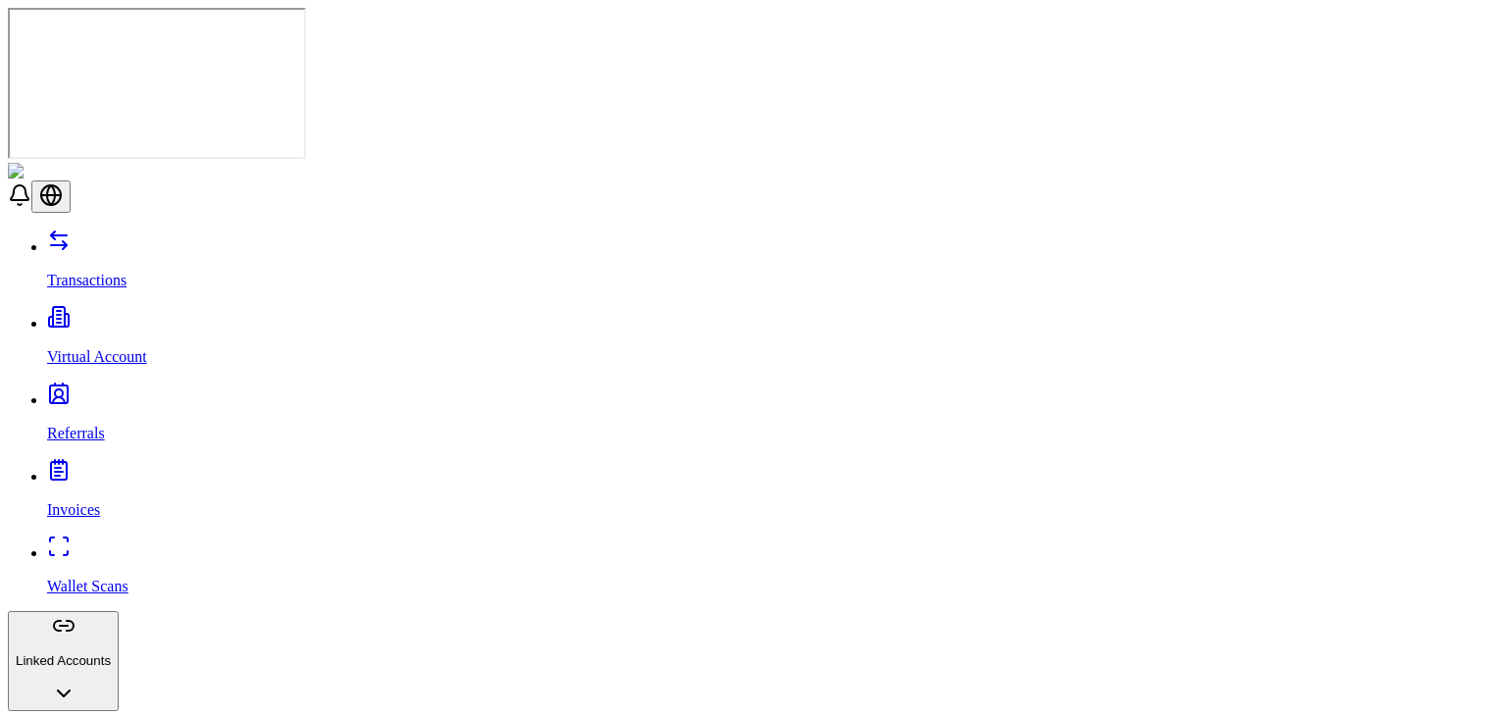
click at [123, 391] on link "Referrals" at bounding box center [772, 416] width 1451 height 51
click at [130, 348] on p "Virtual Account" at bounding box center [772, 357] width 1451 height 18
click at [130, 238] on link "Transactions" at bounding box center [772, 263] width 1451 height 51
click at [111, 315] on link "Virtual Account" at bounding box center [772, 340] width 1451 height 51
click at [70, 391] on link "Referrals" at bounding box center [772, 416] width 1451 height 51
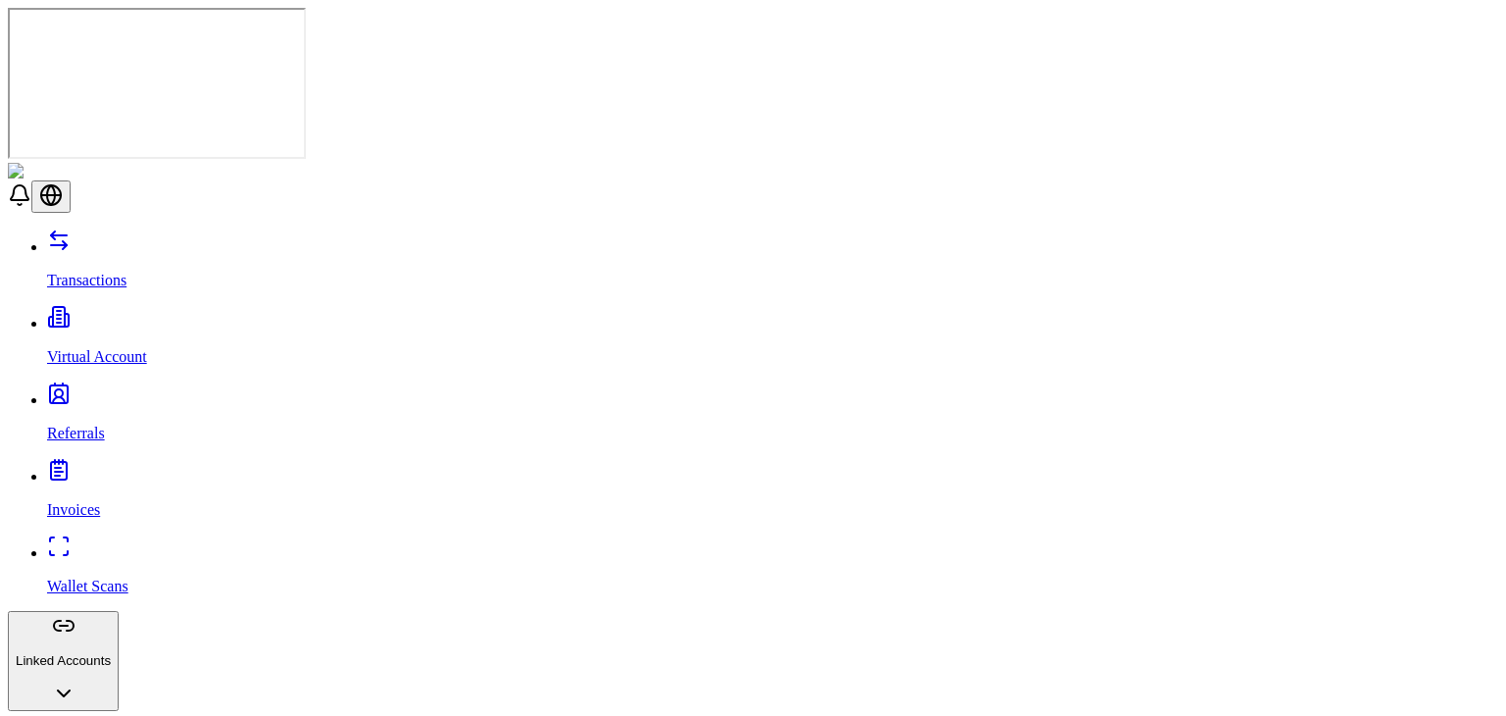
click at [89, 544] on link "Wallet Scans" at bounding box center [772, 569] width 1451 height 51
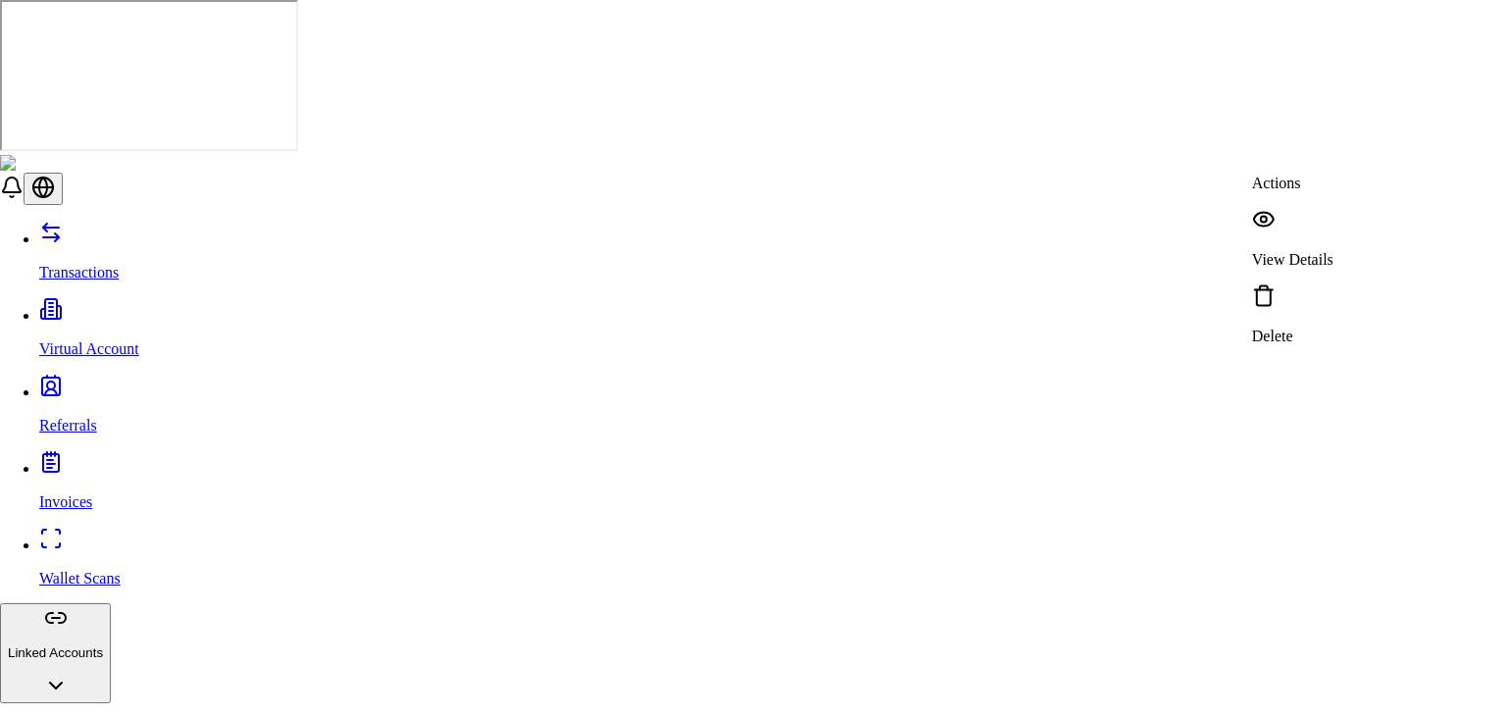
click at [1304, 251] on p "View Details" at bounding box center [1292, 260] width 81 height 18
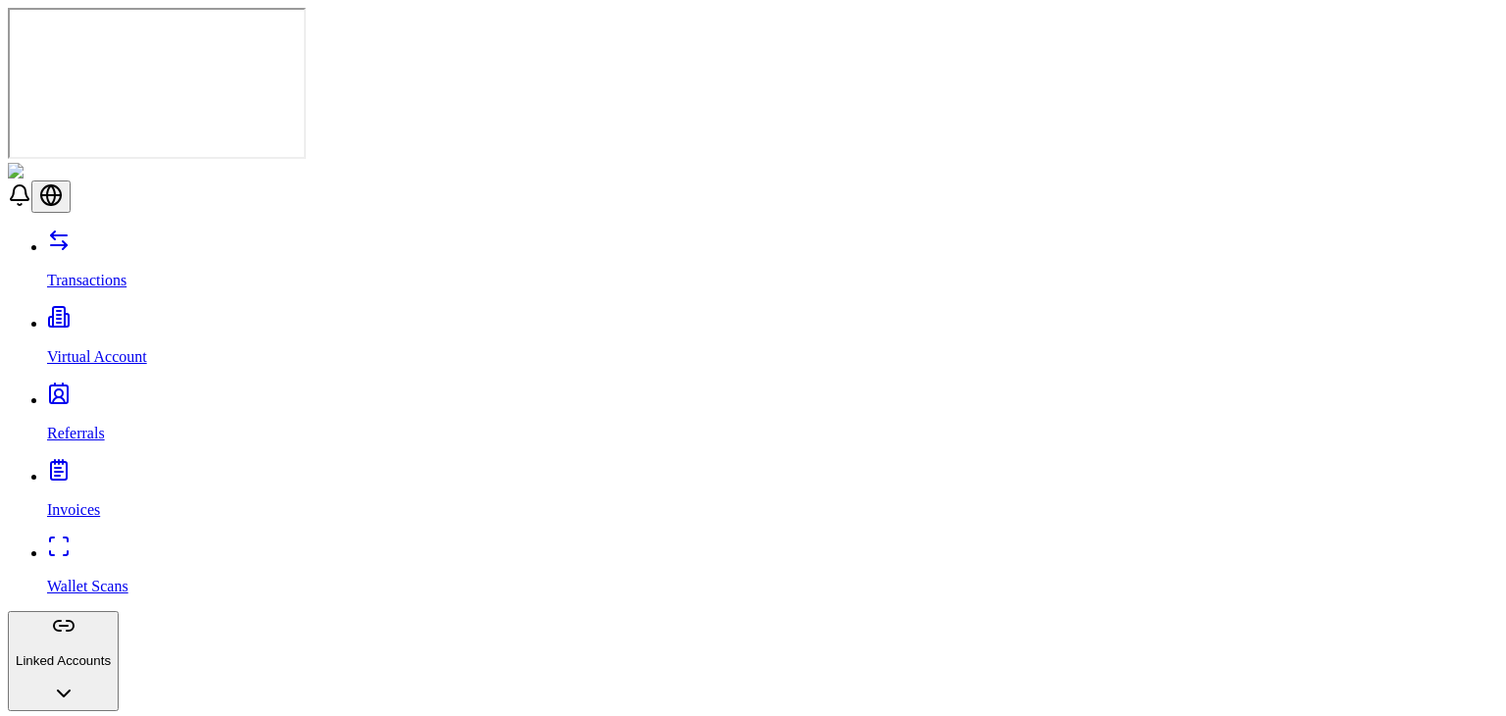
scroll to position [2483, 0]
click at [145, 238] on link "Transactions" at bounding box center [772, 263] width 1451 height 51
click at [118, 348] on p "Virtual Account" at bounding box center [772, 357] width 1451 height 18
click at [87, 425] on p "Referrals" at bounding box center [772, 434] width 1451 height 18
click at [74, 501] on p "Invoices" at bounding box center [772, 510] width 1451 height 18
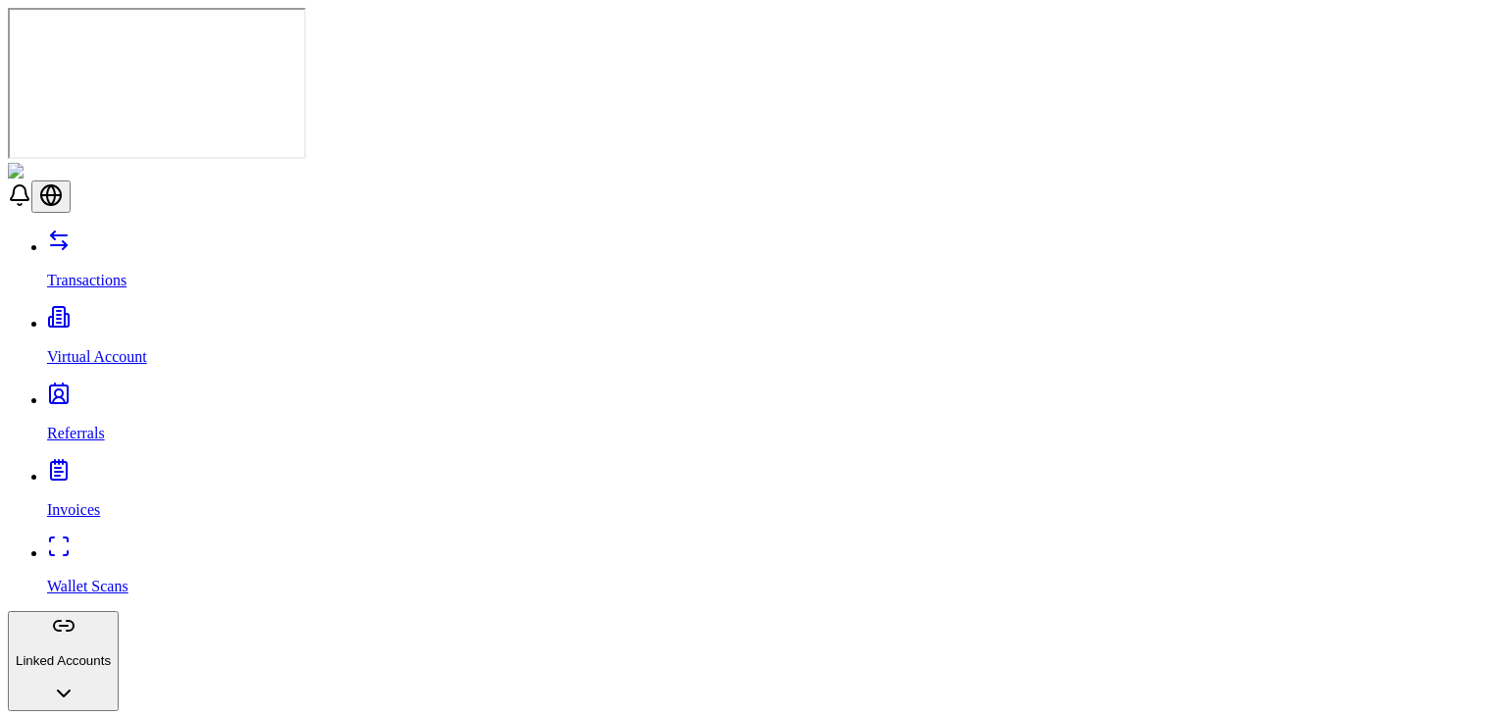
click at [70, 544] on link "Wallet Scans" at bounding box center [772, 569] width 1451 height 51
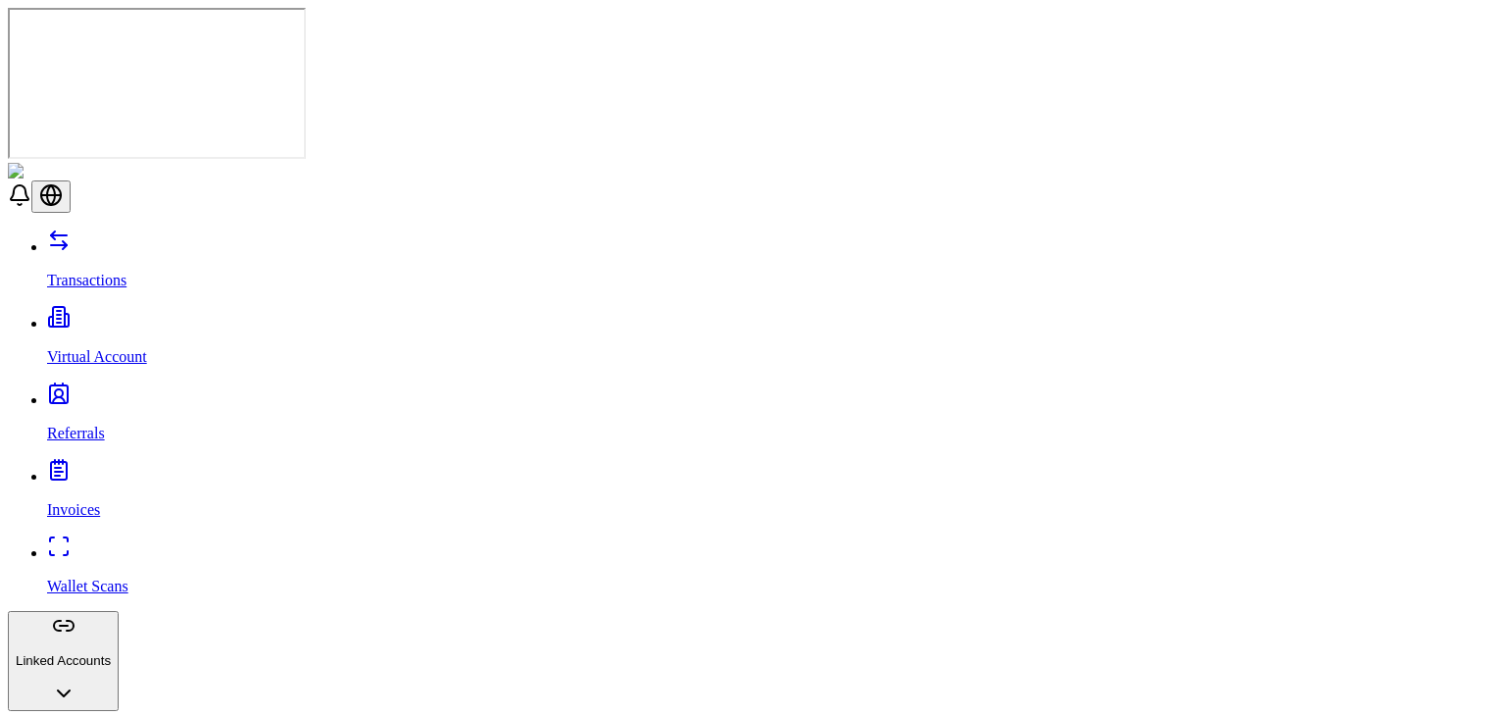
click at [110, 578] on p "Wallet Scans" at bounding box center [772, 587] width 1451 height 18
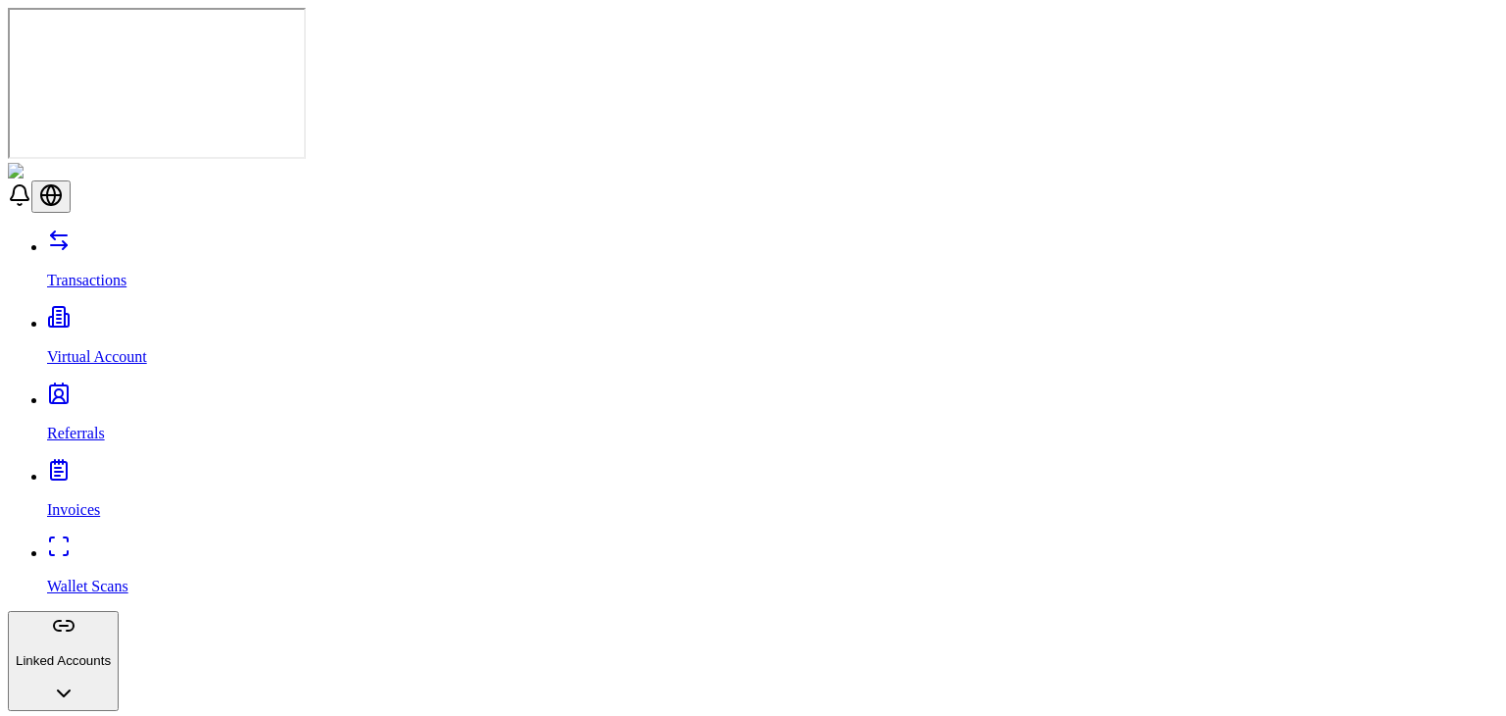
click at [111, 468] on link "Invoices" at bounding box center [772, 493] width 1451 height 51
click at [107, 391] on link "Referrals" at bounding box center [772, 416] width 1451 height 51
click at [129, 315] on link "Virtual Account" at bounding box center [772, 340] width 1451 height 51
click at [136, 238] on link "Transactions" at bounding box center [772, 263] width 1451 height 51
click at [153, 315] on link "Virtual Account" at bounding box center [772, 340] width 1451 height 51
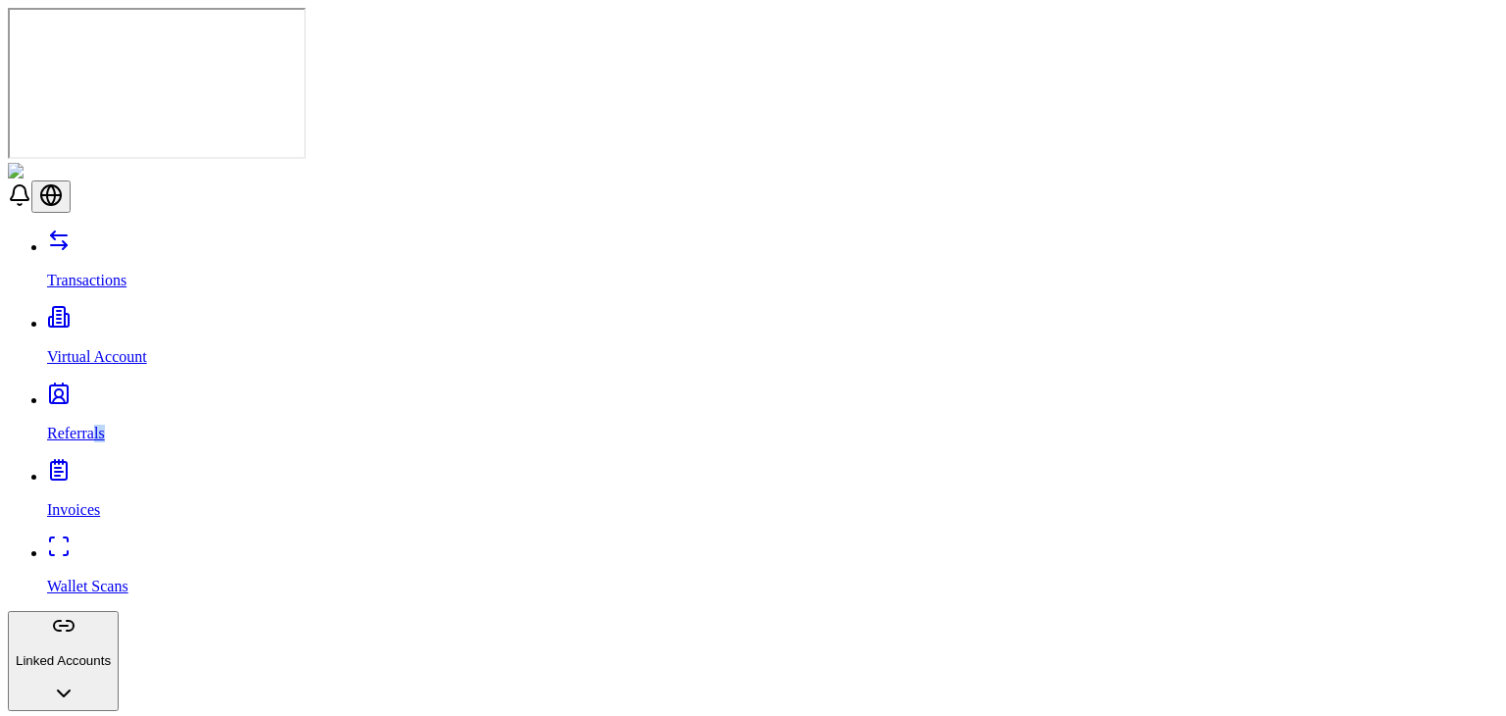
drag, startPoint x: 119, startPoint y: 154, endPoint x: 92, endPoint y: 185, distance: 41.1
click at [92, 229] on div "Transactions Virtual Account Referrals Invoices Wallet Scans Linked Accounts Wa…" at bounding box center [753, 632] width 1491 height 807
click at [92, 391] on link "Referrals" at bounding box center [772, 416] width 1451 height 51
click at [94, 501] on p "Invoices" at bounding box center [772, 510] width 1451 height 18
click at [84, 544] on link "Wallet Scans" at bounding box center [772, 569] width 1451 height 51
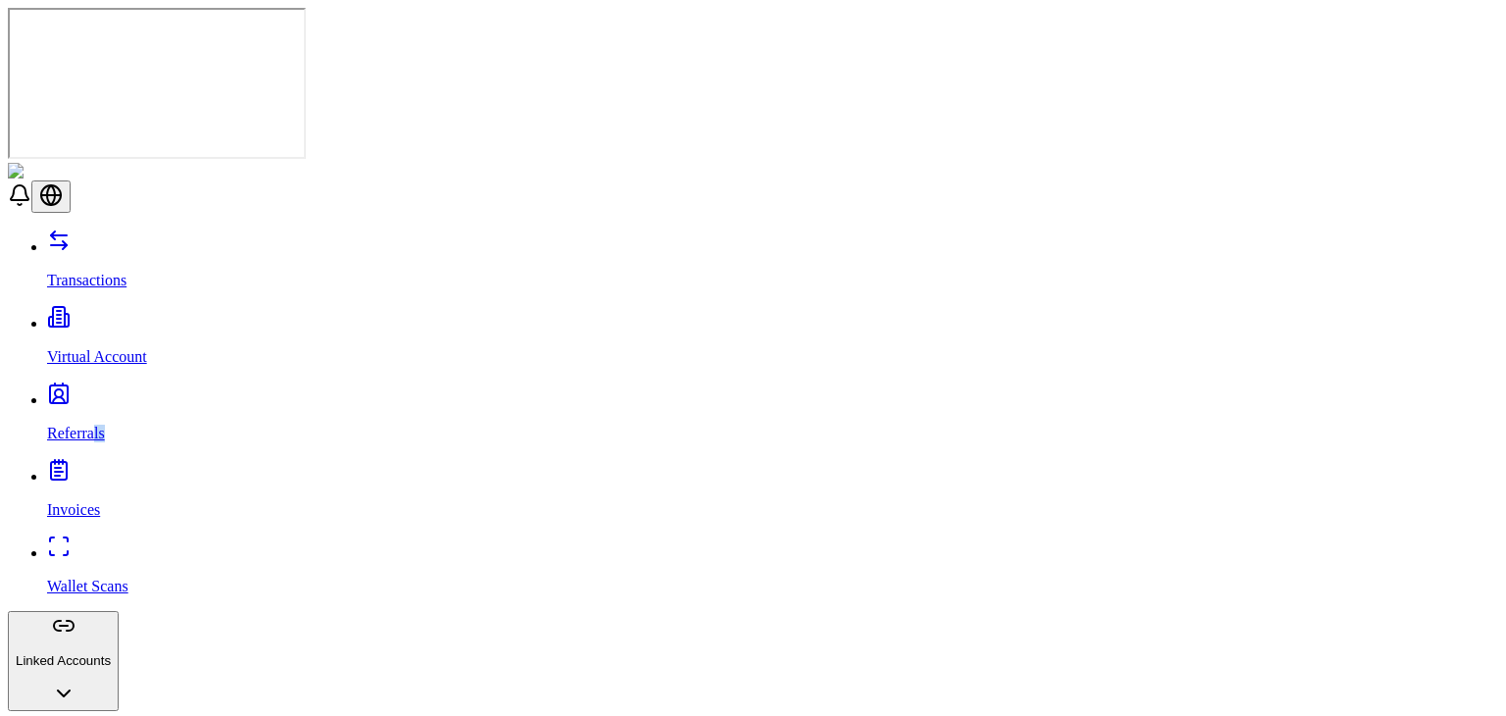
click at [108, 578] on p "Wallet Scans" at bounding box center [772, 587] width 1451 height 18
click at [110, 468] on link "Invoices" at bounding box center [772, 493] width 1451 height 51
click at [117, 391] on link "Referrals" at bounding box center [772, 416] width 1451 height 51
click at [114, 348] on p "Virtual Account" at bounding box center [772, 357] width 1451 height 18
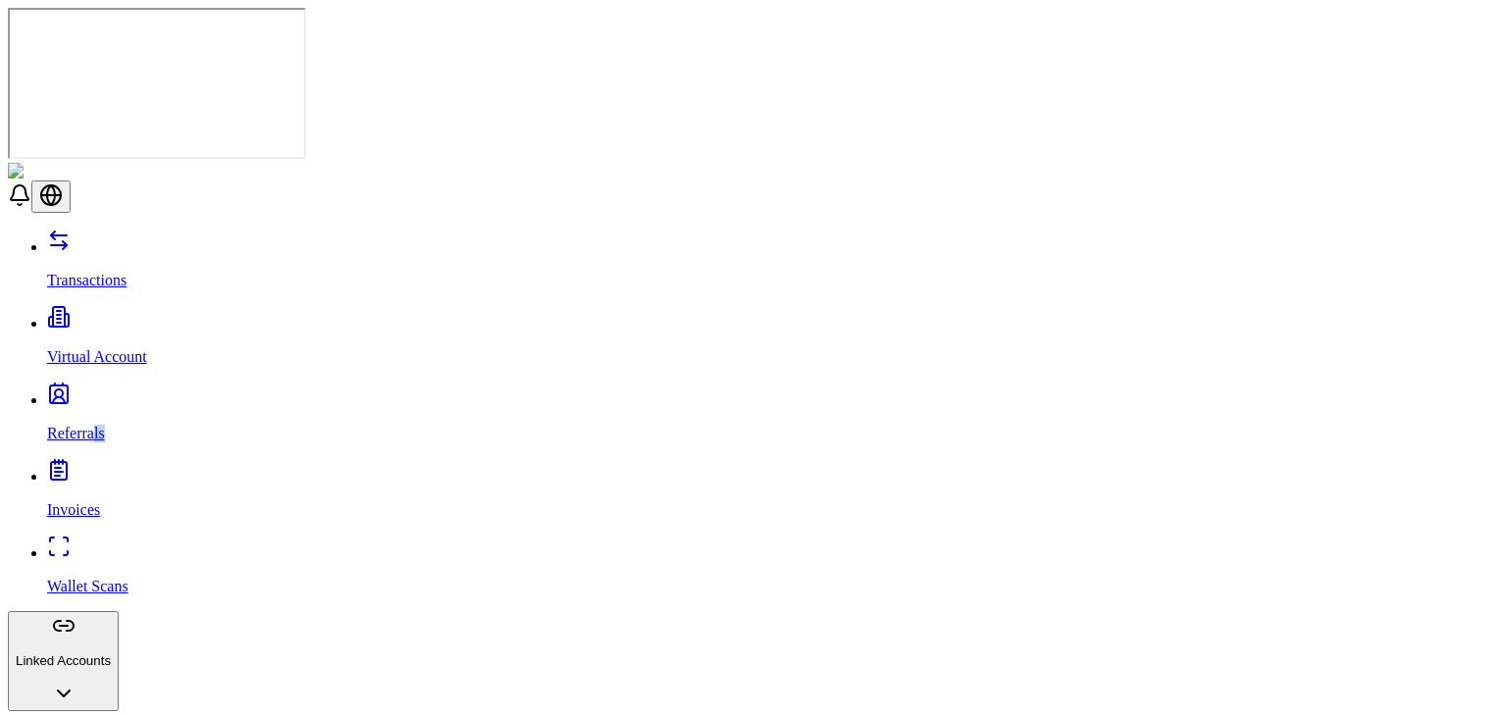
click at [115, 238] on link "Transactions" at bounding box center [772, 263] width 1451 height 51
click at [112, 315] on link "Virtual Account" at bounding box center [772, 340] width 1451 height 51
click at [110, 391] on link "Referrals" at bounding box center [772, 416] width 1451 height 51
click at [105, 468] on link "Invoices" at bounding box center [772, 493] width 1451 height 51
click at [90, 578] on p "Wallet Scans" at bounding box center [772, 587] width 1451 height 18
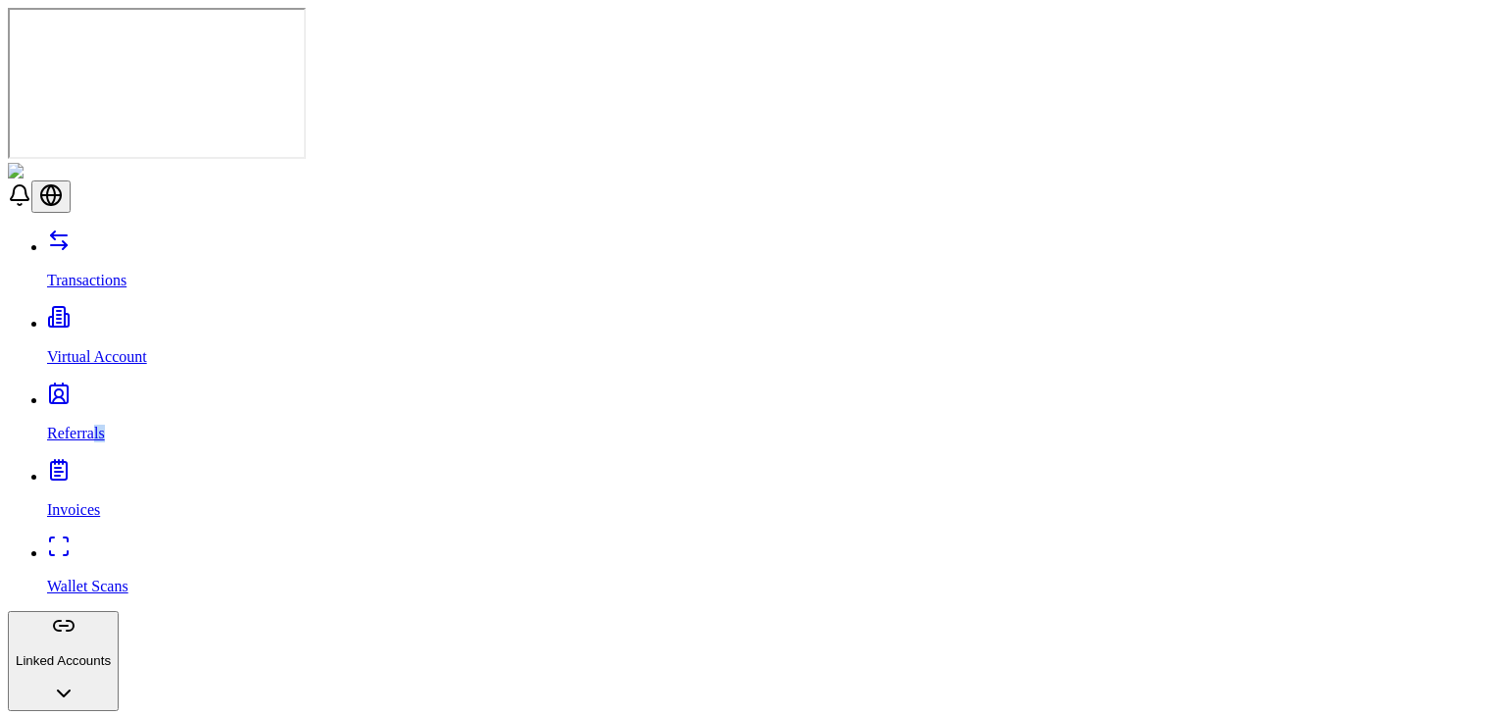
click at [90, 611] on button "Linked Accounts" at bounding box center [63, 661] width 111 height 100
click at [91, 653] on p "Linked Accounts" at bounding box center [63, 660] width 95 height 15
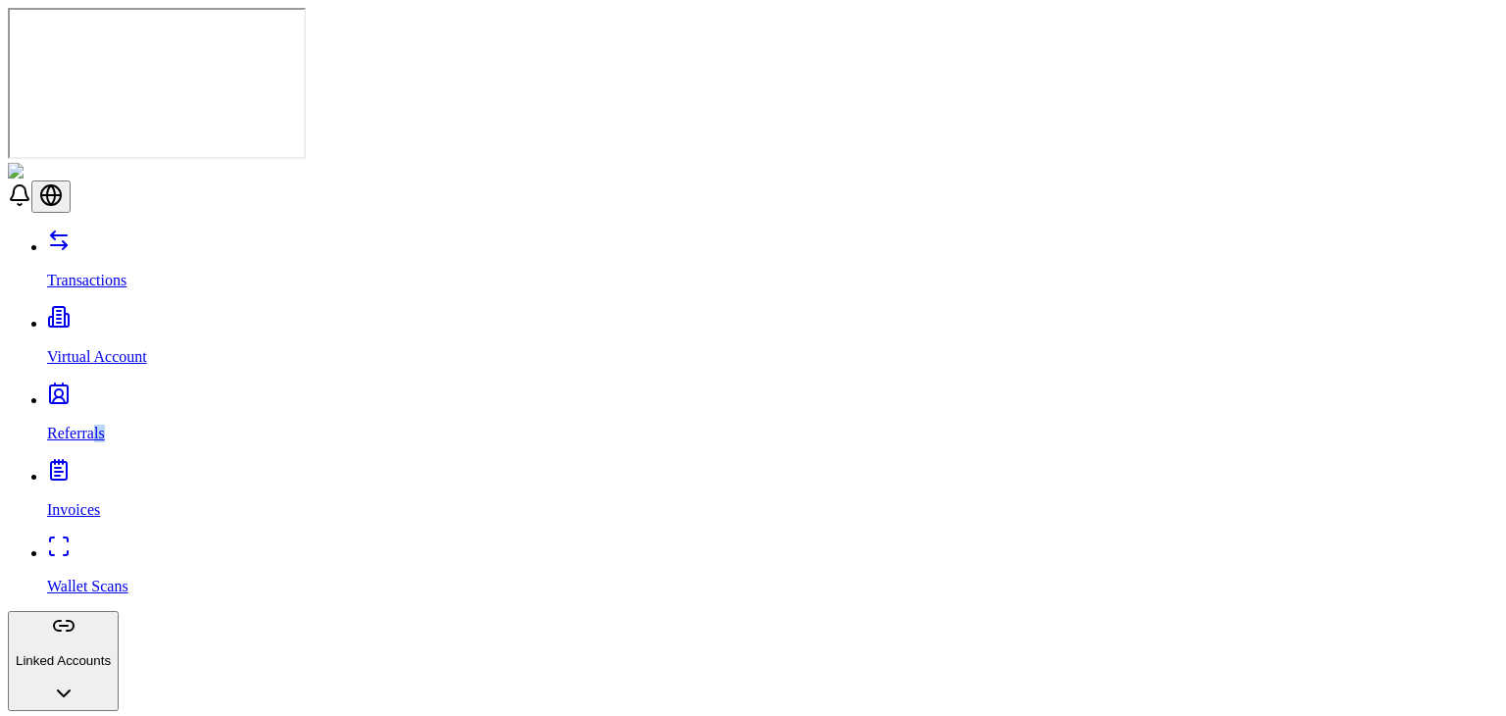
click at [97, 232] on div "Transactions Virtual Account Referrals Invoices Wallet Scans Linked Accounts Wa…" at bounding box center [753, 632] width 1491 height 807
click at [87, 425] on p "Referrals" at bounding box center [772, 434] width 1451 height 18
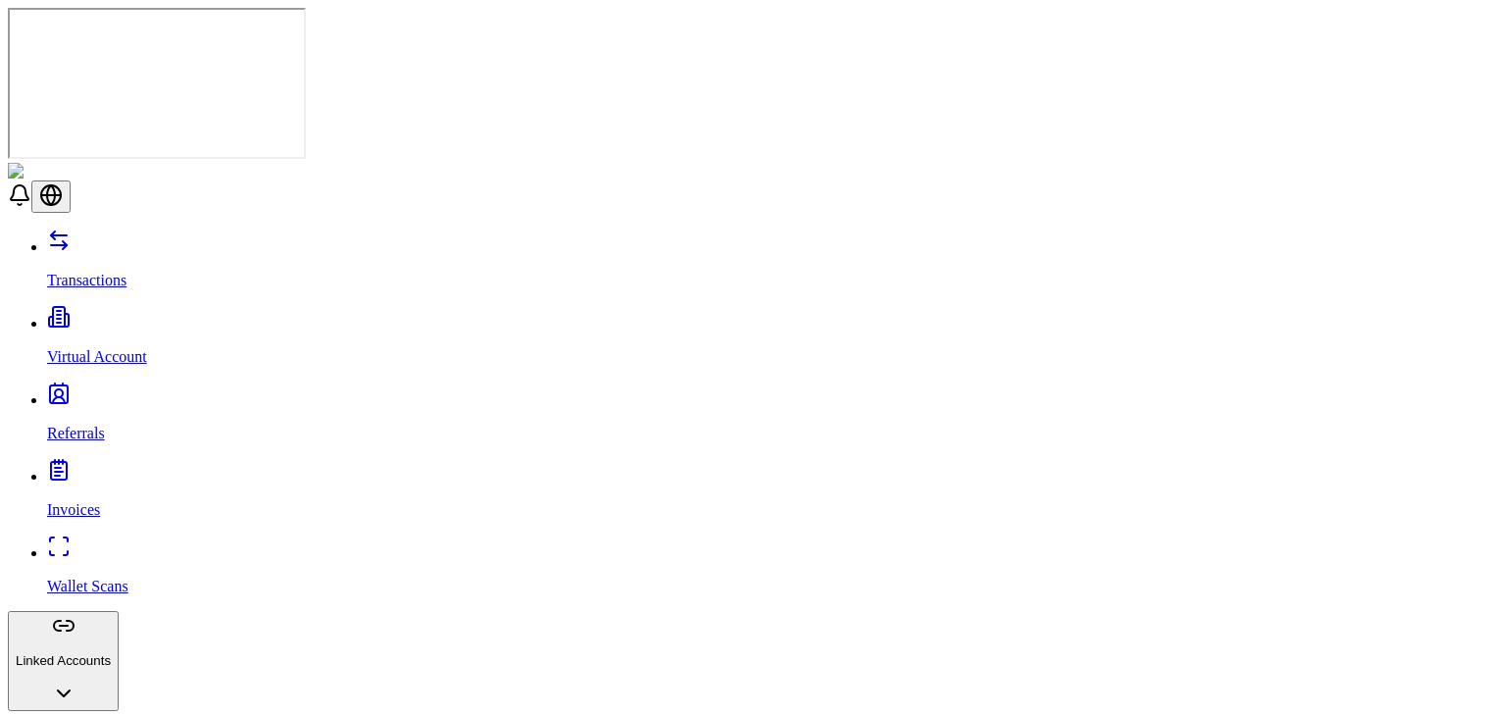
click at [98, 272] on p "Transactions" at bounding box center [772, 281] width 1451 height 18
click at [101, 348] on p "Virtual Account" at bounding box center [772, 357] width 1451 height 18
click at [94, 425] on p "Referrals" at bounding box center [772, 434] width 1451 height 18
click at [79, 501] on p "Invoices" at bounding box center [772, 510] width 1451 height 18
click at [78, 231] on div "Transactions Virtual Account Referrals Invoices Wallet Scans Linked Accounts Wa…" at bounding box center [753, 632] width 1491 height 807
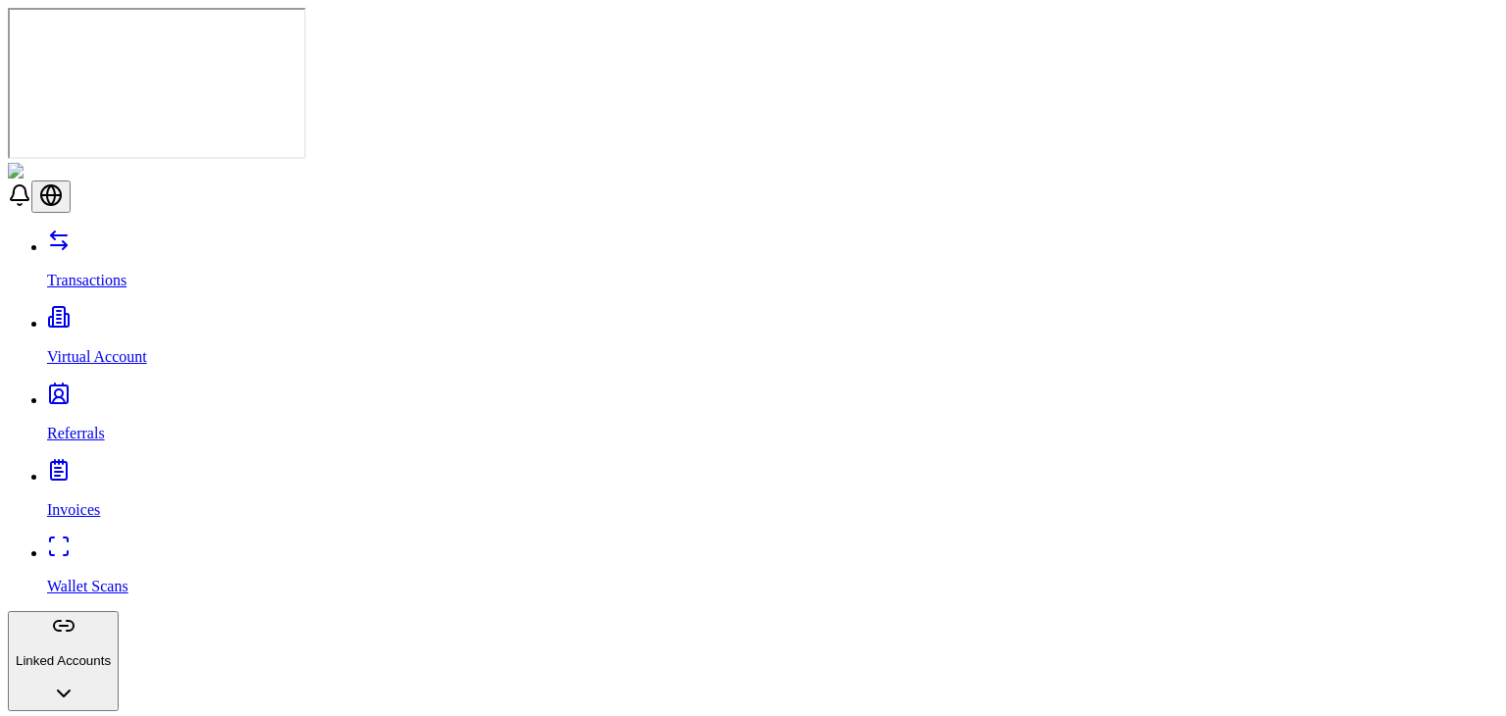
click at [78, 231] on div "Transactions Virtual Account Referrals Invoices Wallet Scans Linked Accounts Wa…" at bounding box center [753, 632] width 1491 height 807
click at [76, 578] on p "Wallet Scans" at bounding box center [772, 587] width 1451 height 18
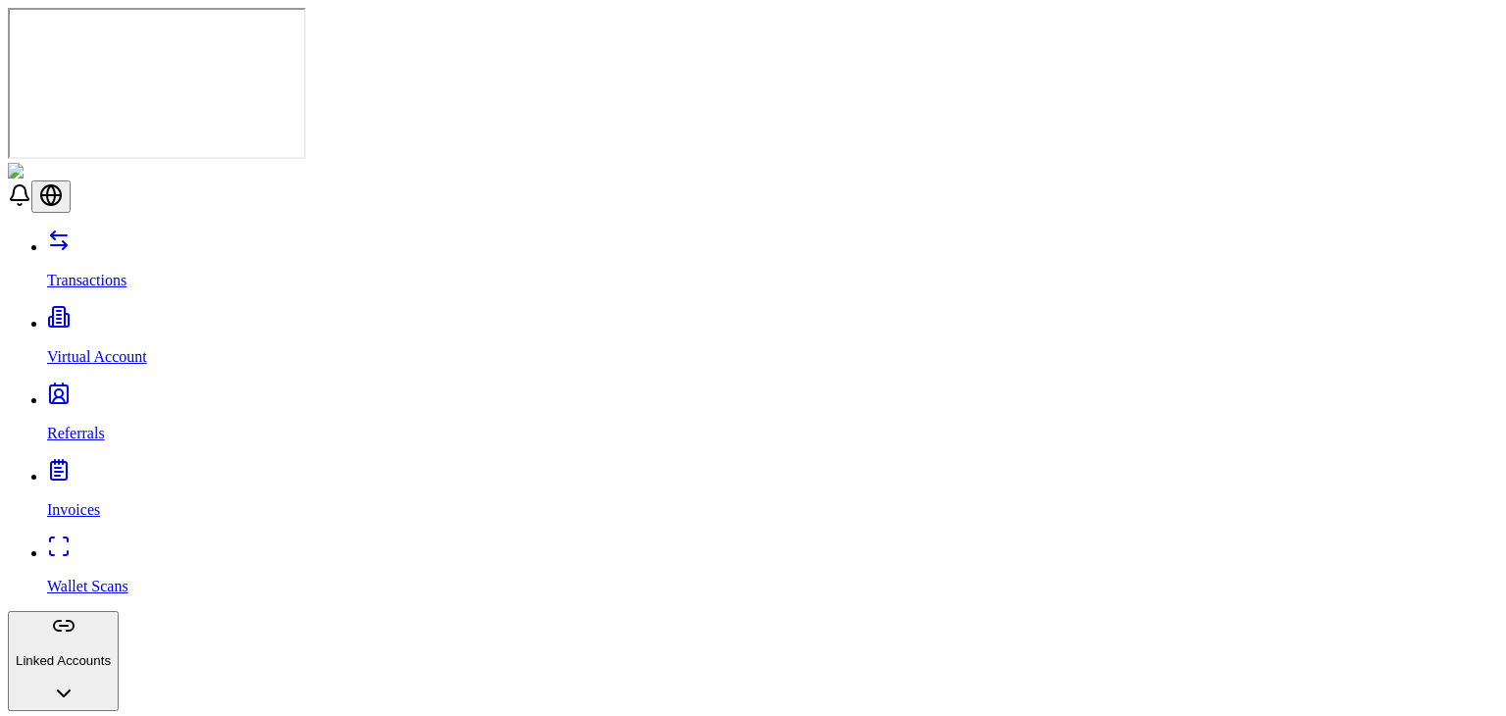
click at [118, 229] on div "Transactions Virtual Account Referrals Invoices Wallet Scans Linked Accounts Wa…" at bounding box center [753, 632] width 1491 height 807
click at [110, 578] on p "Wallet Scans" at bounding box center [772, 587] width 1451 height 18
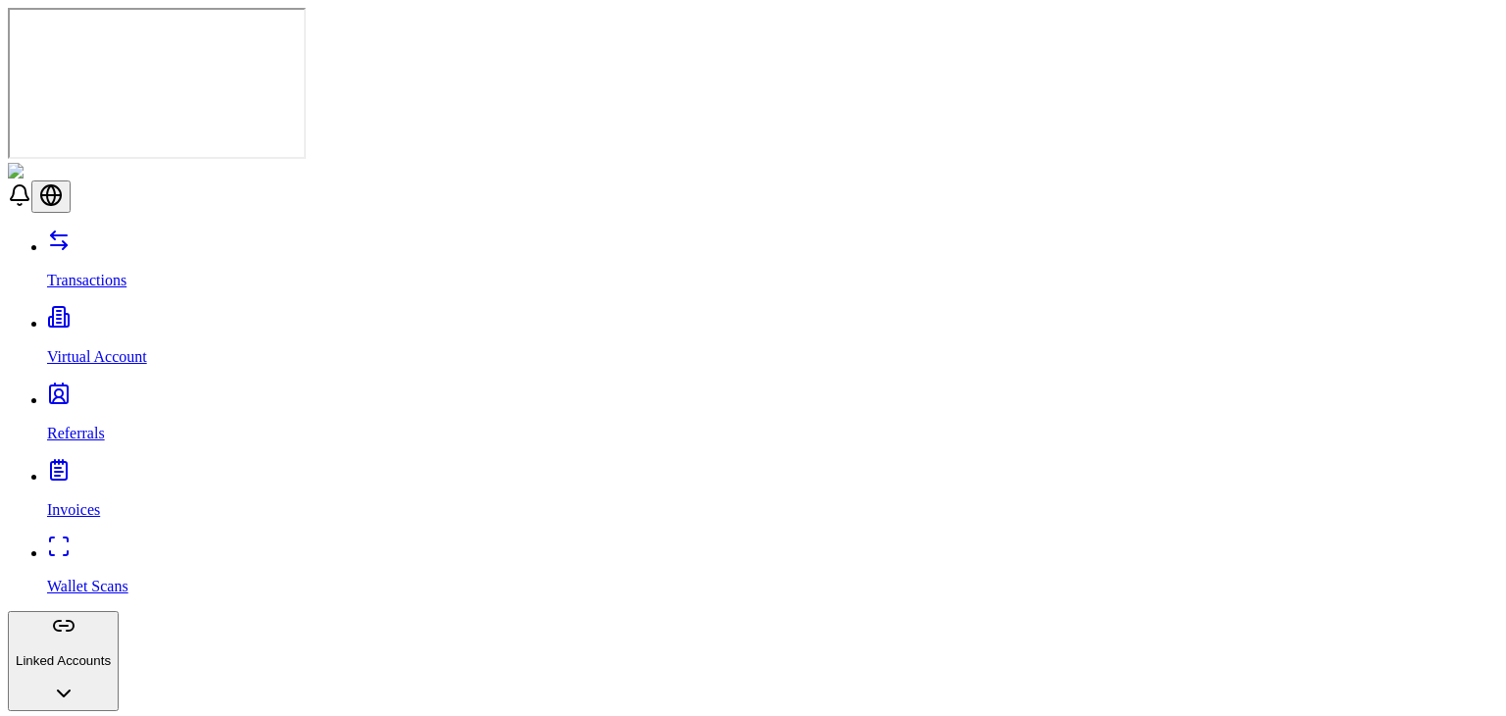
click at [97, 501] on p "Invoices" at bounding box center [772, 510] width 1451 height 18
click at [113, 391] on link "Referrals" at bounding box center [772, 416] width 1451 height 51
click at [121, 348] on p "Virtual Account" at bounding box center [772, 357] width 1451 height 18
click at [126, 272] on p "Transactions" at bounding box center [772, 281] width 1451 height 18
click at [126, 348] on p "Virtual Account" at bounding box center [772, 357] width 1451 height 18
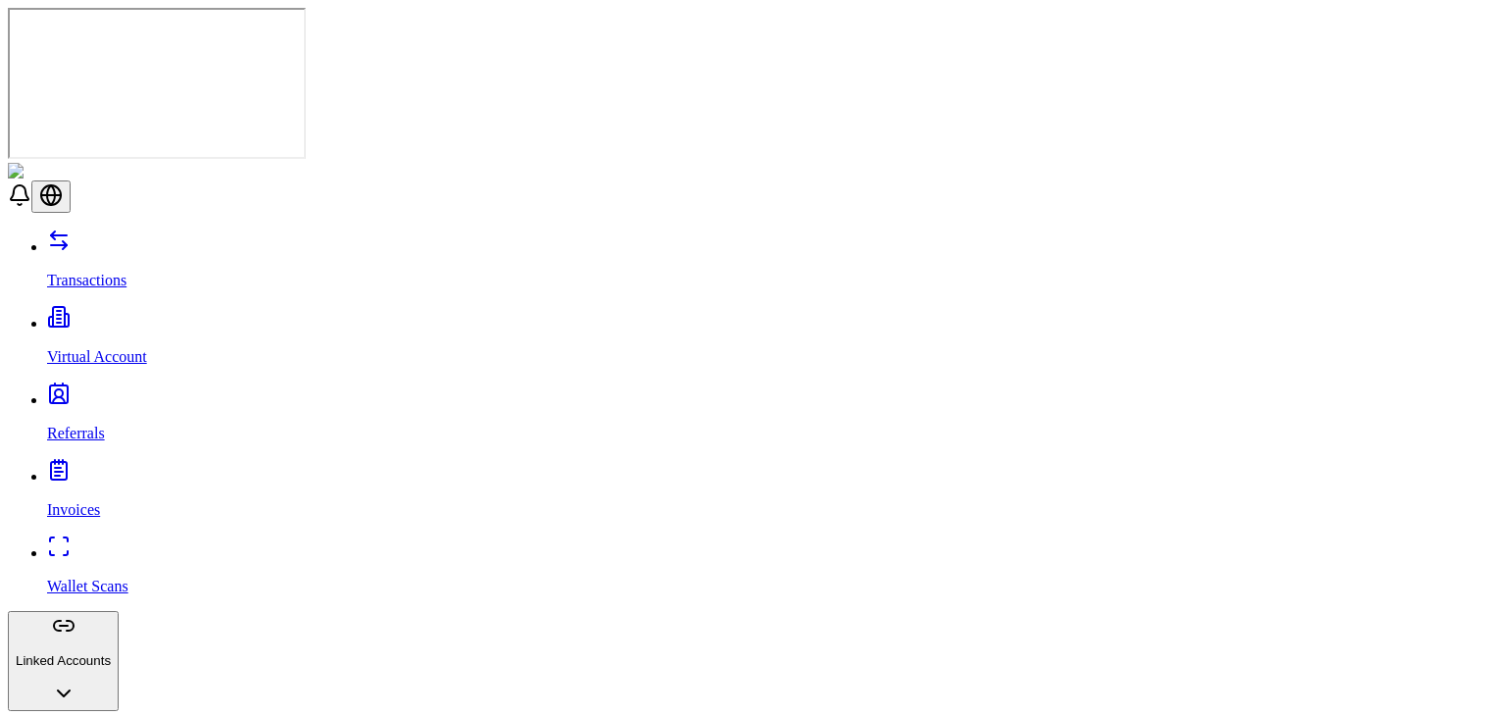
click at [113, 391] on link "Referrals" at bounding box center [772, 416] width 1451 height 51
click at [87, 468] on link "Invoices" at bounding box center [772, 493] width 1451 height 51
click at [79, 578] on p "Wallet Scans" at bounding box center [772, 587] width 1451 height 18
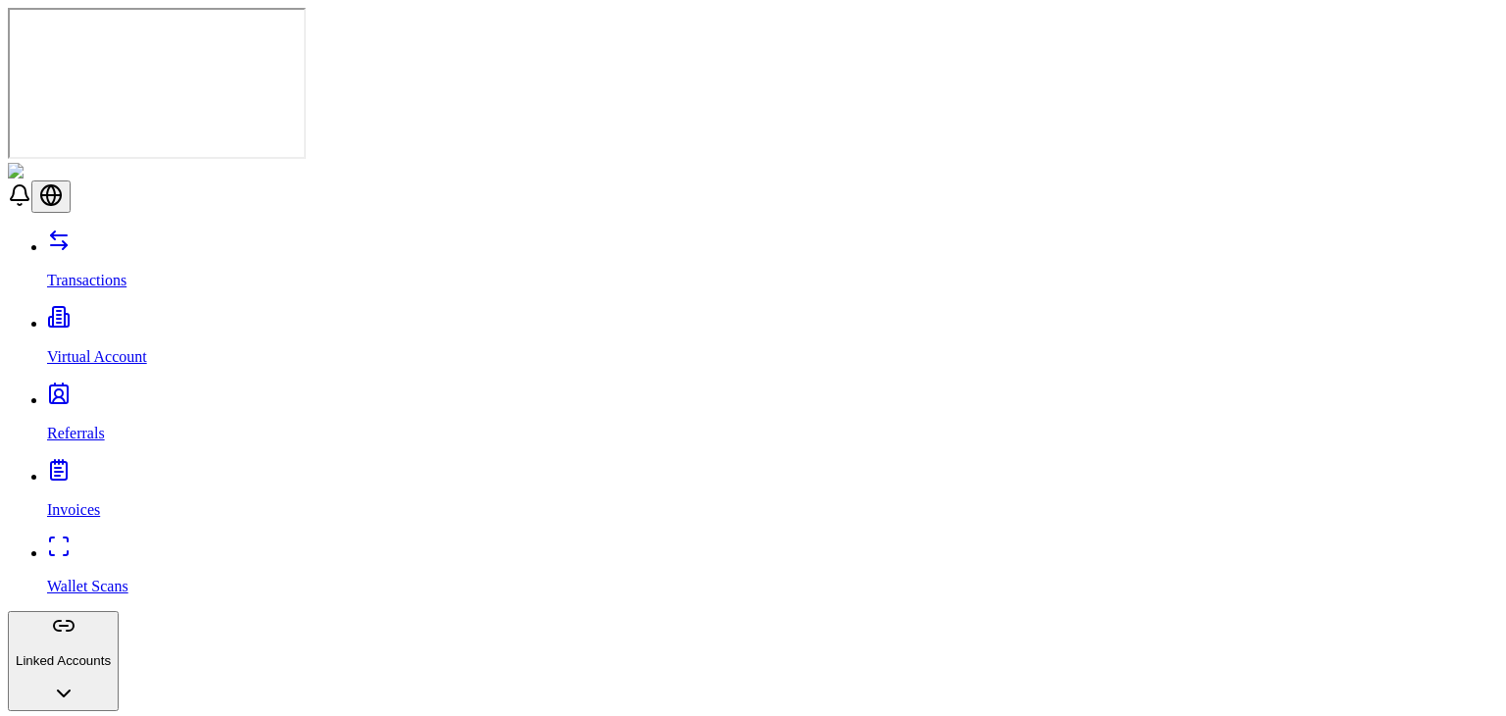
click at [160, 238] on link "Transactions" at bounding box center [772, 263] width 1451 height 51
click at [109, 315] on link "Virtual Account" at bounding box center [772, 340] width 1451 height 51
click at [118, 272] on p "Transactions" at bounding box center [772, 281] width 1451 height 18
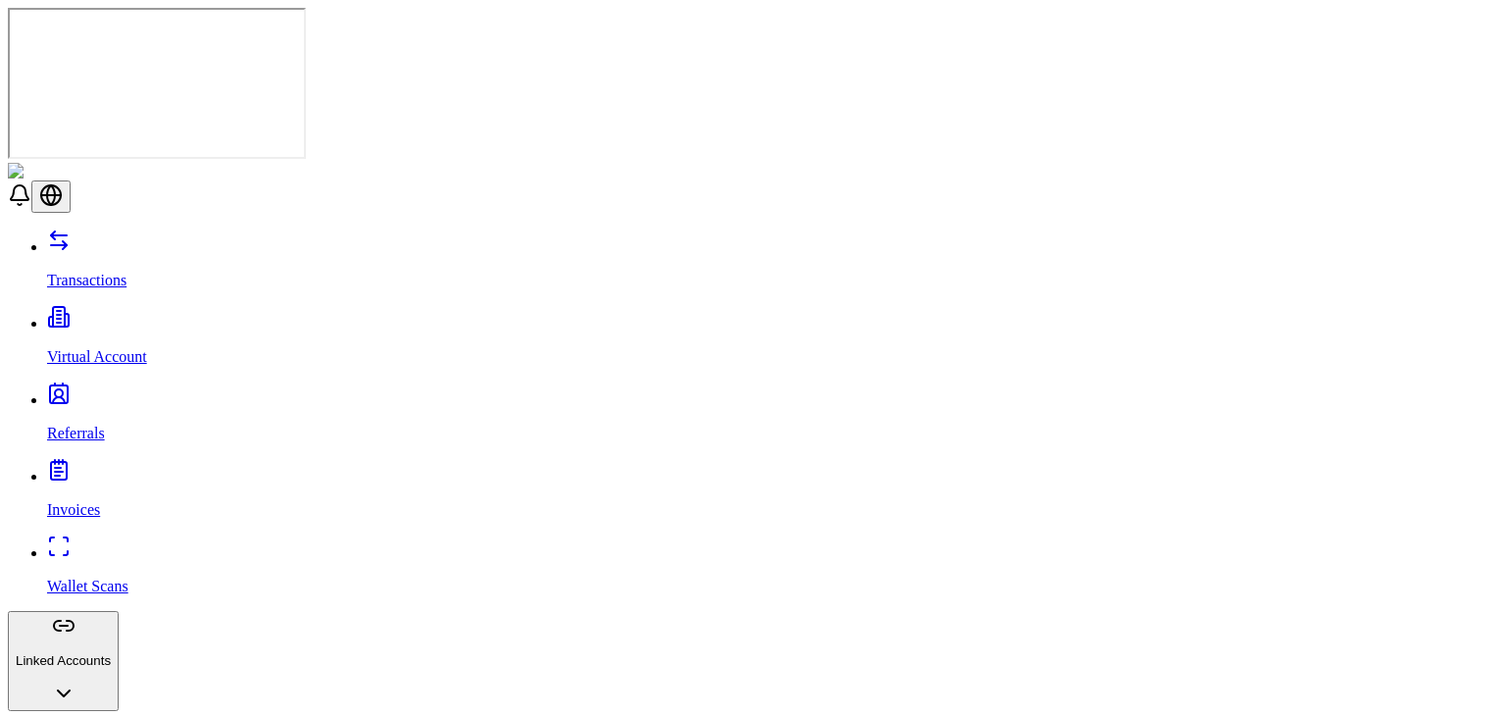
click at [115, 315] on link "Virtual Account" at bounding box center [772, 340] width 1451 height 51
click at [103, 425] on p "Referrals" at bounding box center [772, 434] width 1451 height 18
click at [90, 501] on p "Invoices" at bounding box center [772, 510] width 1451 height 18
click at [159, 238] on link "Transactions" at bounding box center [772, 263] width 1451 height 51
click at [114, 348] on p "Virtual Account" at bounding box center [772, 357] width 1451 height 18
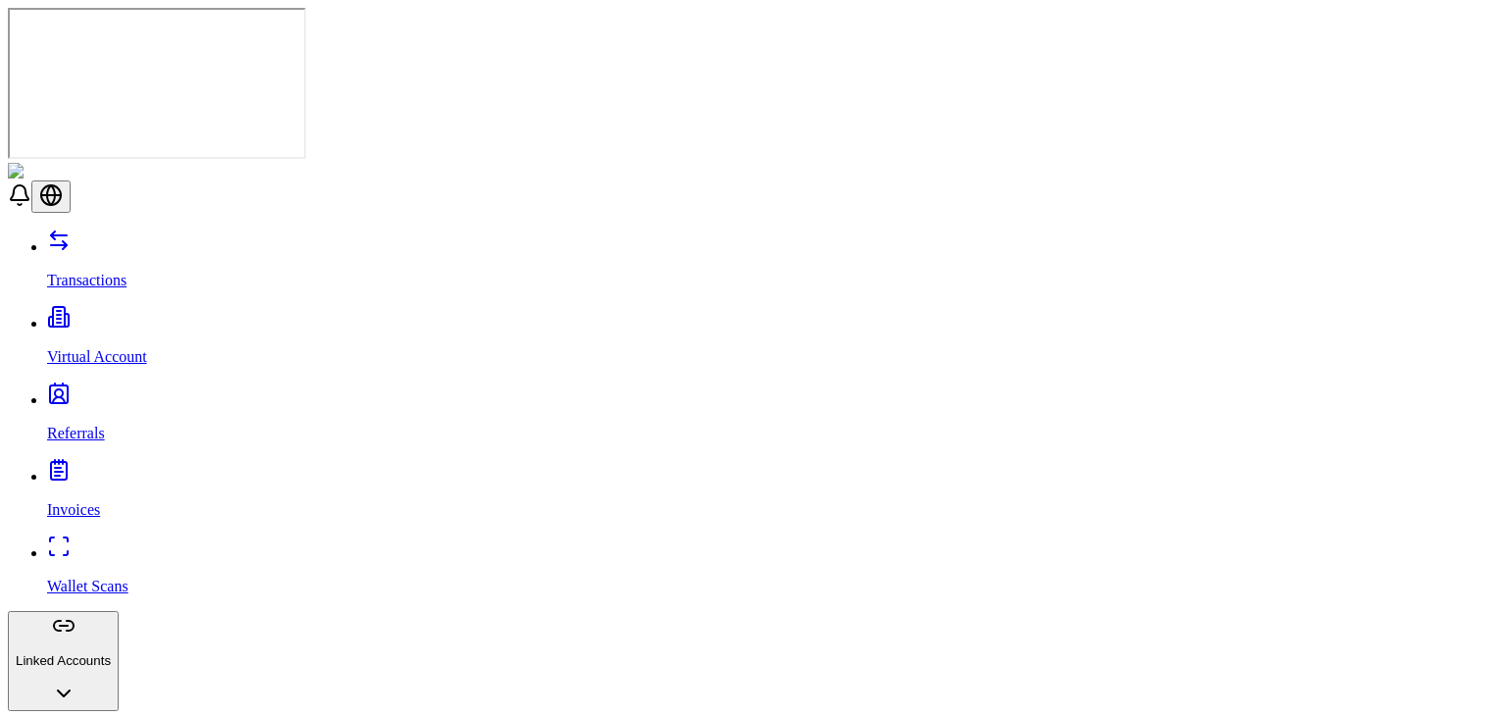
click at [94, 391] on link "Referrals" at bounding box center [772, 416] width 1451 height 51
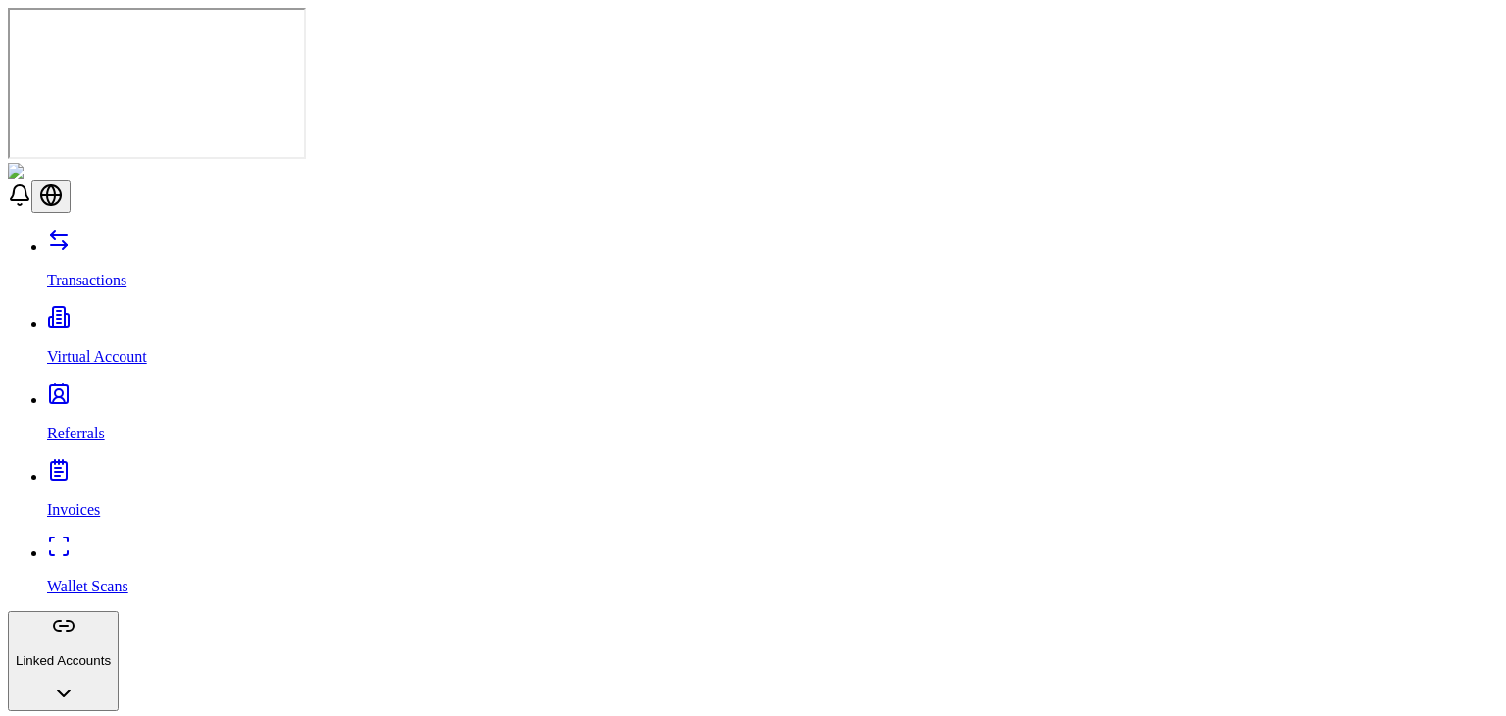
click at [115, 578] on p "Wallet Scans" at bounding box center [772, 587] width 1451 height 18
click at [112, 229] on div "Transactions Virtual Account Referrals Invoices Wallet Scans Linked Accounts Wa…" at bounding box center [753, 632] width 1491 height 807
click at [111, 468] on link "Invoices" at bounding box center [772, 493] width 1451 height 51
click at [112, 391] on link "Referrals" at bounding box center [772, 416] width 1451 height 51
click at [116, 348] on p "Virtual Account" at bounding box center [772, 357] width 1451 height 18
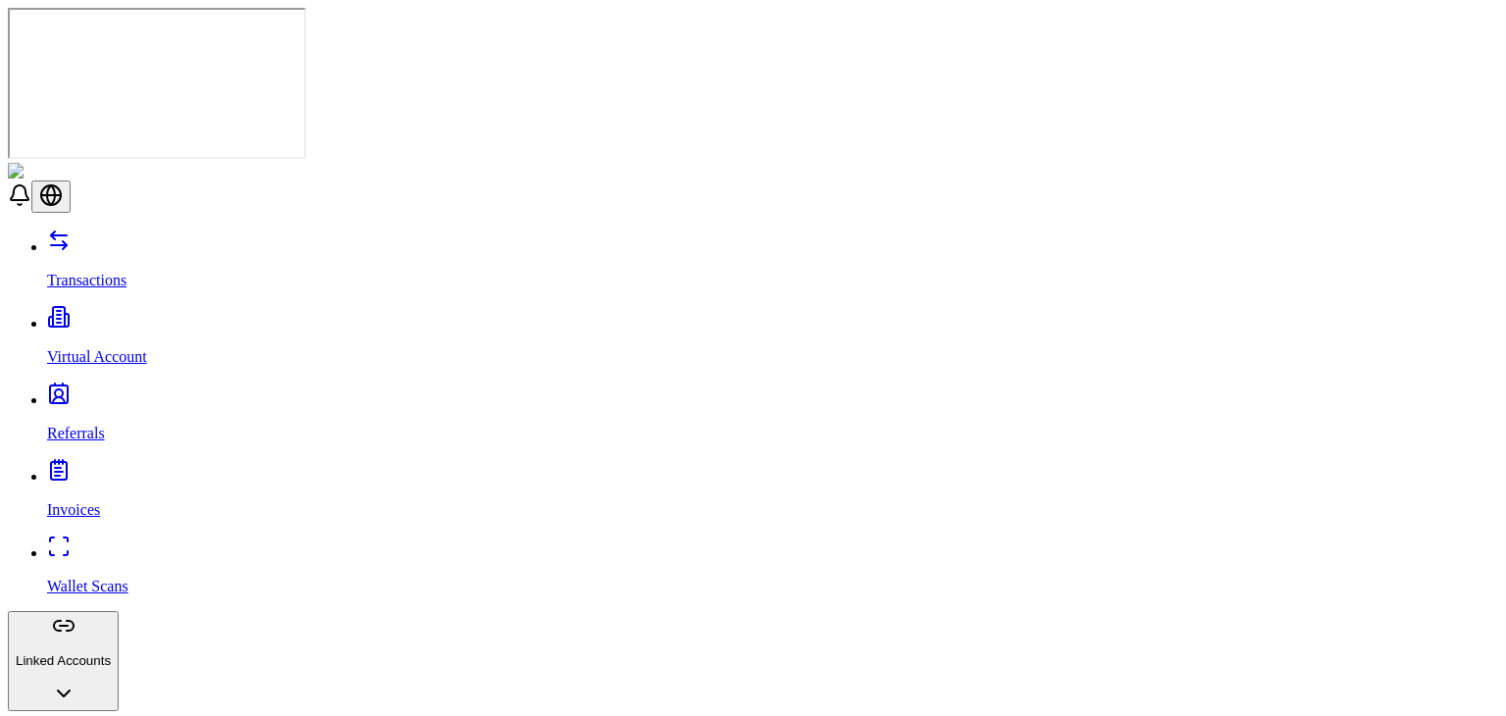
click at [122, 238] on link "Transactions" at bounding box center [772, 263] width 1451 height 51
drag, startPoint x: 1126, startPoint y: 121, endPoint x: 1142, endPoint y: 120, distance: 15.7
click at [76, 682] on icon "button" at bounding box center [64, 694] width 24 height 24
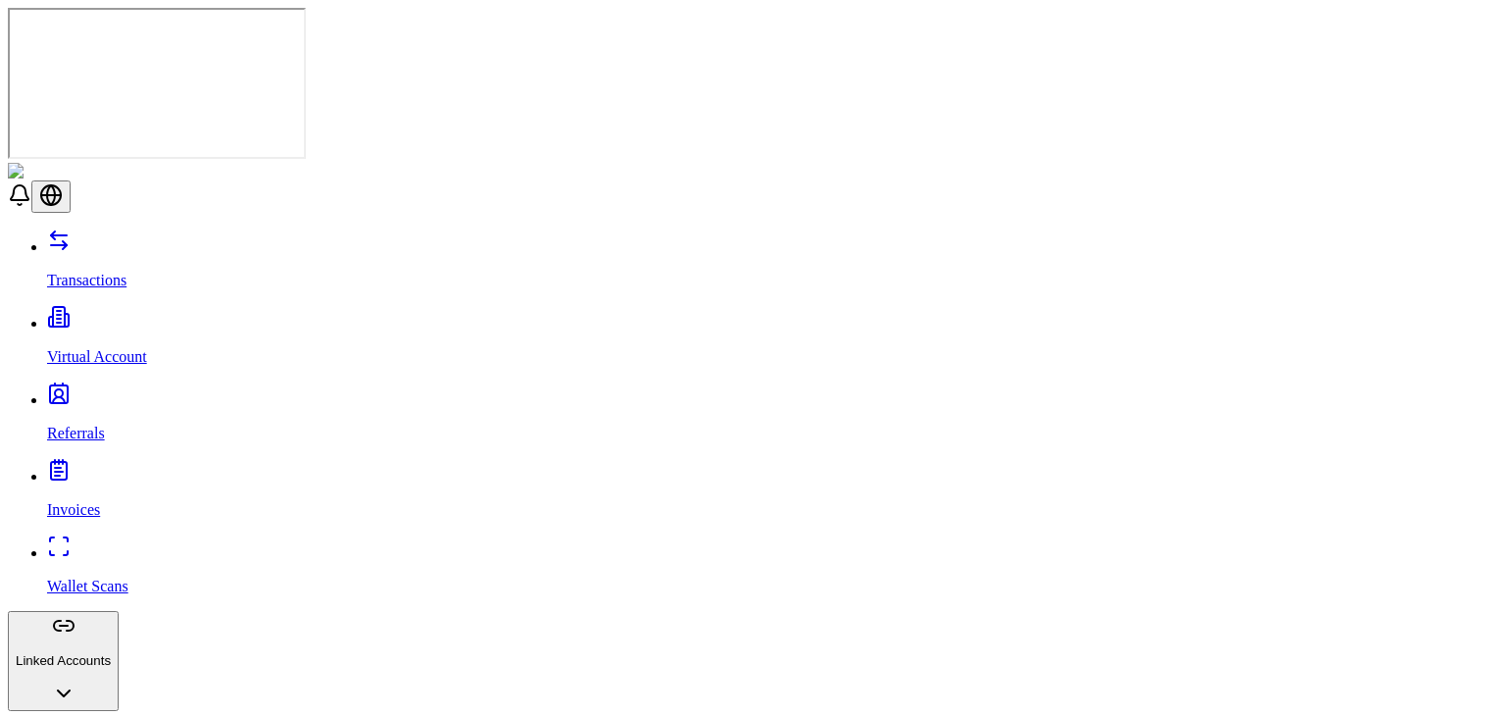
click at [141, 238] on link "Transactions" at bounding box center [772, 263] width 1451 height 51
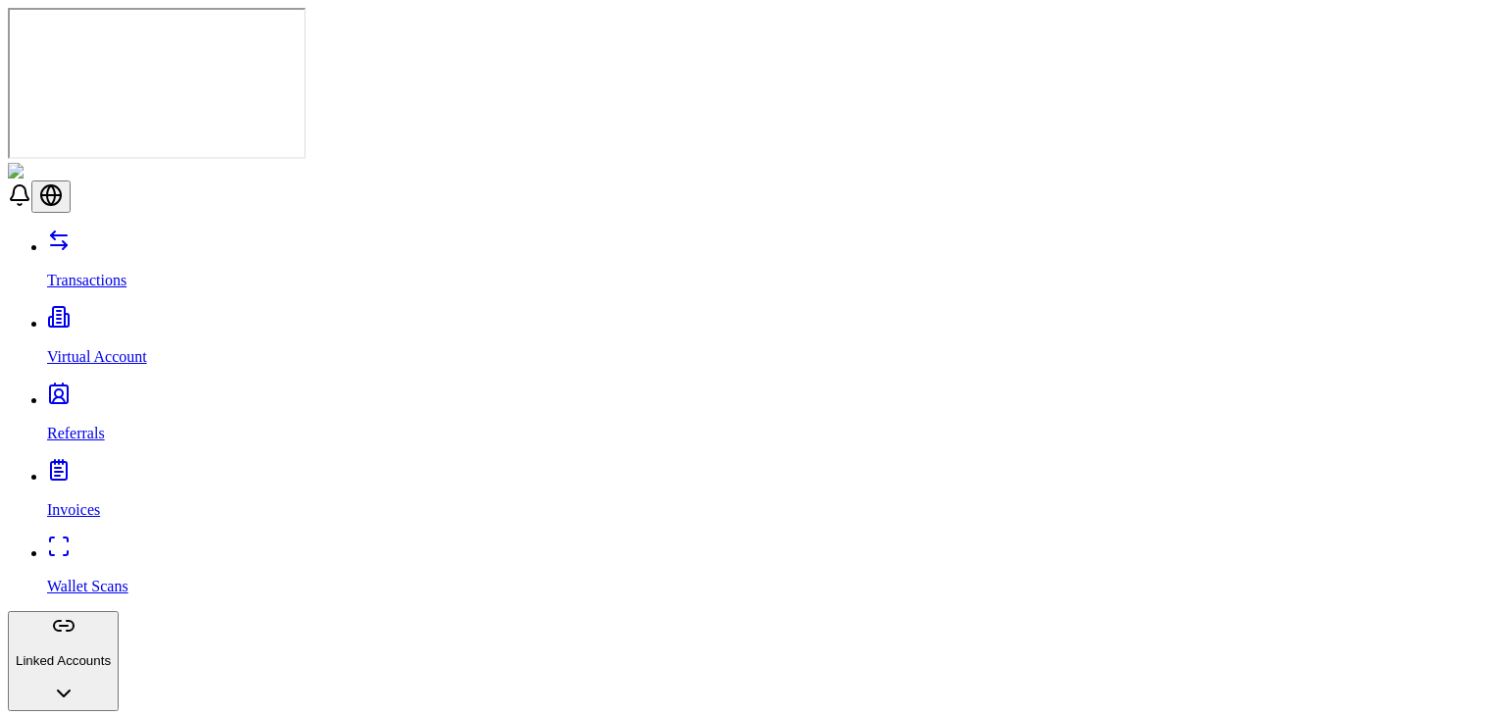
click at [127, 348] on p "Virtual Account" at bounding box center [772, 357] width 1451 height 18
click at [131, 238] on link "Transactions" at bounding box center [772, 263] width 1451 height 51
click at [122, 315] on link "Virtual Account" at bounding box center [772, 340] width 1451 height 51
click at [150, 544] on link "Wallet Scans" at bounding box center [772, 569] width 1451 height 51
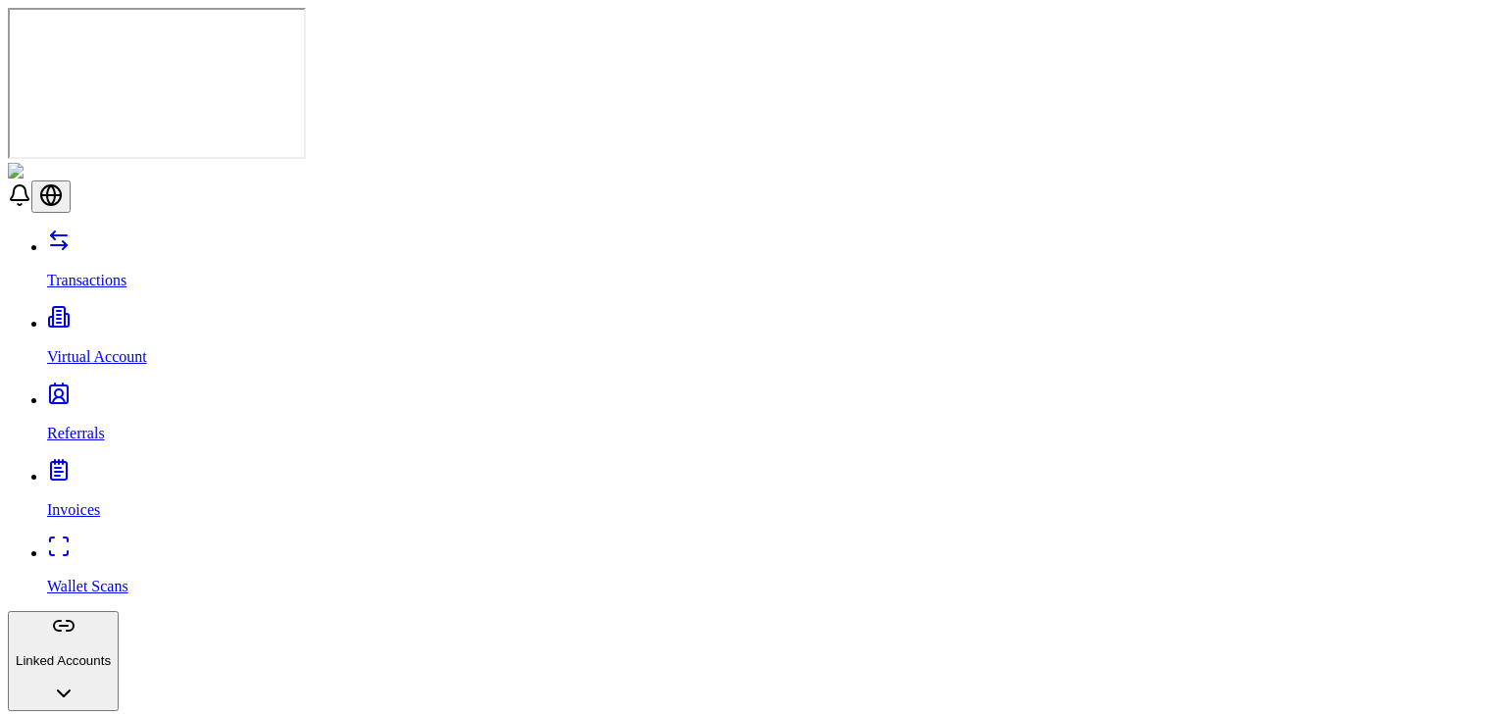
click at [106, 468] on link "Invoices" at bounding box center [772, 493] width 1451 height 51
click at [126, 348] on p "Virtual Account" at bounding box center [772, 357] width 1451 height 18
click at [87, 425] on p "Referrals" at bounding box center [772, 434] width 1451 height 18
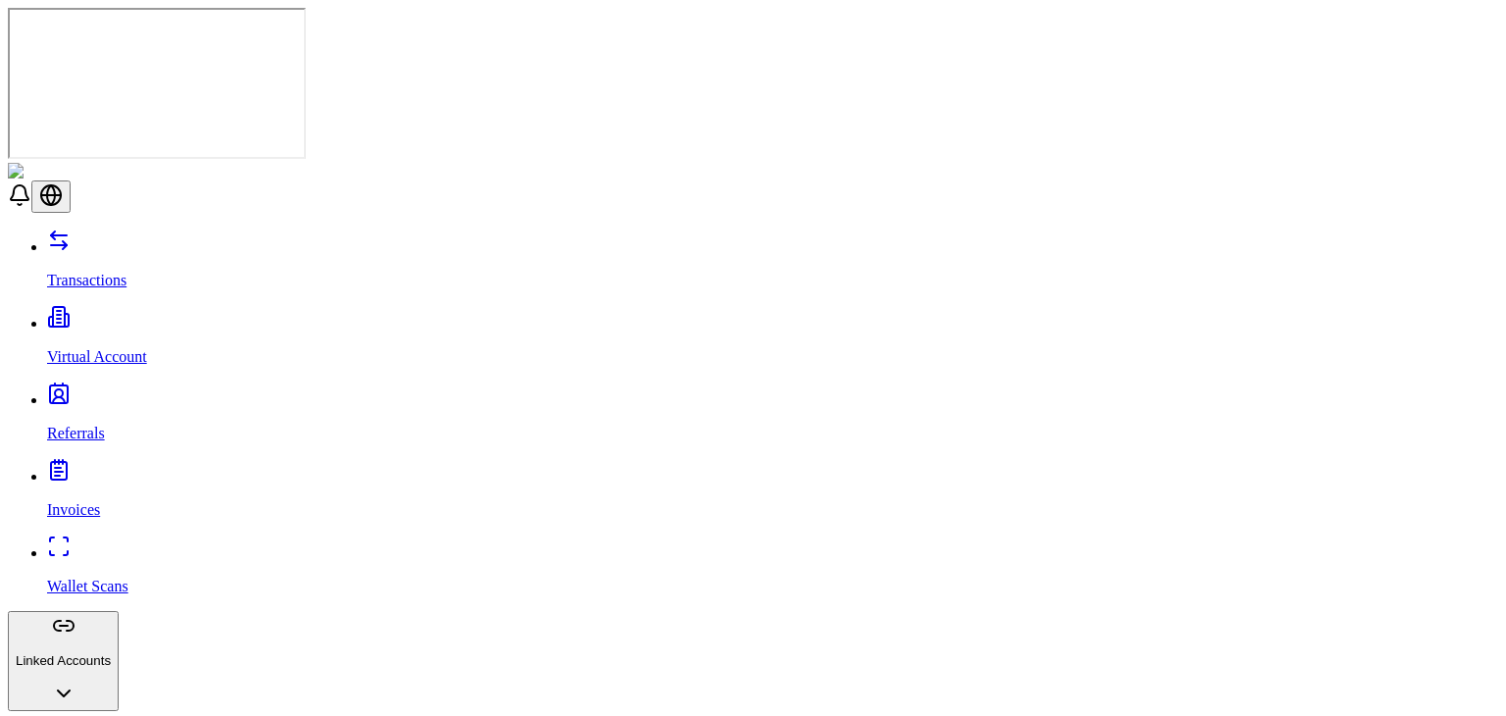
click at [75, 501] on p "Invoices" at bounding box center [772, 510] width 1451 height 18
click at [72, 544] on link "Wallet Scans" at bounding box center [772, 569] width 1451 height 51
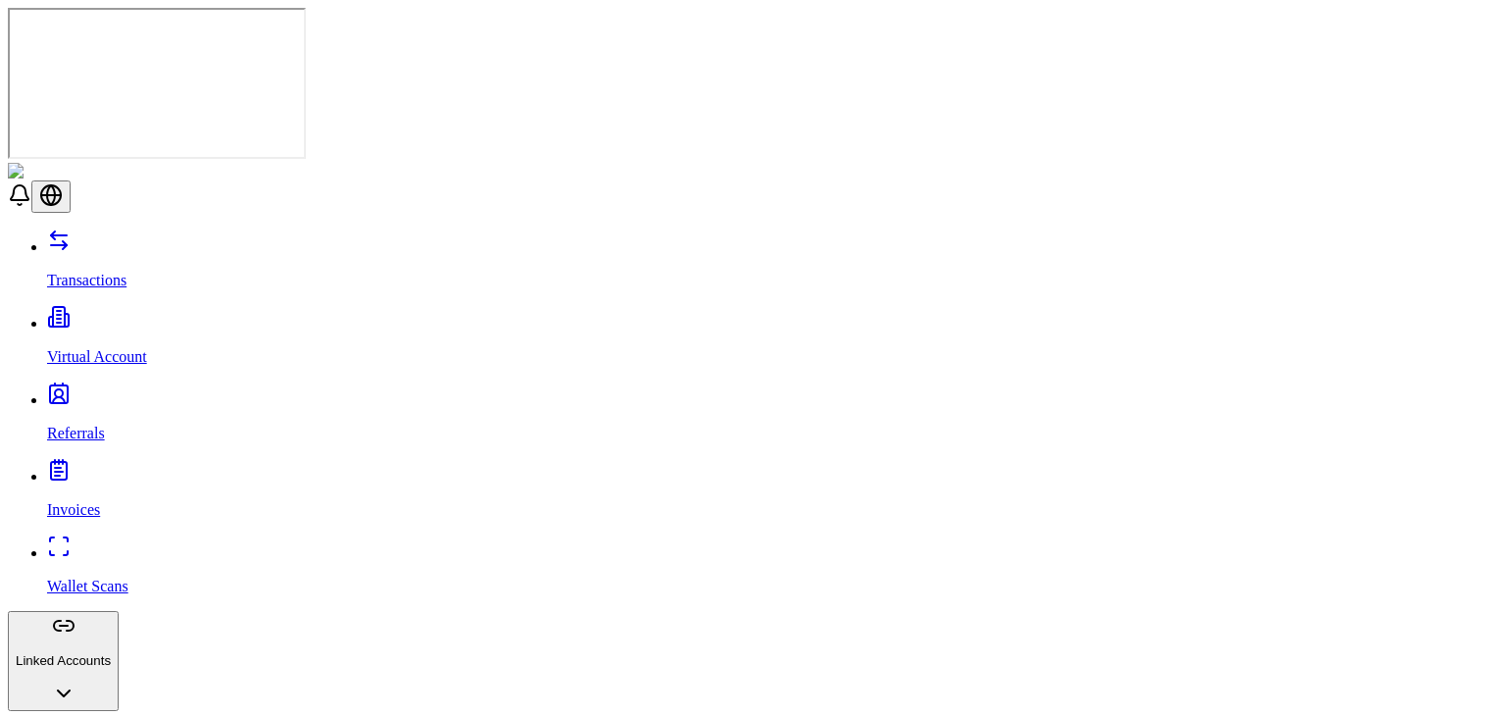
click at [144, 315] on link "Virtual Account" at bounding box center [772, 340] width 1451 height 51
click at [119, 272] on p "Transactions" at bounding box center [772, 281] width 1451 height 18
click at [103, 348] on p "Virtual Account" at bounding box center [772, 357] width 1451 height 18
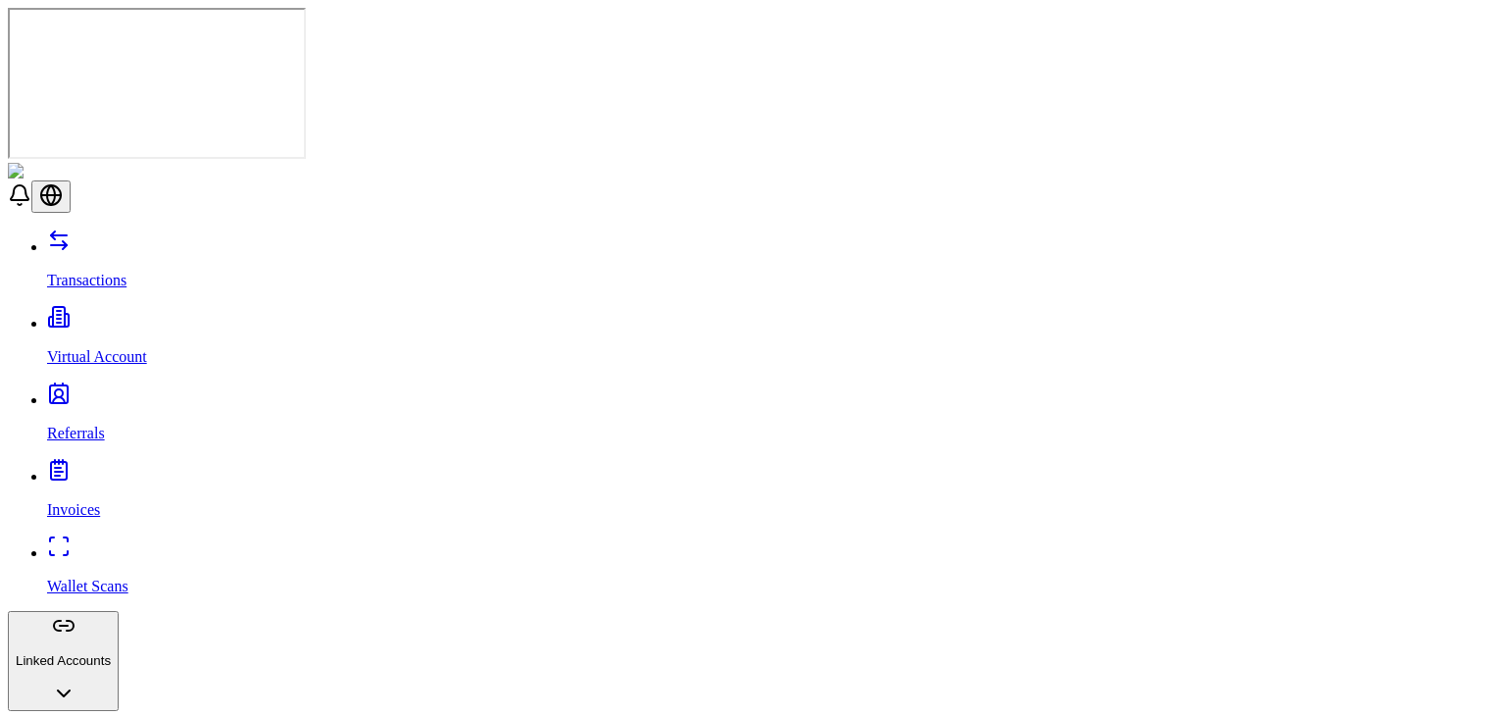
click at [81, 425] on p "Referrals" at bounding box center [772, 434] width 1451 height 18
click at [78, 501] on p "Invoices" at bounding box center [772, 510] width 1451 height 18
click at [79, 578] on p "Wallet Scans" at bounding box center [772, 587] width 1451 height 18
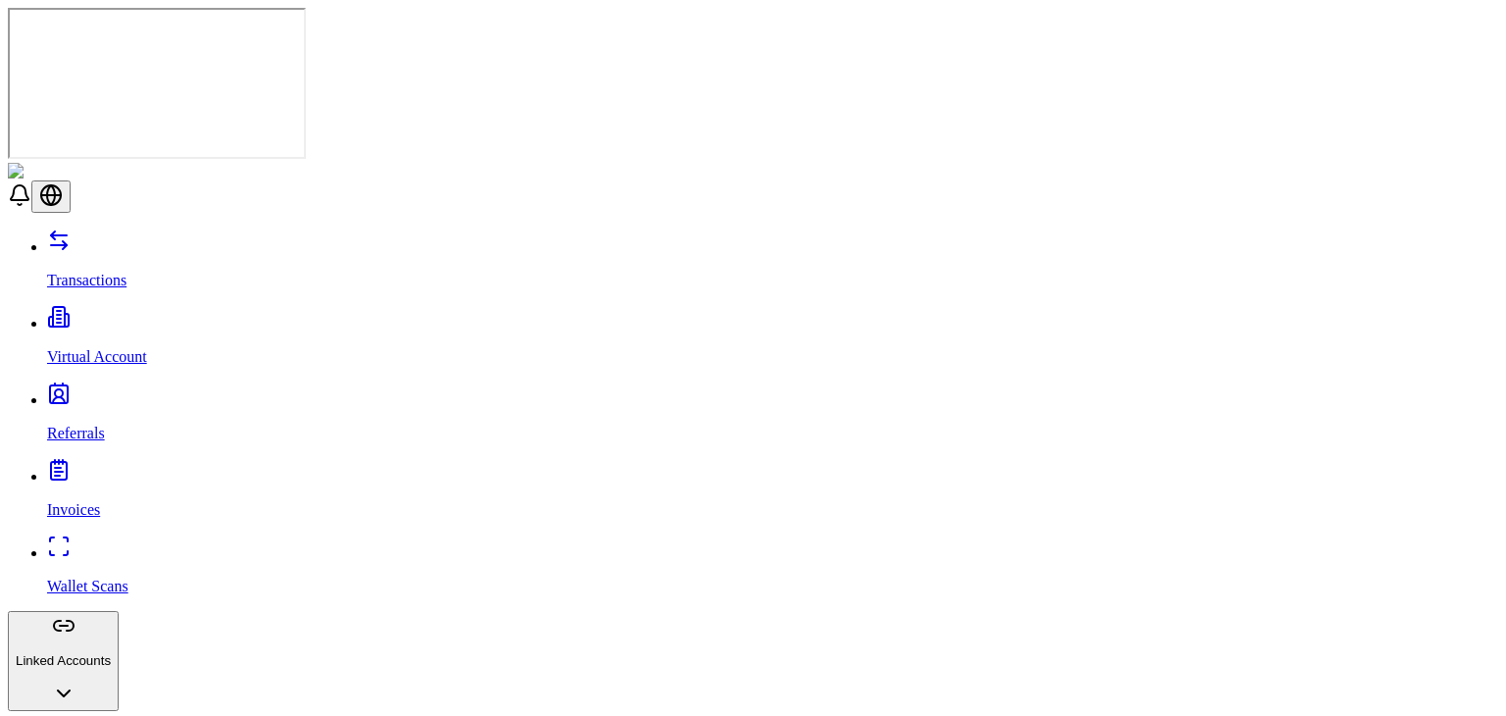
click at [135, 544] on link "Wallet Scans" at bounding box center [772, 569] width 1451 height 51
click at [123, 229] on div "Transactions Virtual Account Referrals Invoices Wallet Scans Linked Accounts Wa…" at bounding box center [753, 632] width 1491 height 807
click at [108, 468] on link "Invoices" at bounding box center [772, 493] width 1451 height 51
click at [100, 425] on p "Referrals" at bounding box center [772, 434] width 1451 height 18
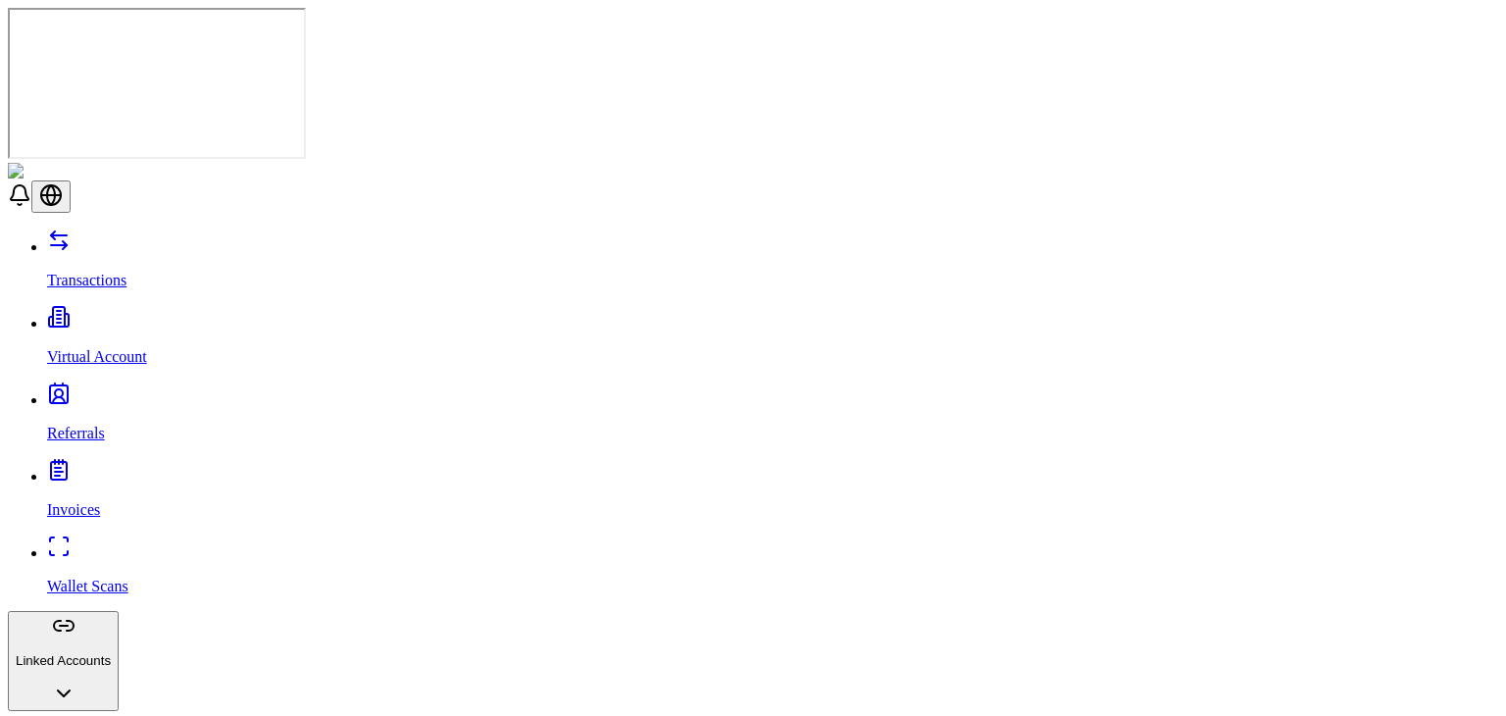
click at [114, 229] on div "Transactions Virtual Account Referrals Invoices Wallet Scans Linked Accounts Wa…" at bounding box center [753, 632] width 1491 height 807
click at [117, 348] on p "Virtual Account" at bounding box center [772, 357] width 1451 height 18
click at [184, 238] on link "Transactions" at bounding box center [772, 263] width 1451 height 51
click at [123, 272] on p "Transactions" at bounding box center [772, 281] width 1451 height 18
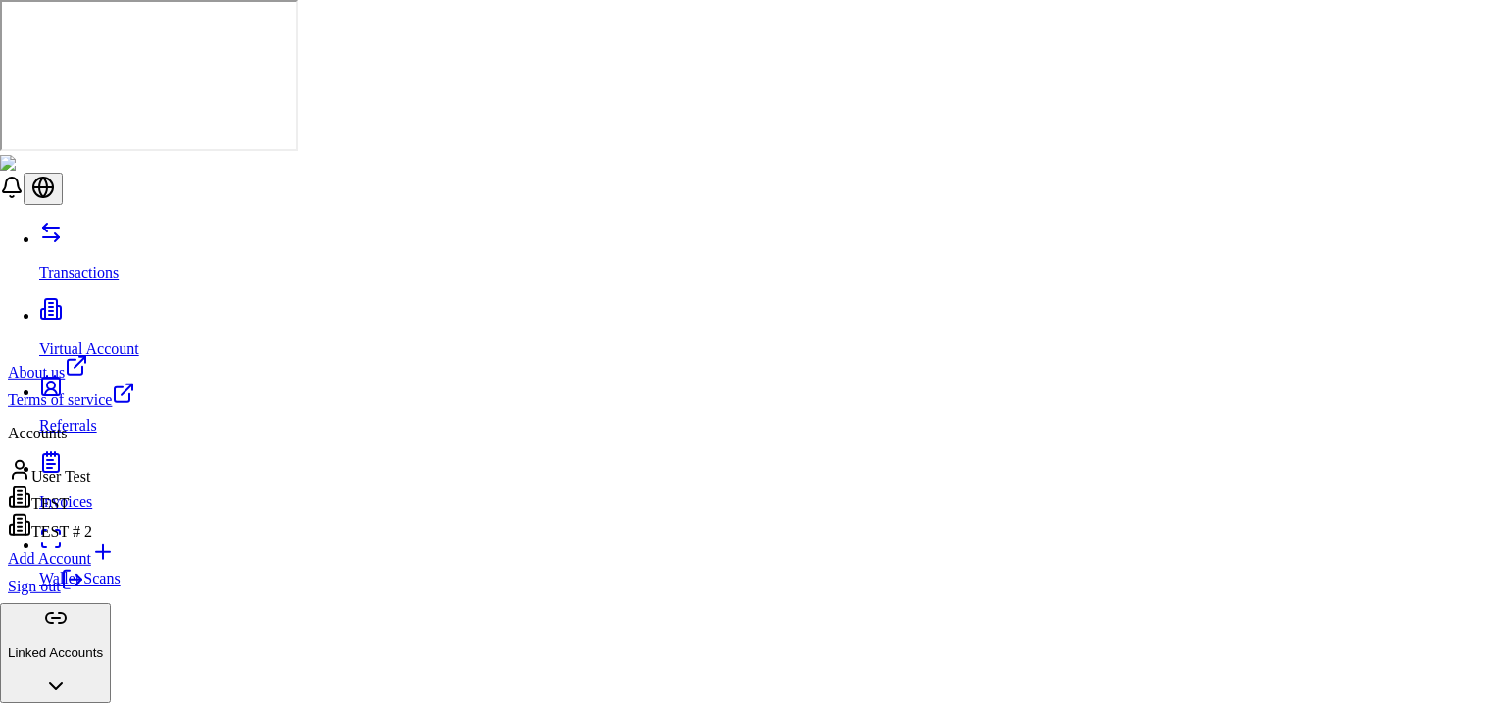
click at [84, 594] on link "Sign out" at bounding box center [46, 586] width 76 height 17
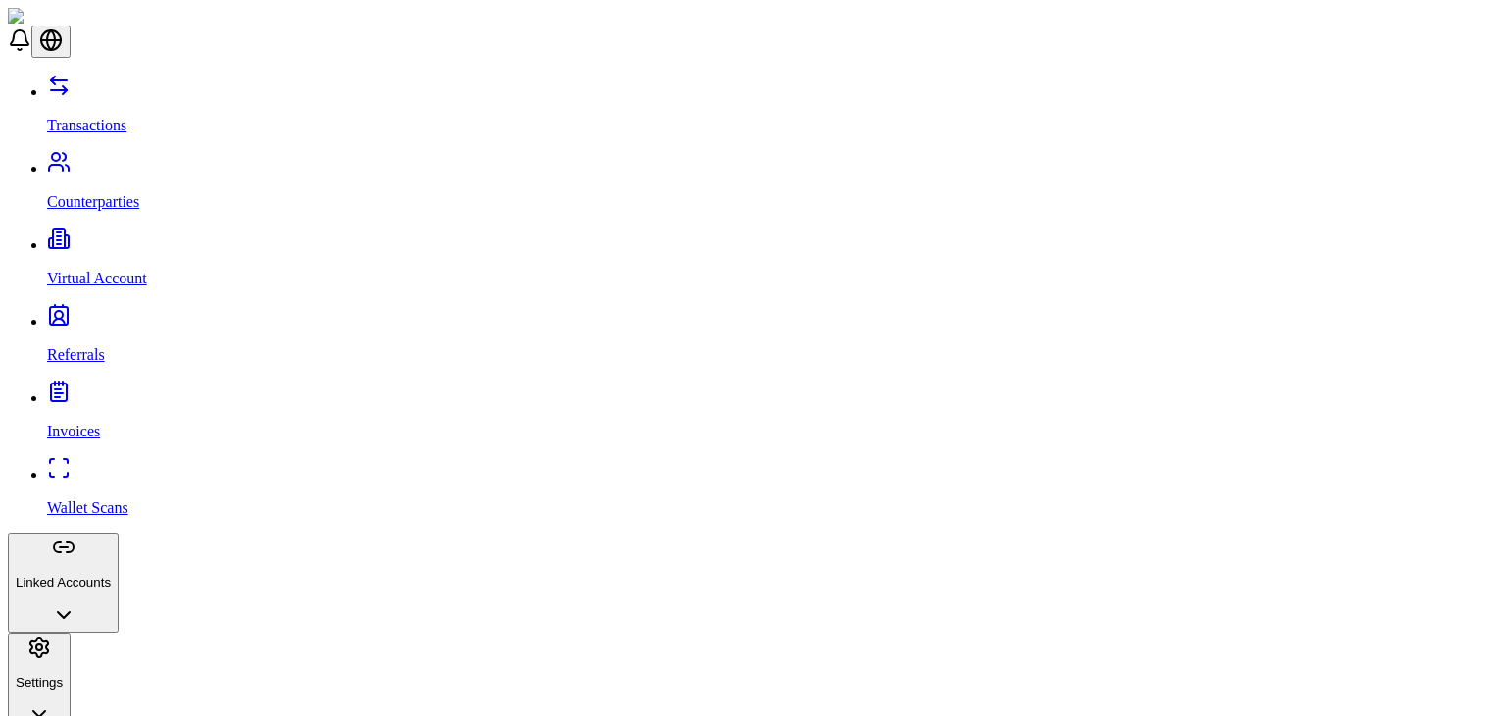
click at [161, 160] on link "Counterparties" at bounding box center [772, 185] width 1451 height 51
click at [64, 117] on p "Transactions" at bounding box center [772, 126] width 1451 height 18
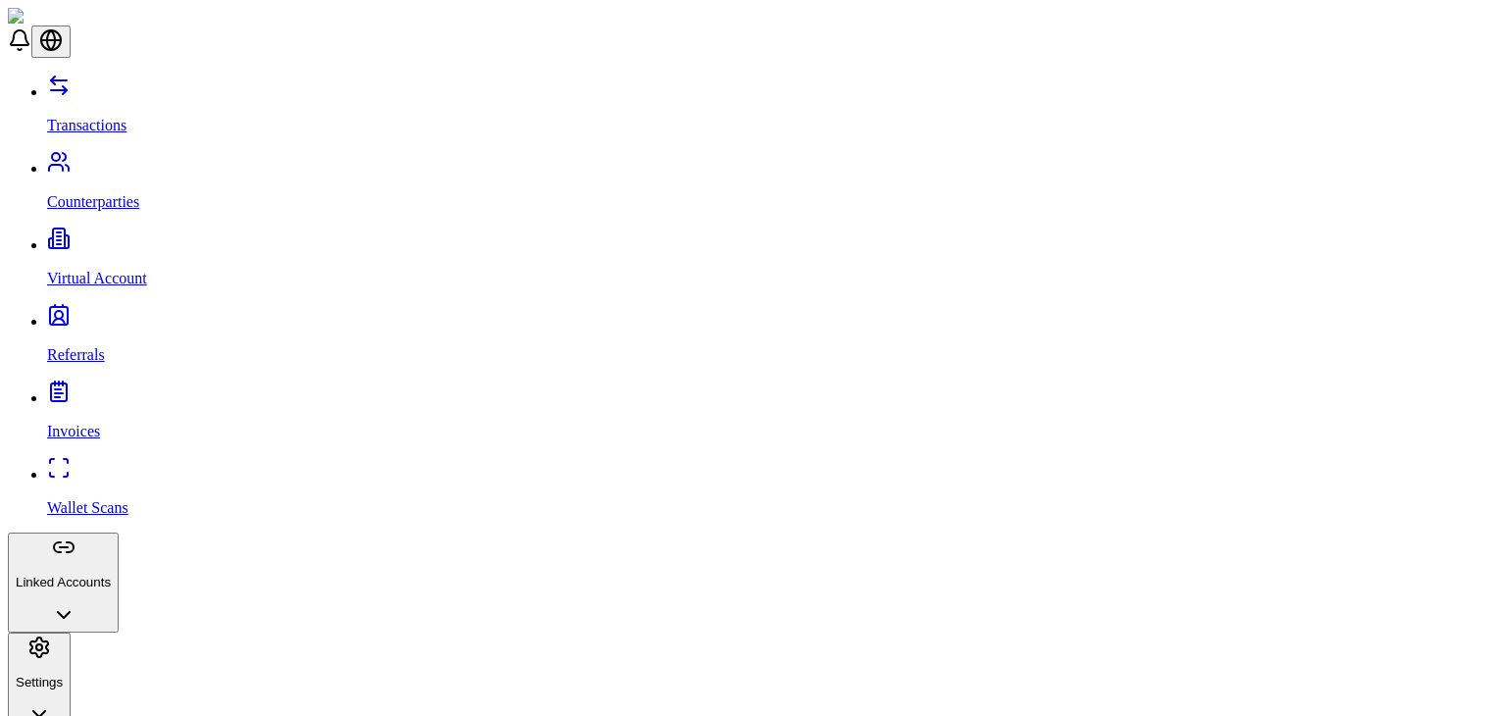
click at [78, 236] on link "Virtual Account" at bounding box center [772, 261] width 1451 height 51
click at [120, 193] on p "Counterparties" at bounding box center [772, 202] width 1451 height 18
click at [128, 83] on link "Transactions" at bounding box center [772, 108] width 1451 height 51
click at [90, 193] on p "Counterparties" at bounding box center [772, 202] width 1451 height 18
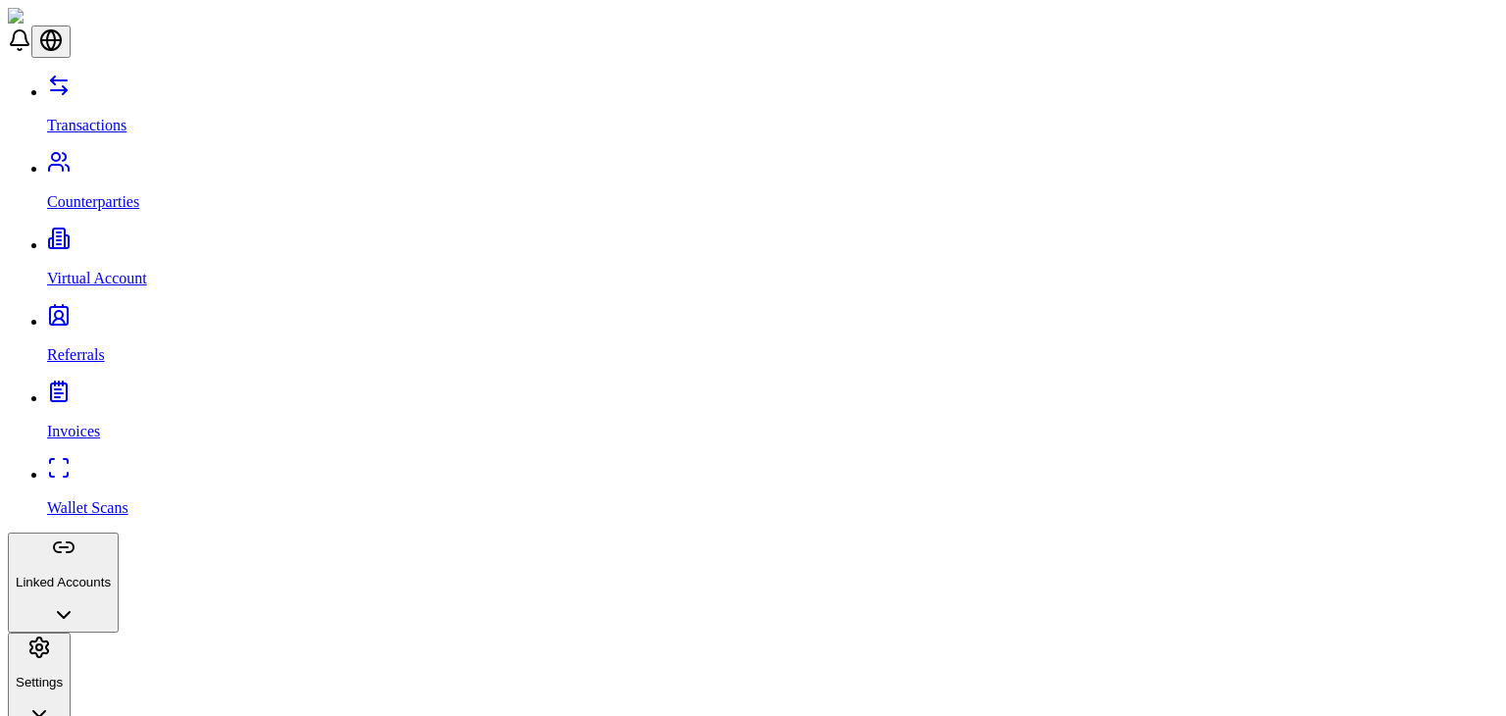
click at [47, 236] on link "Virtual Account" at bounding box center [772, 261] width 1451 height 51
click at [98, 229] on div "Transactions Counterparties Virtual Account Referrals Invoices Wallet Scans Lin…" at bounding box center [753, 403] width 1491 height 658
click at [114, 533] on button "Linked Accounts" at bounding box center [63, 583] width 111 height 100
click at [140, 648] on link "Wallets" at bounding box center [772, 657] width 1451 height 18
click at [157, 682] on ul "Bank Accounts" at bounding box center [753, 691] width 1491 height 18
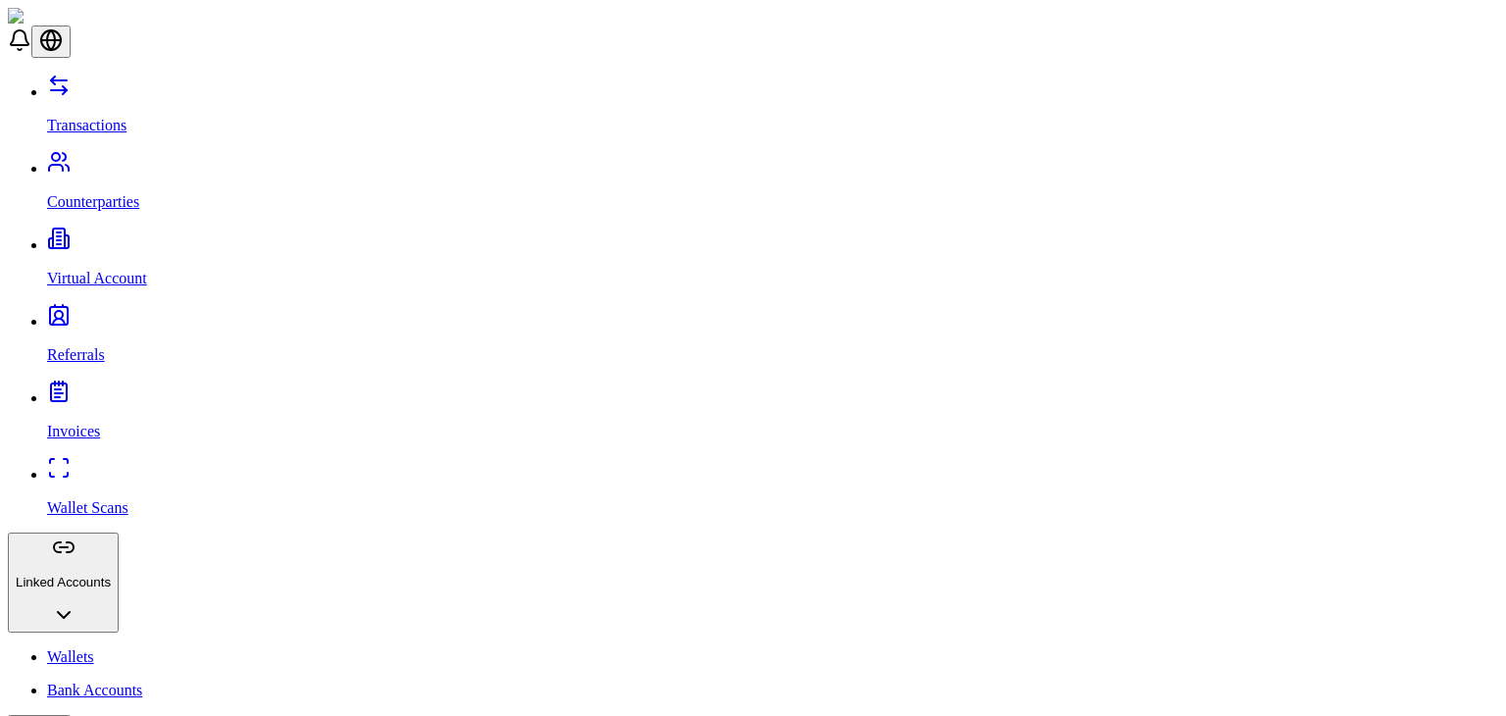
click at [139, 95] on link "Transactions" at bounding box center [772, 108] width 1451 height 51
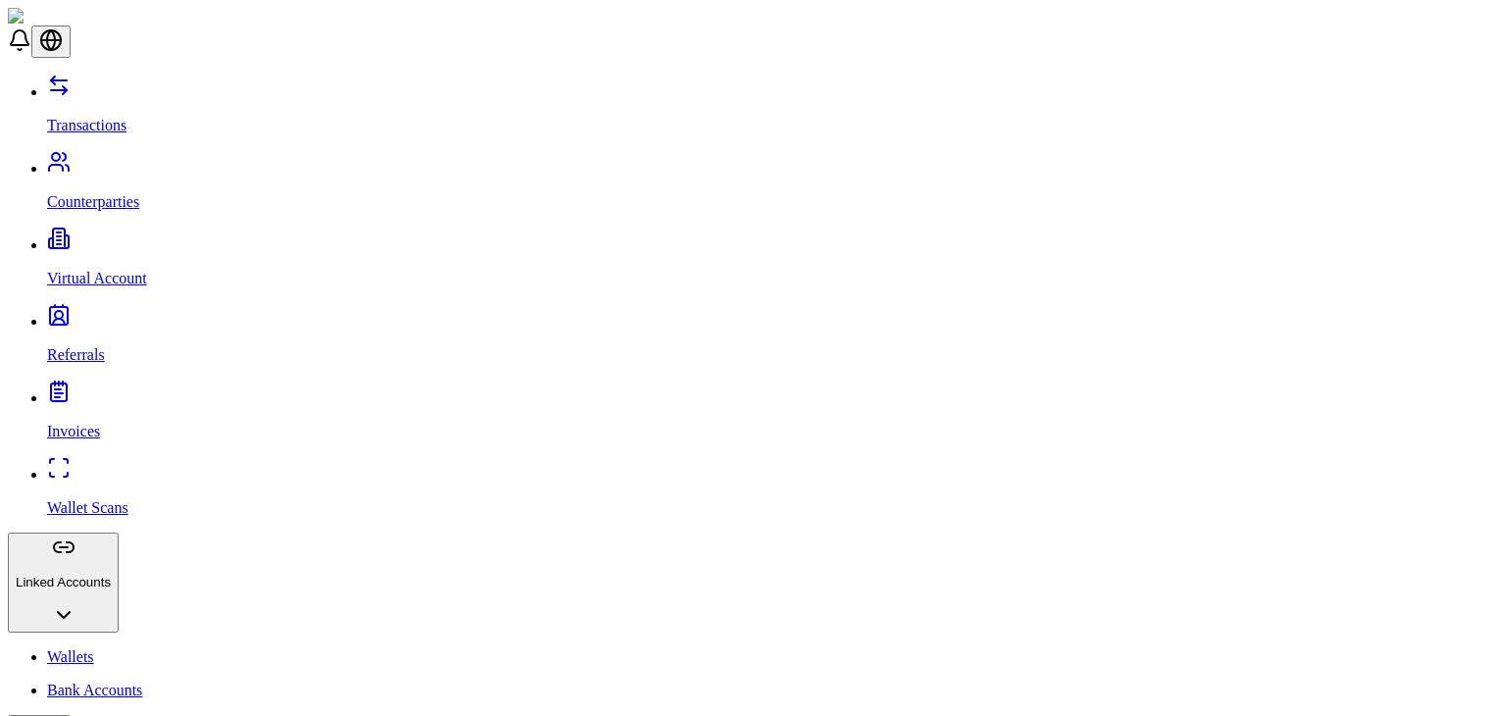
click at [172, 83] on link "Transactions" at bounding box center [772, 108] width 1451 height 51
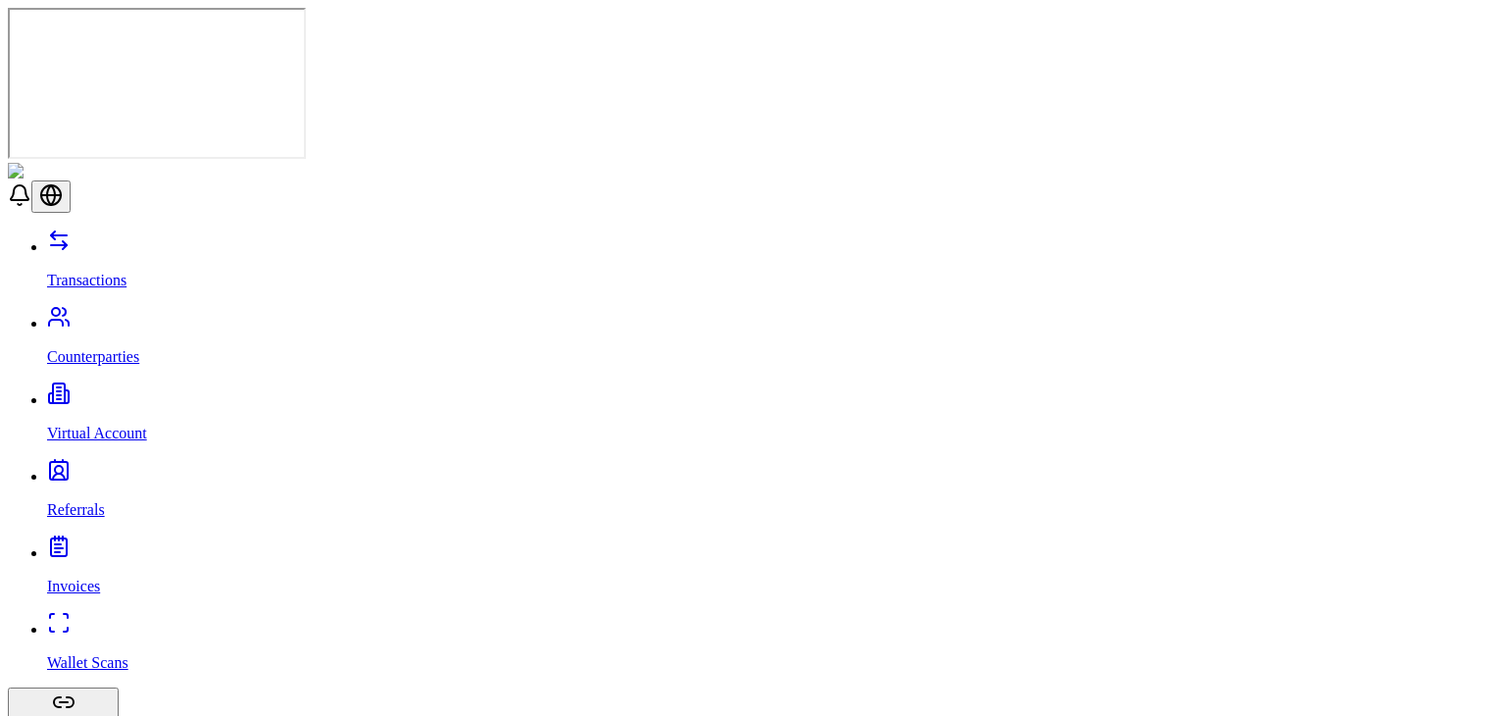
scroll to position [135, 0]
